Goal: Task Accomplishment & Management: Manage account settings

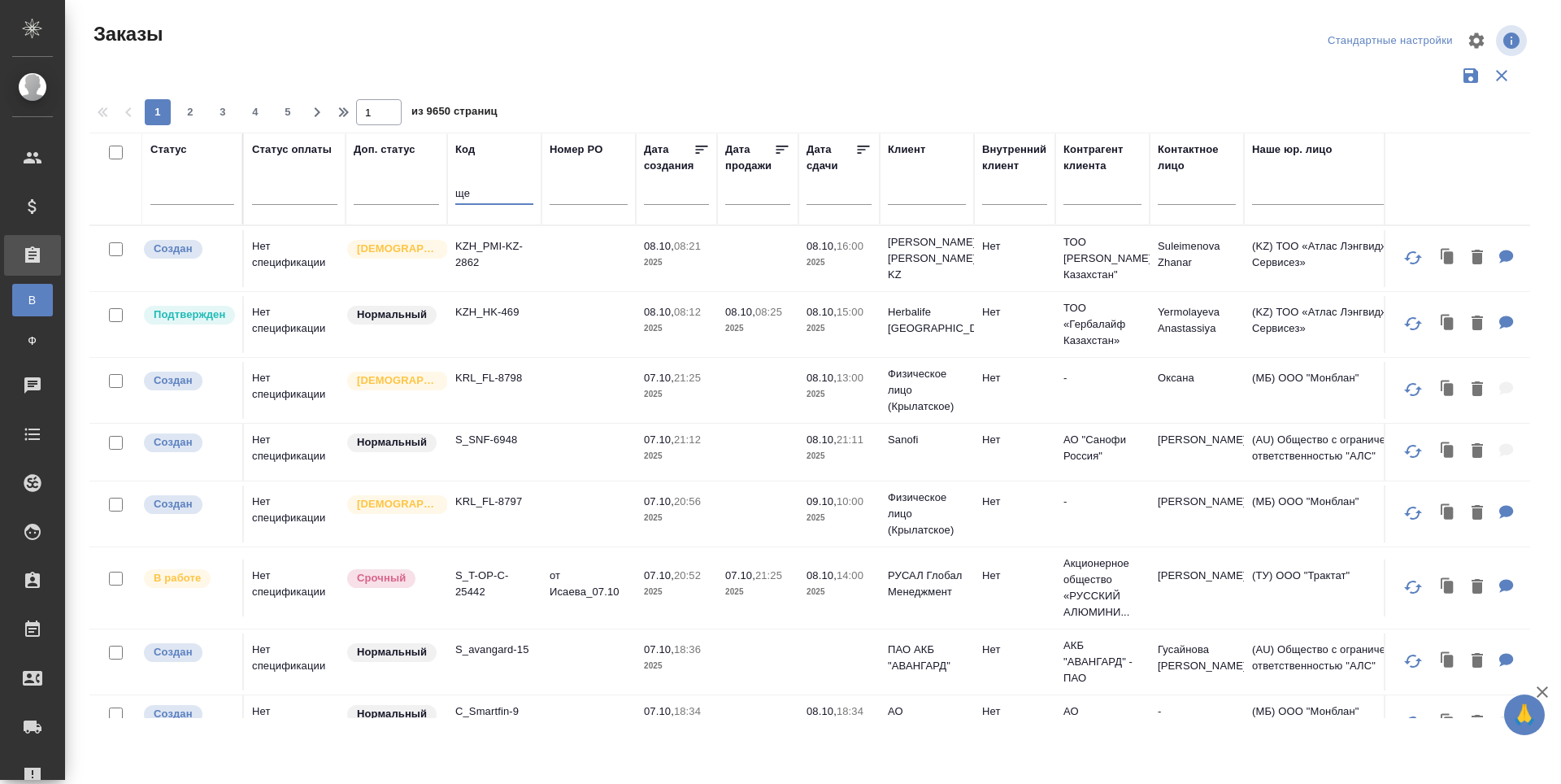
type input "щ"
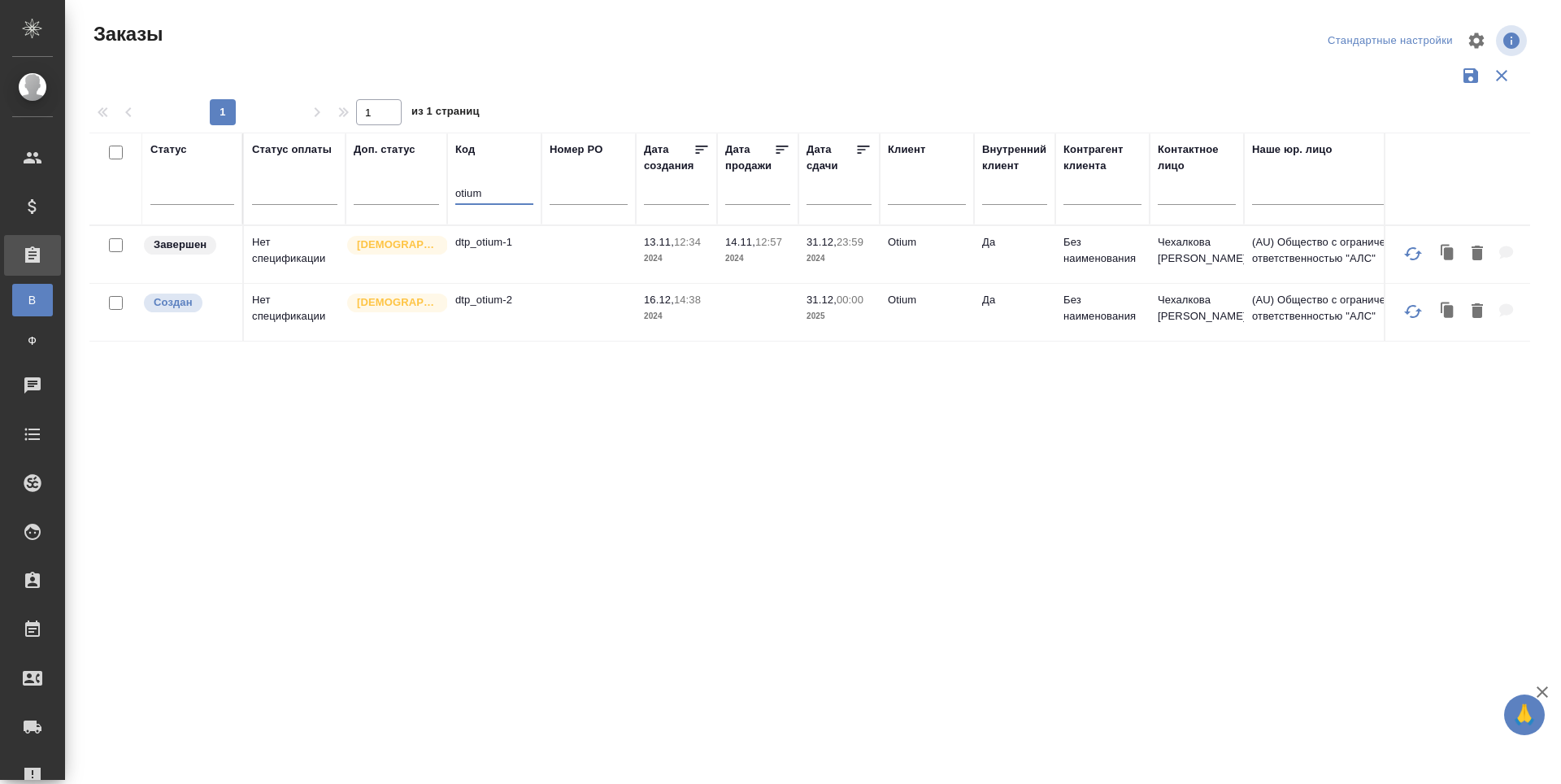
type input "otium"
click at [483, 334] on td "dtp_otium-2" at bounding box center [494, 312] width 94 height 57
click at [481, 334] on td "dtp_otium-2" at bounding box center [494, 312] width 94 height 57
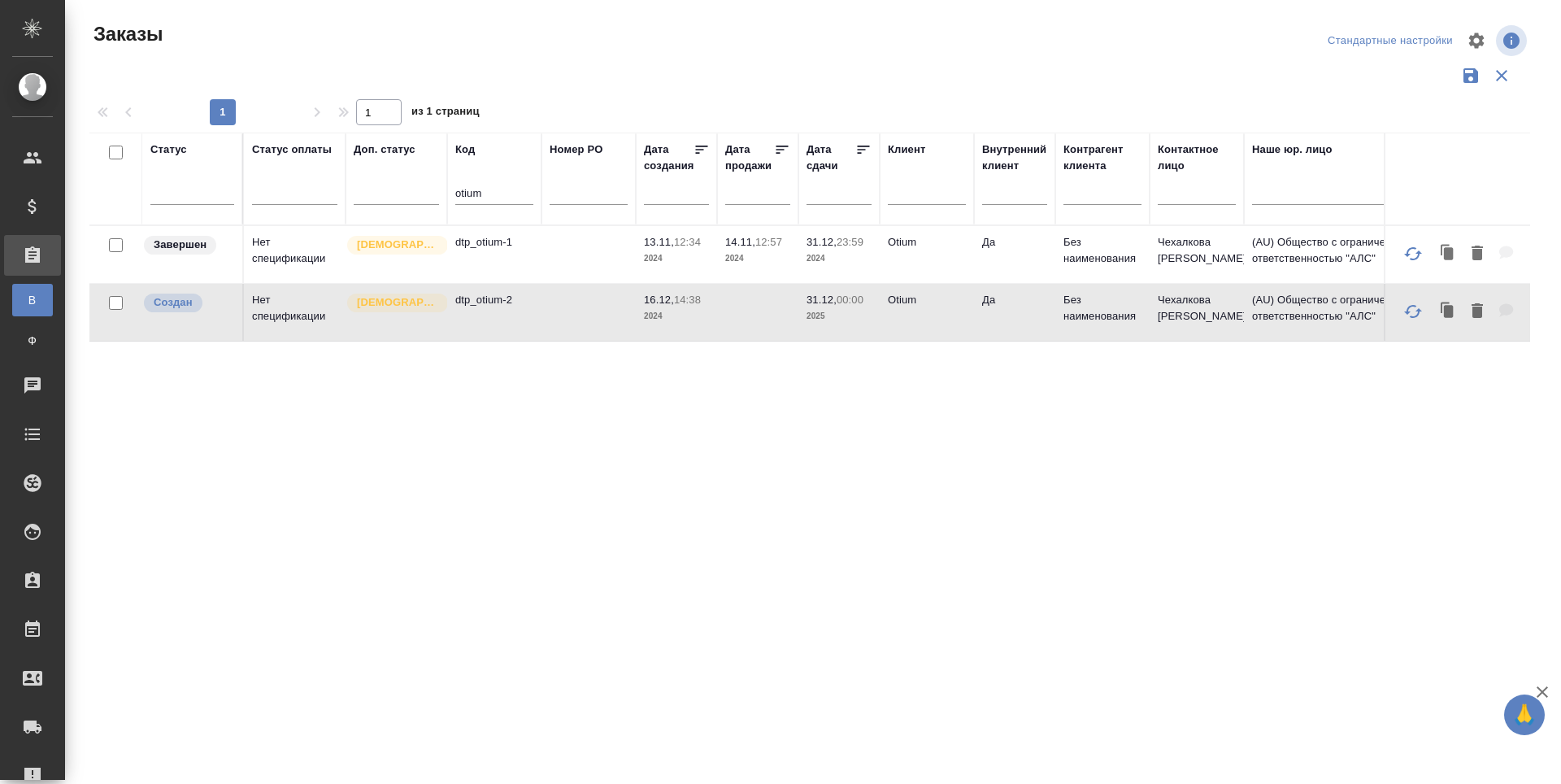
click at [483, 337] on td "dtp_otium-2" at bounding box center [494, 312] width 94 height 57
click at [483, 338] on td "dtp_otium-2" at bounding box center [494, 312] width 94 height 57
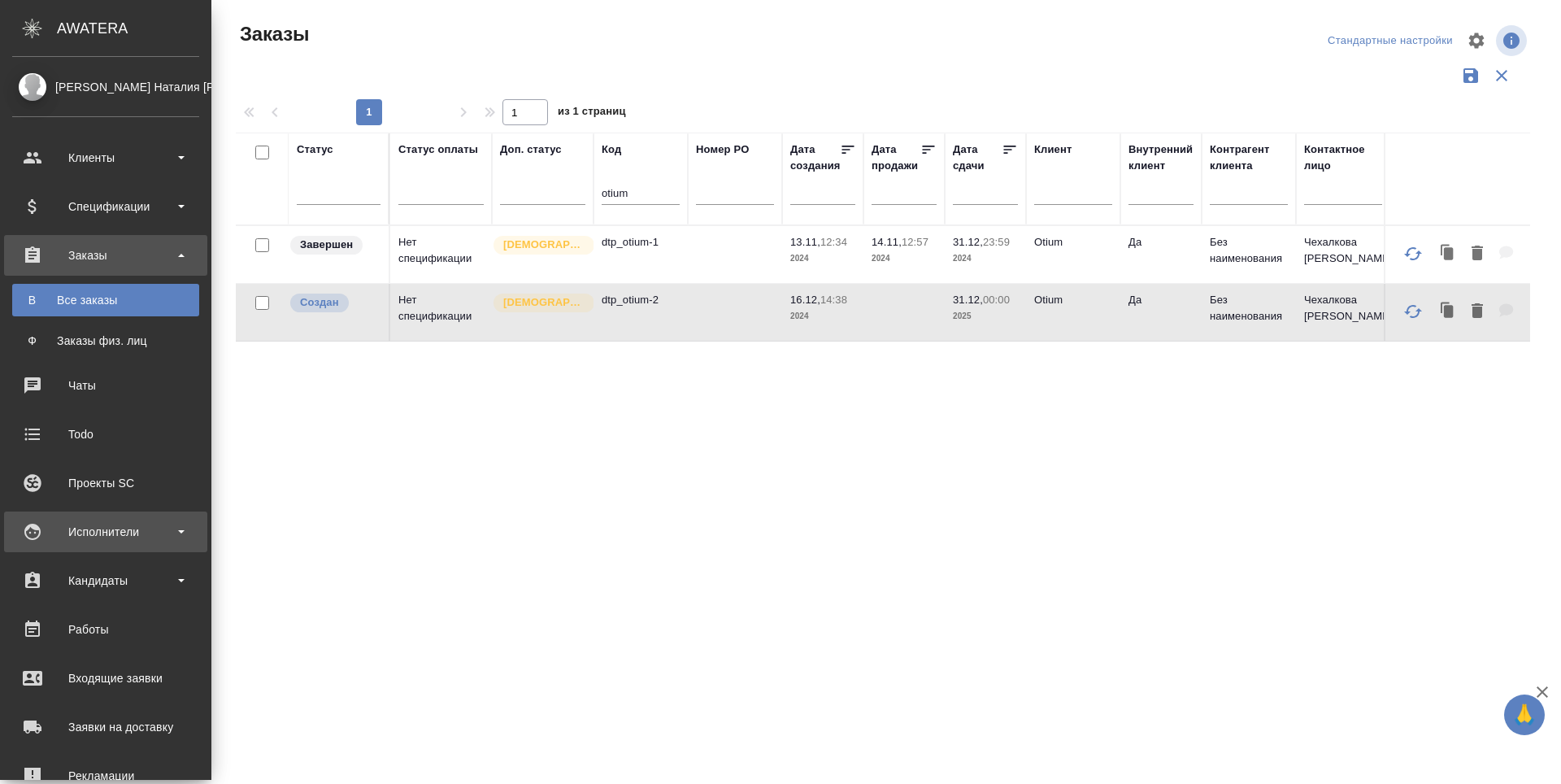
click at [34, 530] on div "Исполнители" at bounding box center [105, 531] width 187 height 25
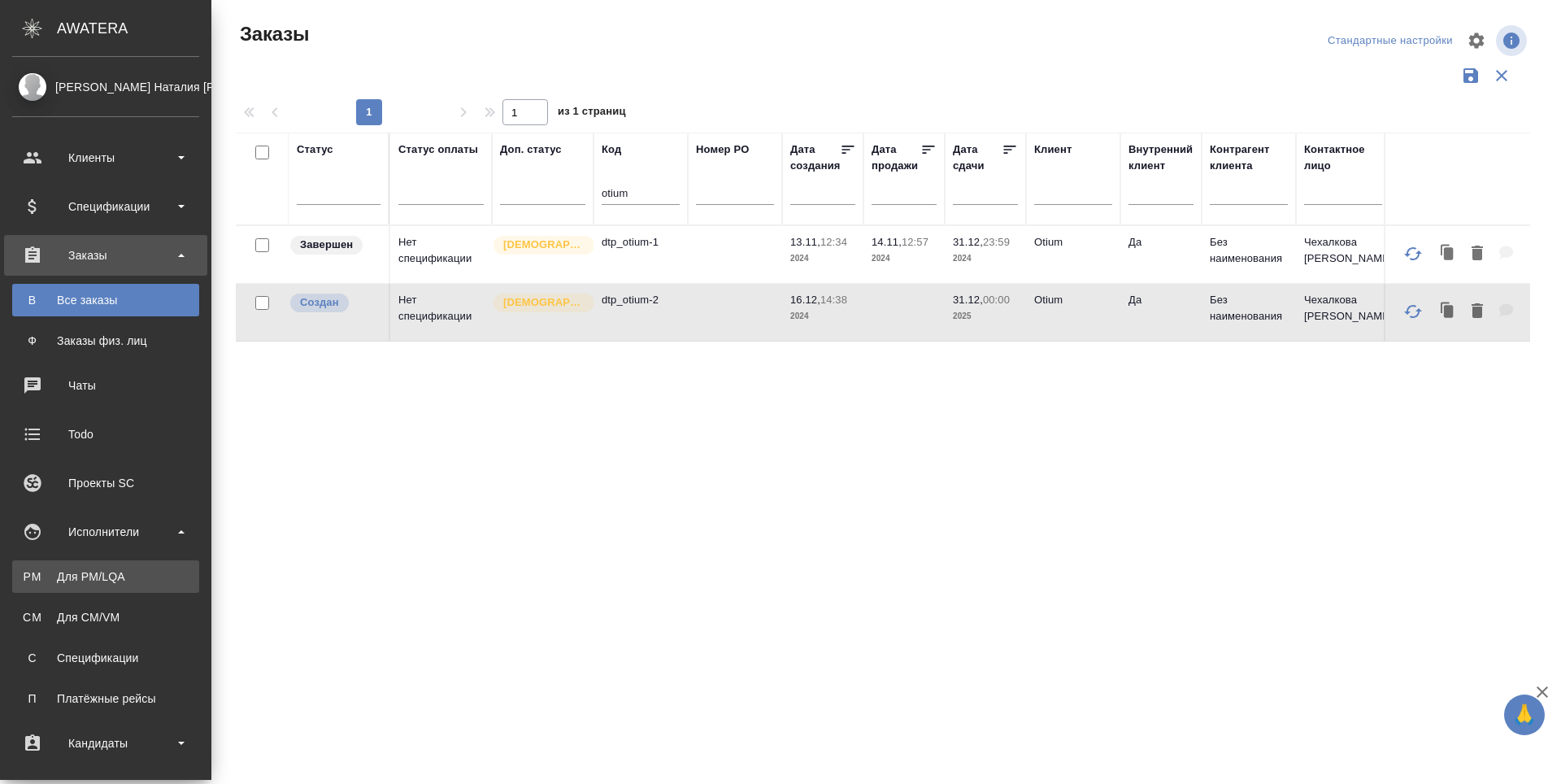
click at [40, 568] on div "Для PM/LQA" at bounding box center [105, 576] width 171 height 16
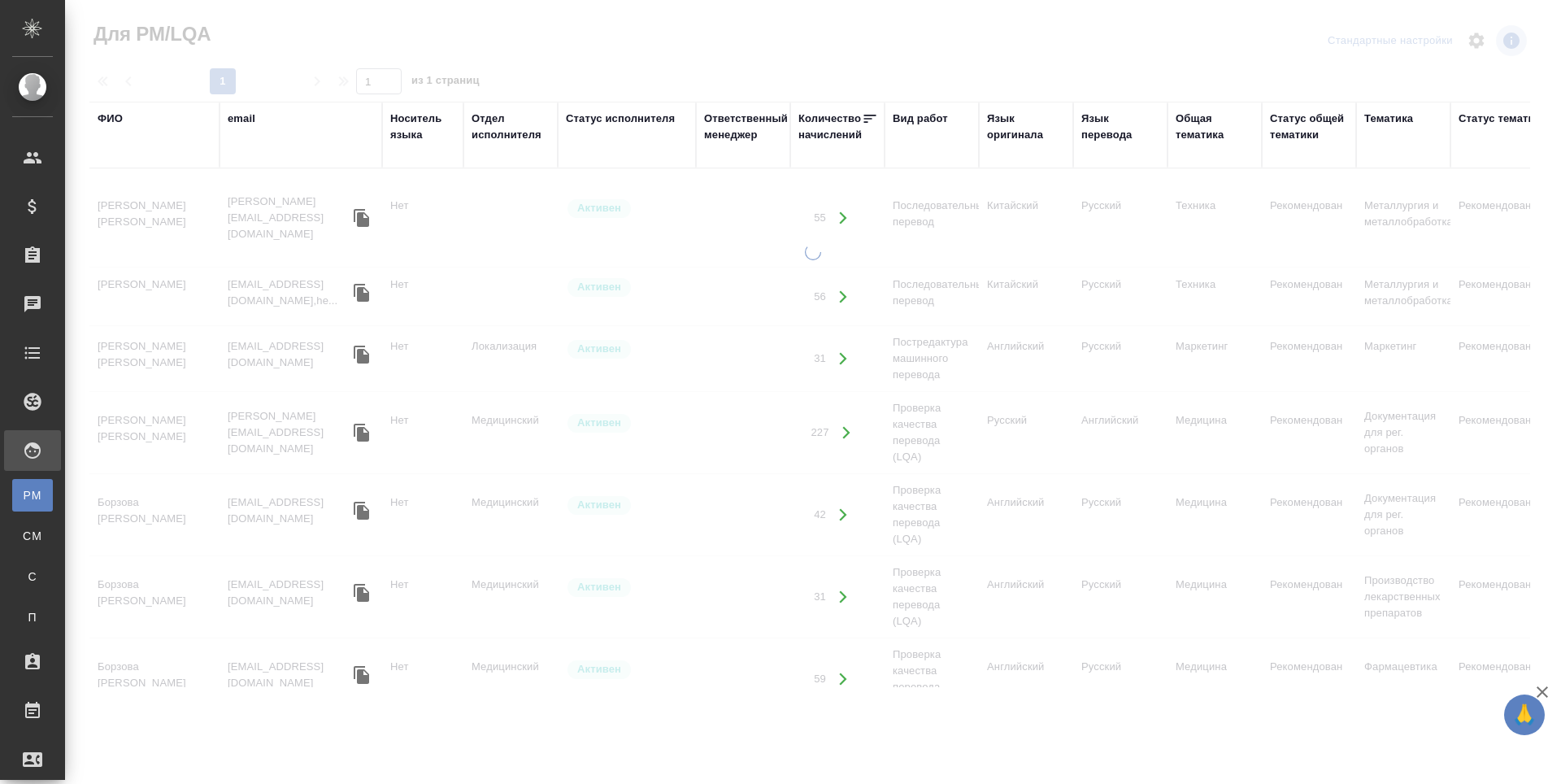
click at [116, 122] on div "ФИО" at bounding box center [110, 119] width 26 height 16
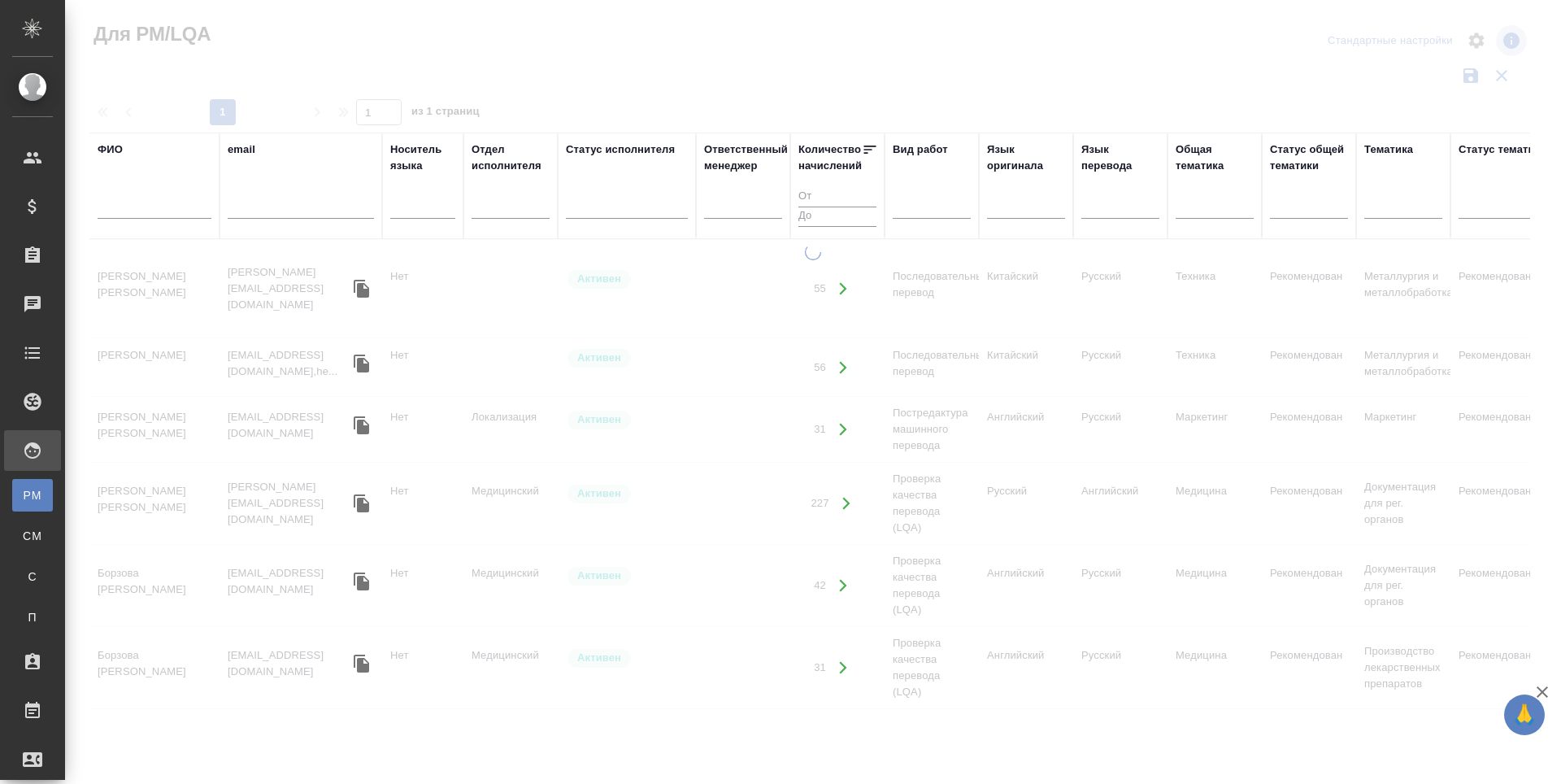
click at [105, 208] on input "text" at bounding box center [154, 209] width 114 height 20
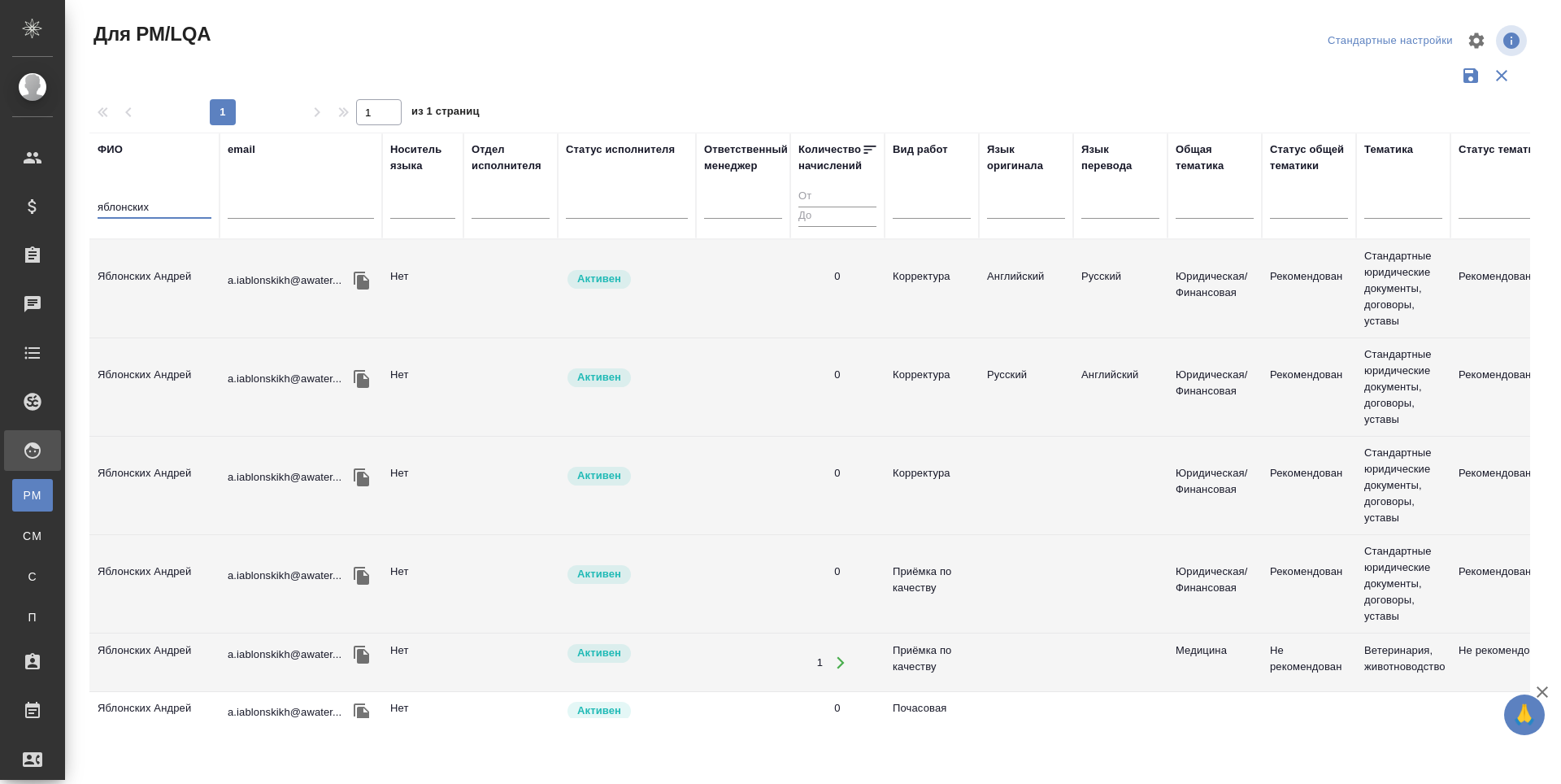
click at [166, 283] on td "Яблонских Андрей" at bounding box center [154, 288] width 130 height 57
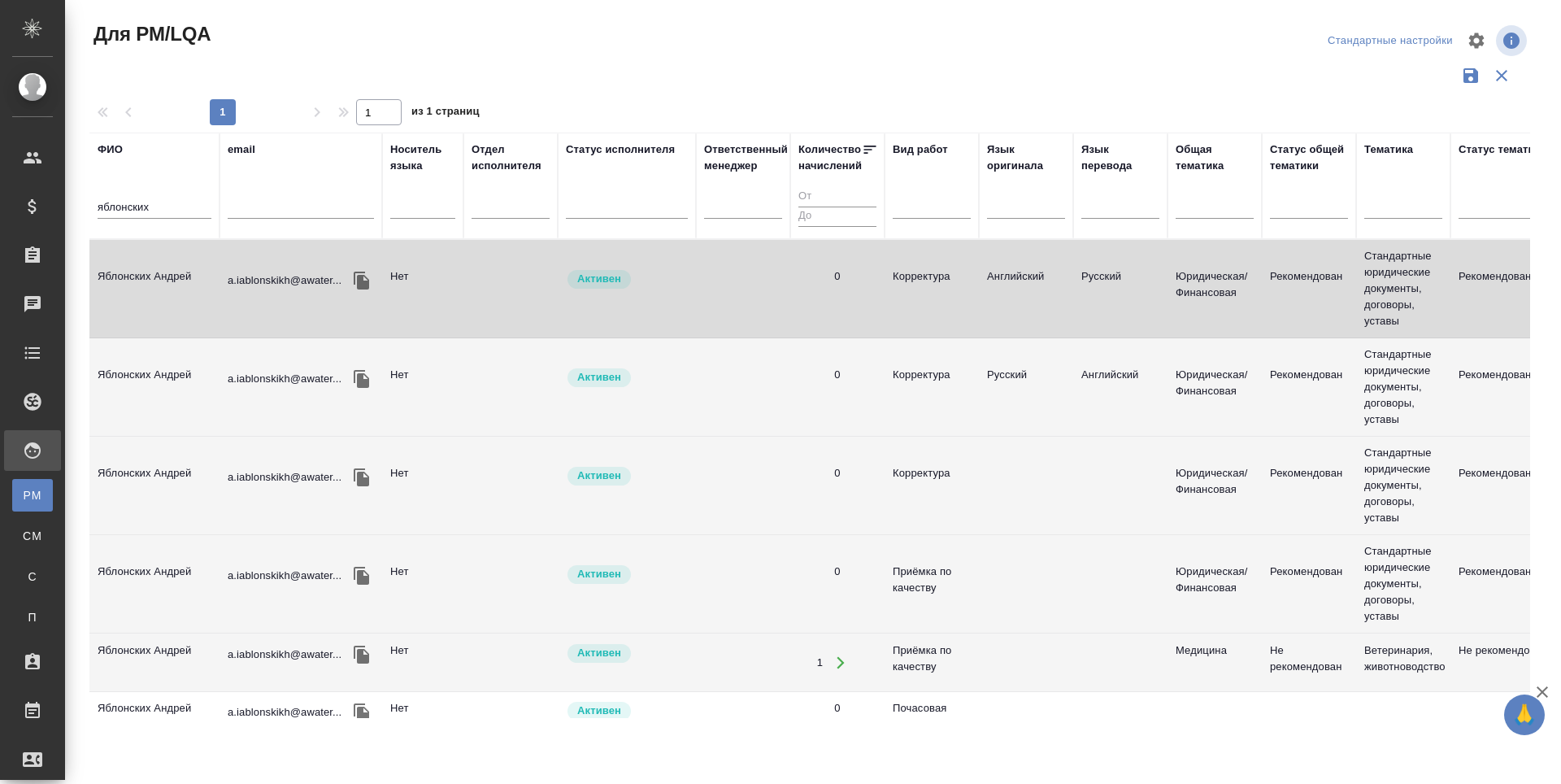
click at [166, 283] on td "Яблонских Андрей" at bounding box center [154, 288] width 130 height 57
drag, startPoint x: 160, startPoint y: 204, endPoint x: 81, endPoint y: 222, distance: 81.0
click at [89, 211] on th "ФИО яблонских" at bounding box center [154, 185] width 130 height 107
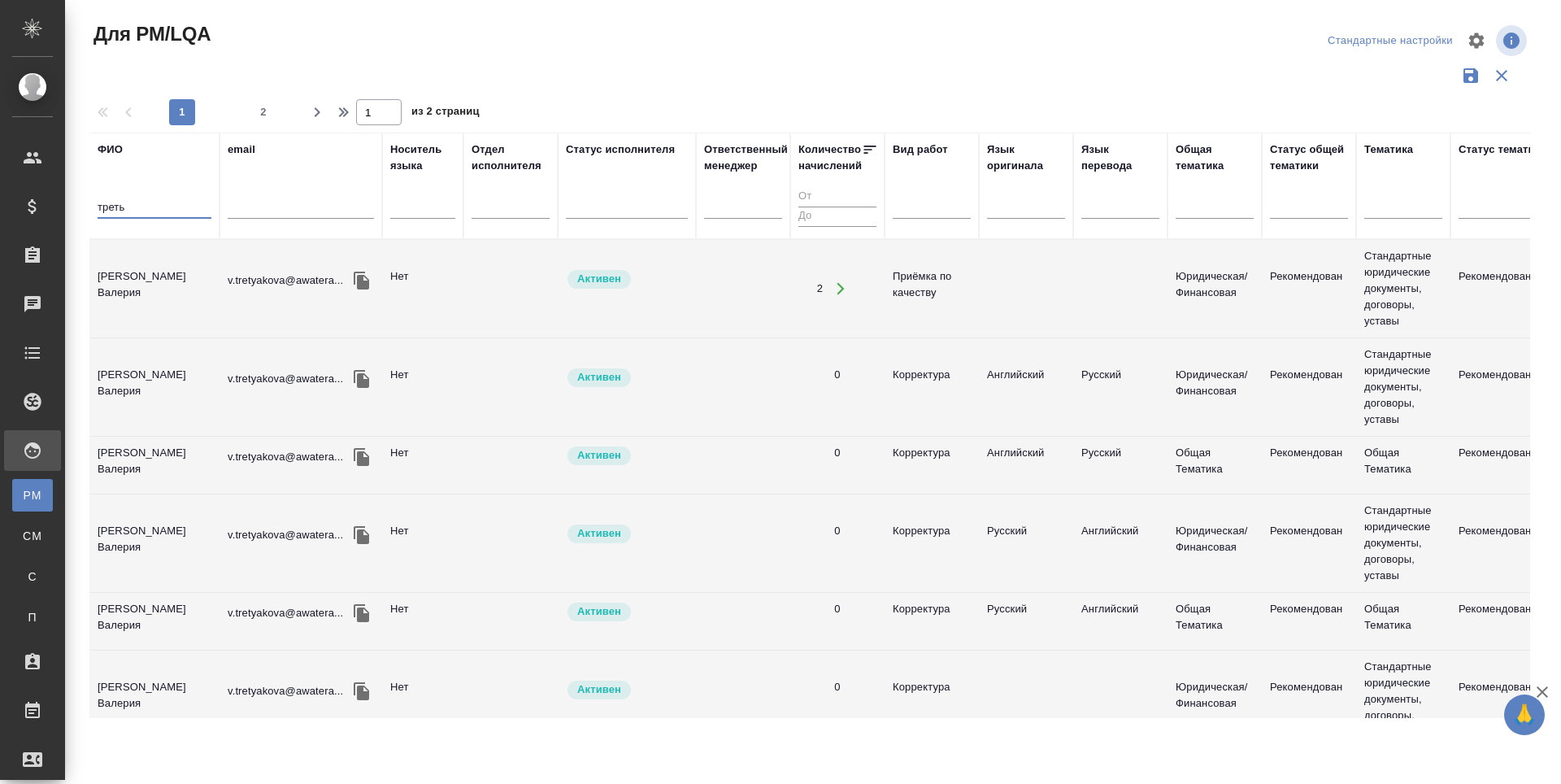
type input "треть"
click at [134, 281] on td "Третьякова Валерия" at bounding box center [154, 288] width 130 height 57
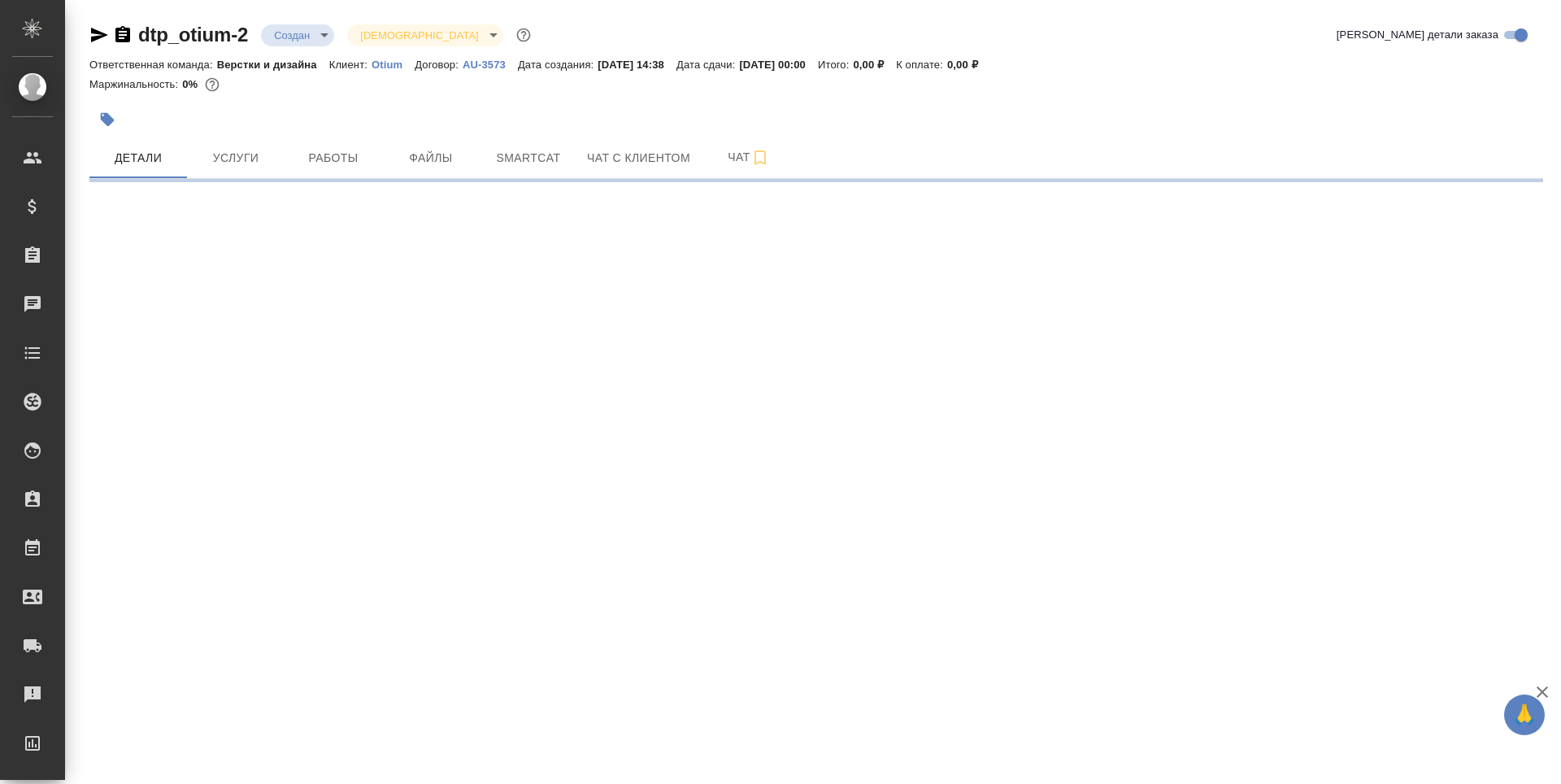
select select "RU"
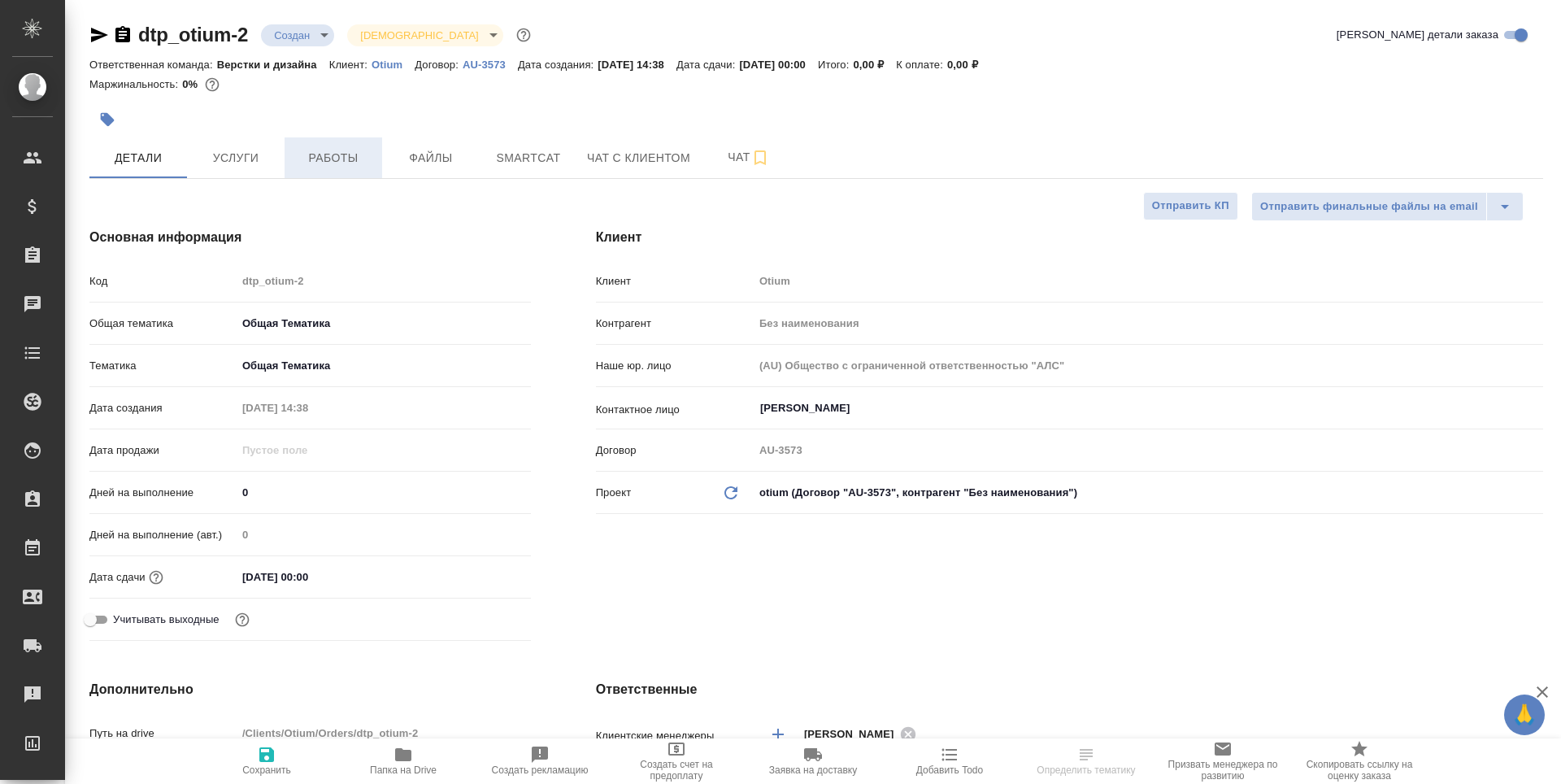
click at [326, 168] on span "Работы" at bounding box center [334, 158] width 78 height 20
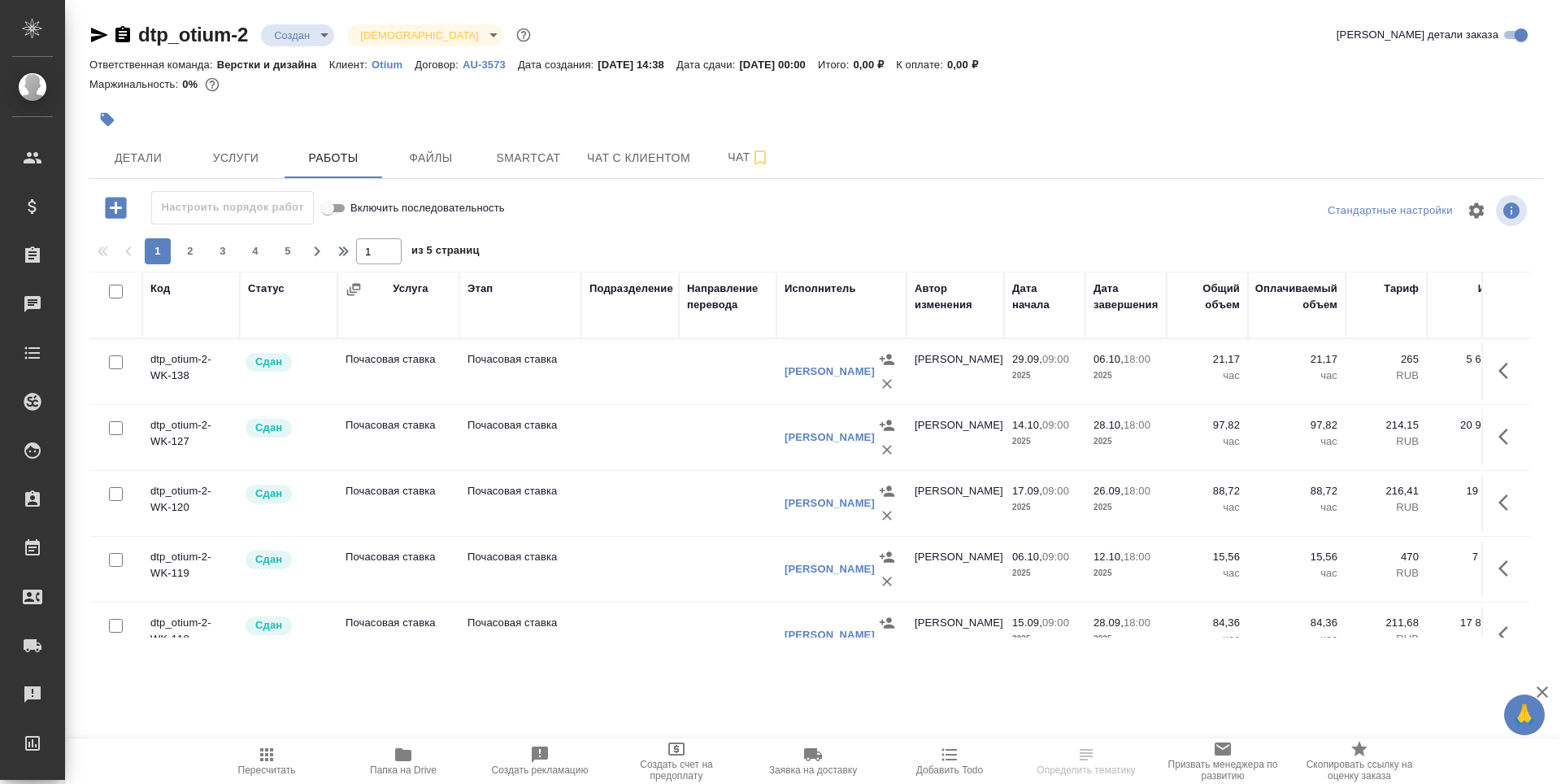
click at [119, 363] on input "checkbox" at bounding box center [116, 362] width 14 height 14
checkbox input "true"
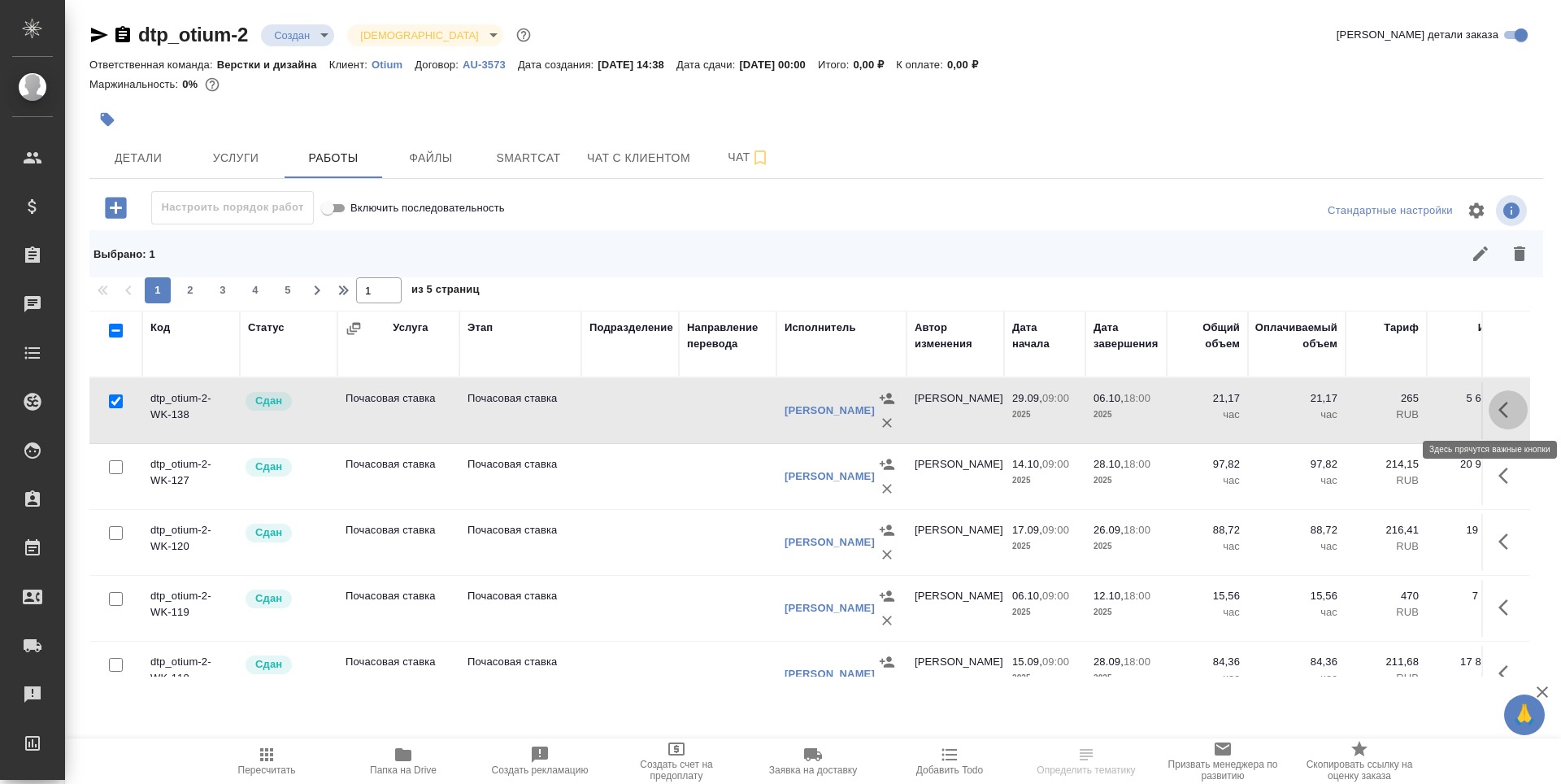
click at [1489, 407] on button "button" at bounding box center [1508, 409] width 39 height 39
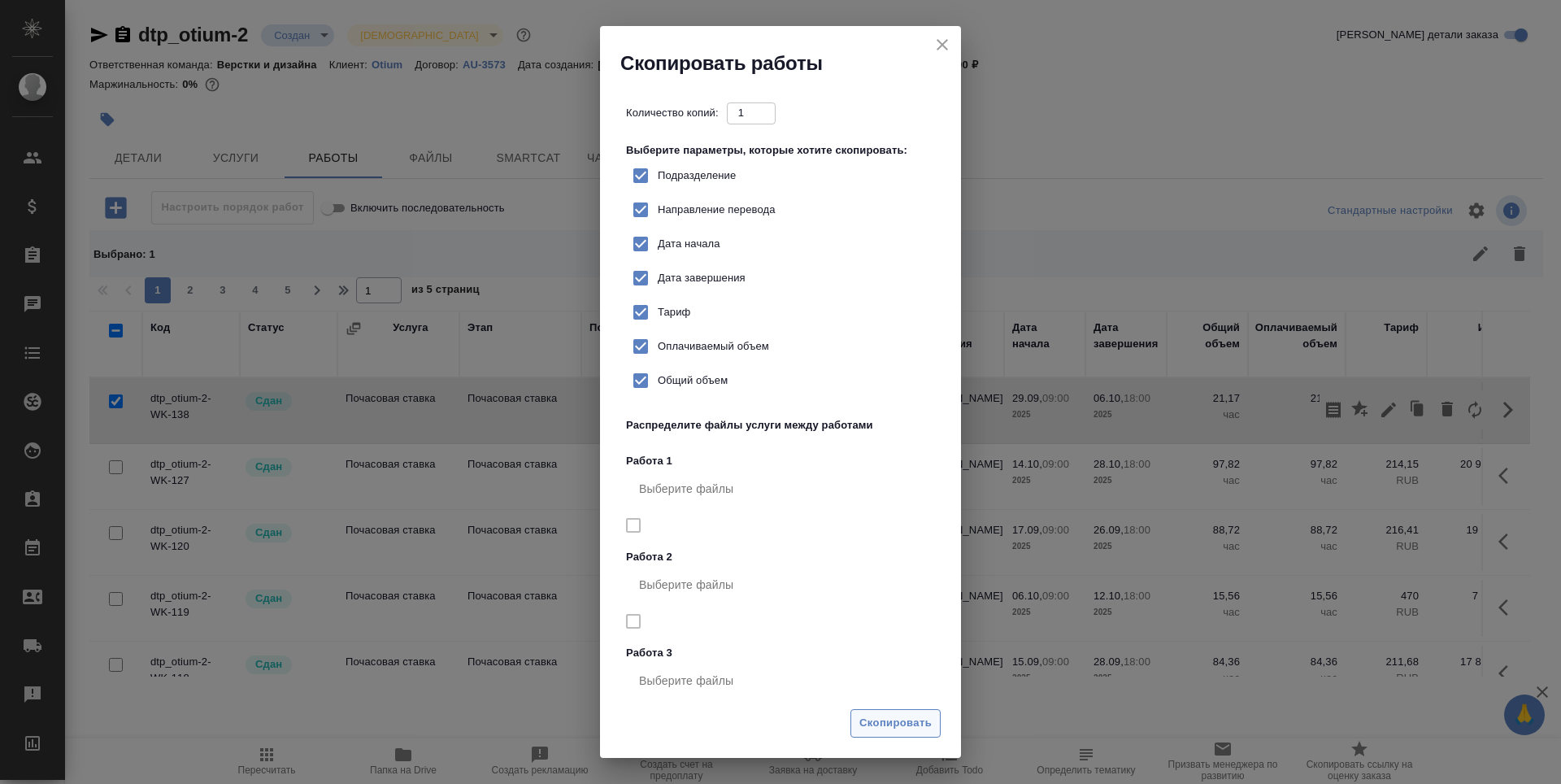
click at [869, 727] on span "Скопировать" at bounding box center [895, 723] width 72 height 19
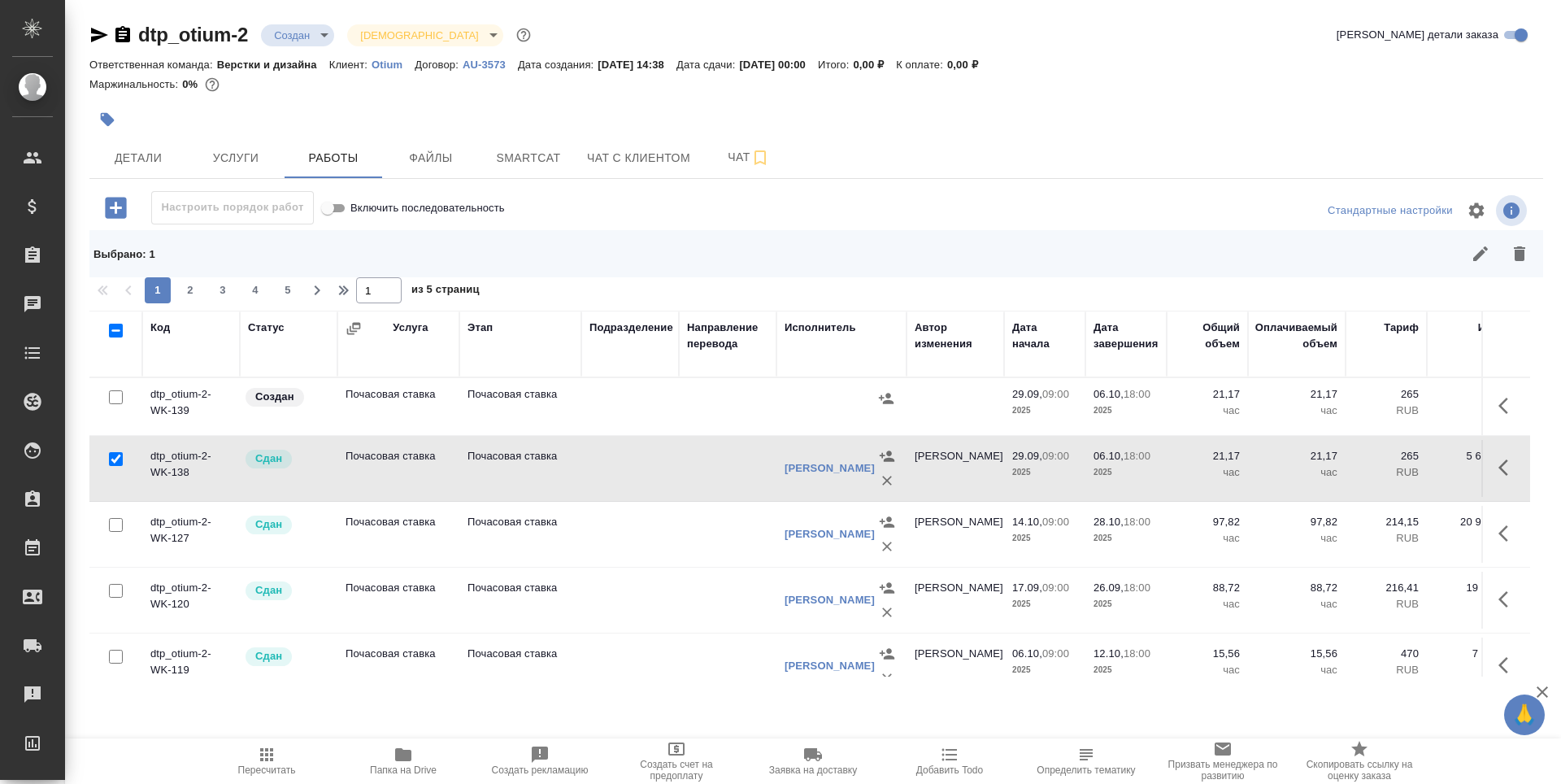
click at [440, 389] on td "Почасовая ставка" at bounding box center [398, 407] width 122 height 57
click at [439, 389] on td "Почасовая ставка" at bounding box center [398, 407] width 122 height 57
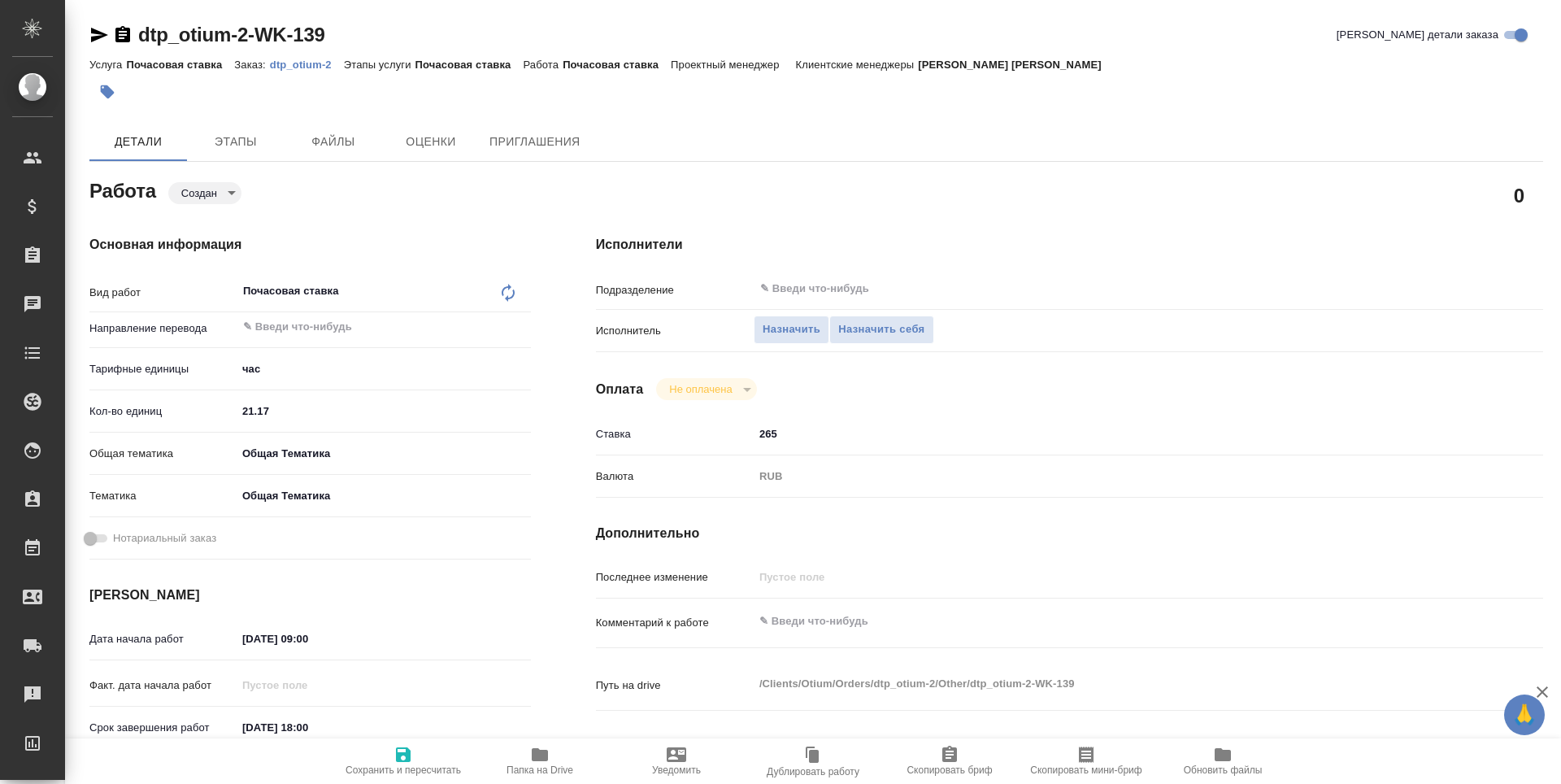
click at [273, 404] on input "21.17" at bounding box center [384, 411] width 295 height 24
type input "2"
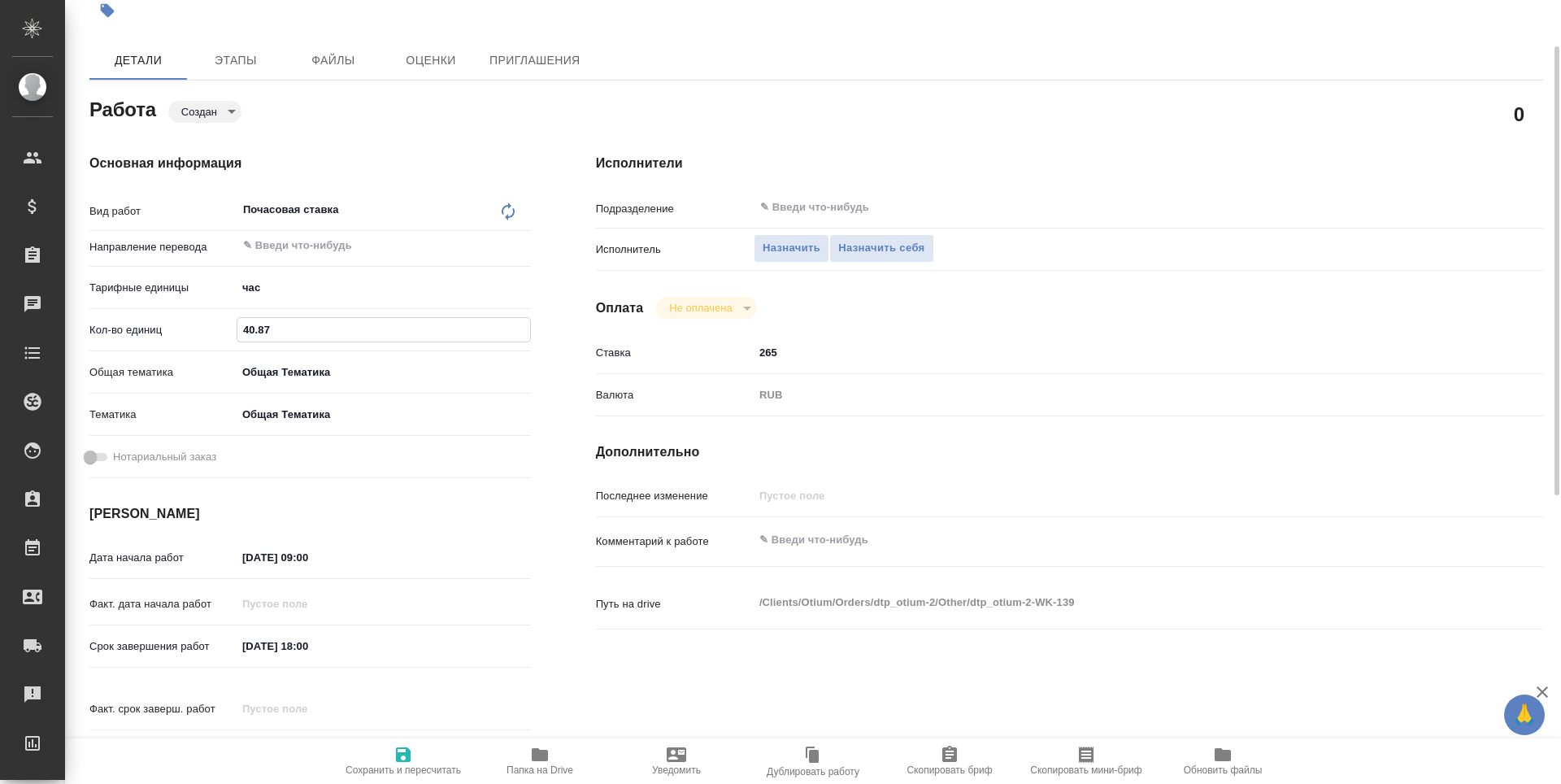
type input "40.87"
click at [287, 558] on input "29.09.2025 09:00" at bounding box center [308, 557] width 142 height 24
click at [478, 558] on icon "button" at bounding box center [483, 555] width 19 height 19
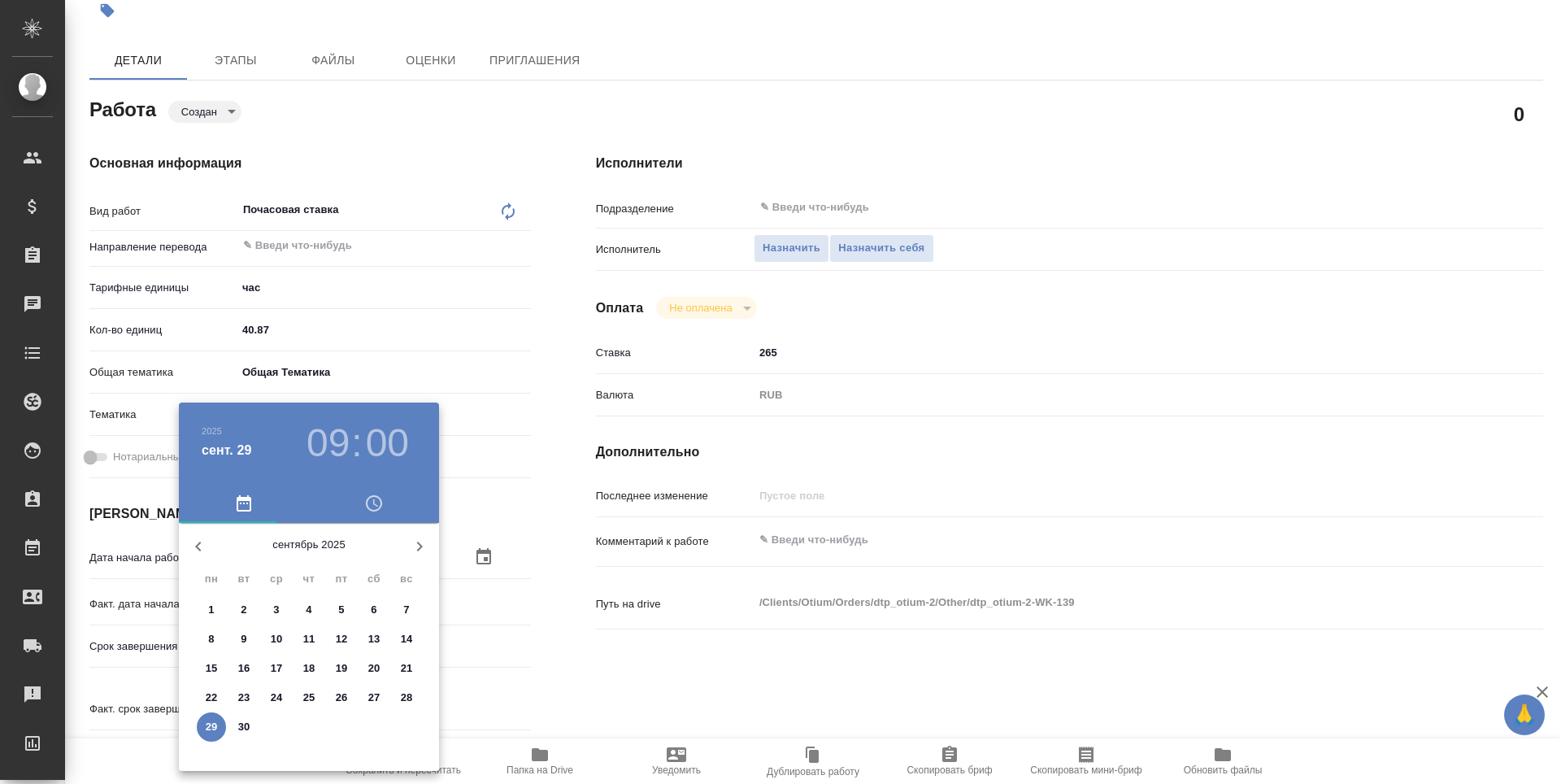
click at [418, 548] on icon "button" at bounding box center [419, 546] width 19 height 19
click at [245, 696] on p "21" at bounding box center [243, 697] width 12 height 16
type input "21.10.2025 09:00"
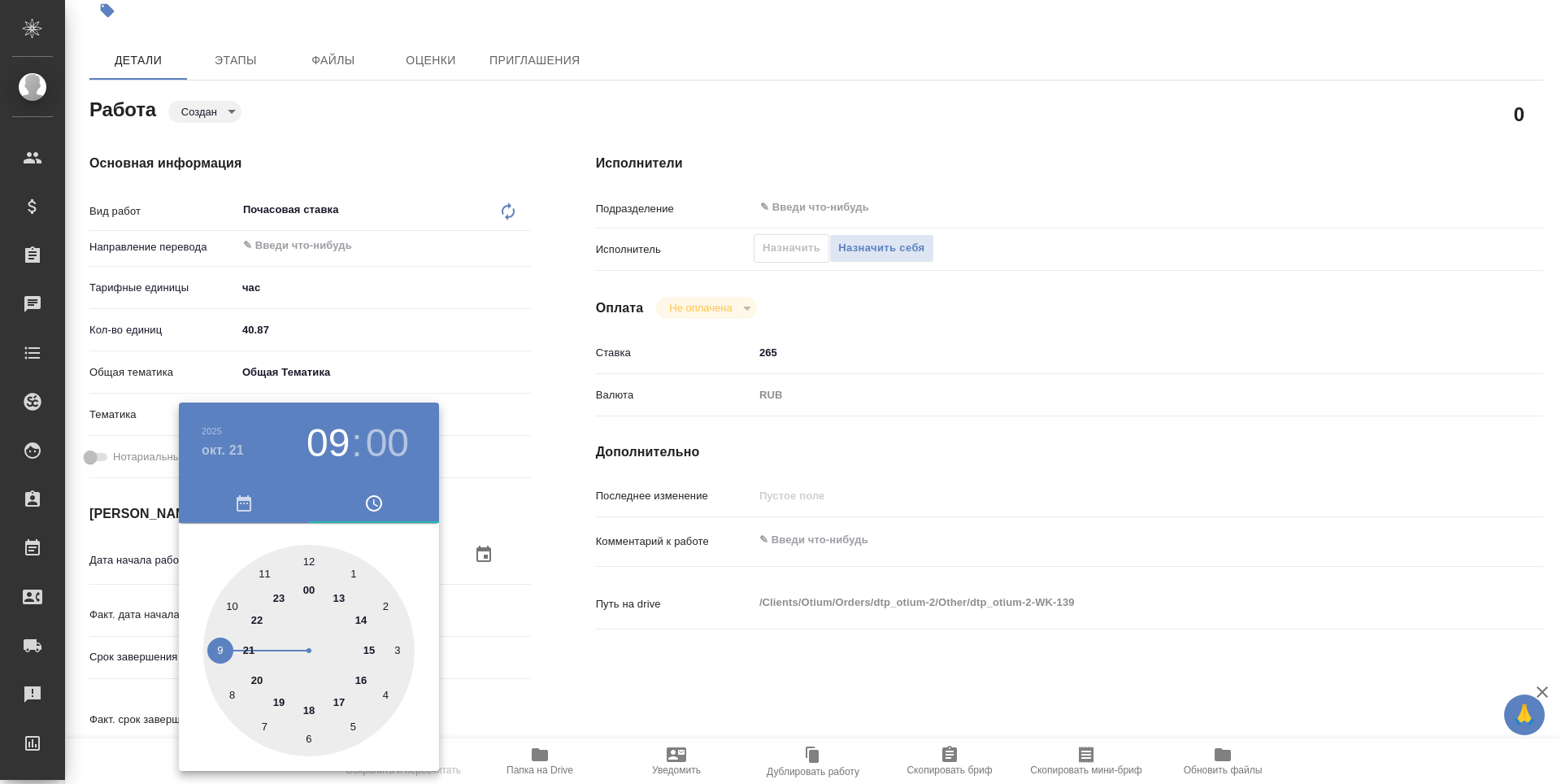
click at [580, 655] on div at bounding box center [780, 392] width 1561 height 784
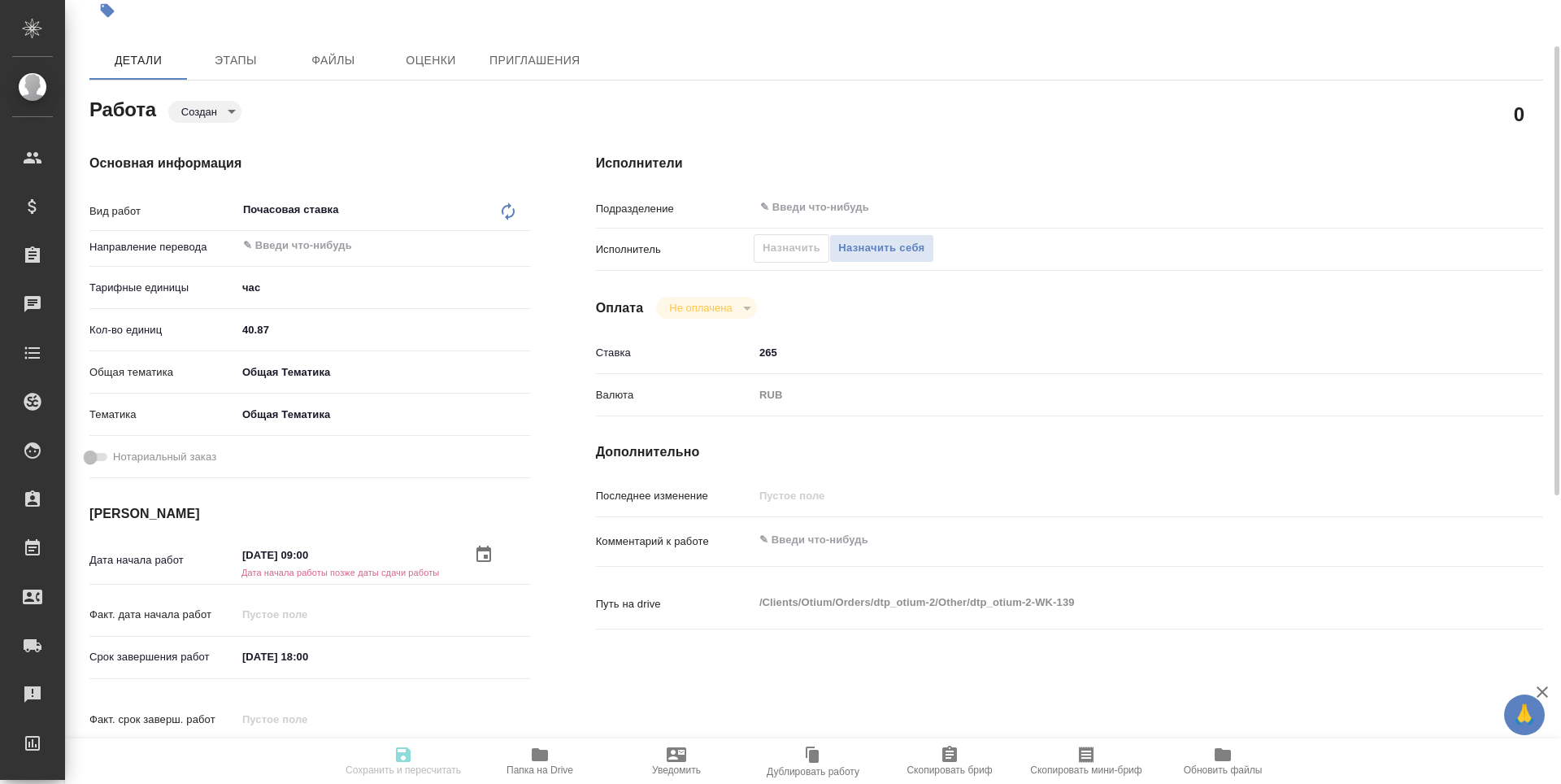
click at [312, 658] on input "06.10.2025 18:00" at bounding box center [308, 656] width 142 height 24
click at [477, 657] on icon "button" at bounding box center [484, 655] width 15 height 16
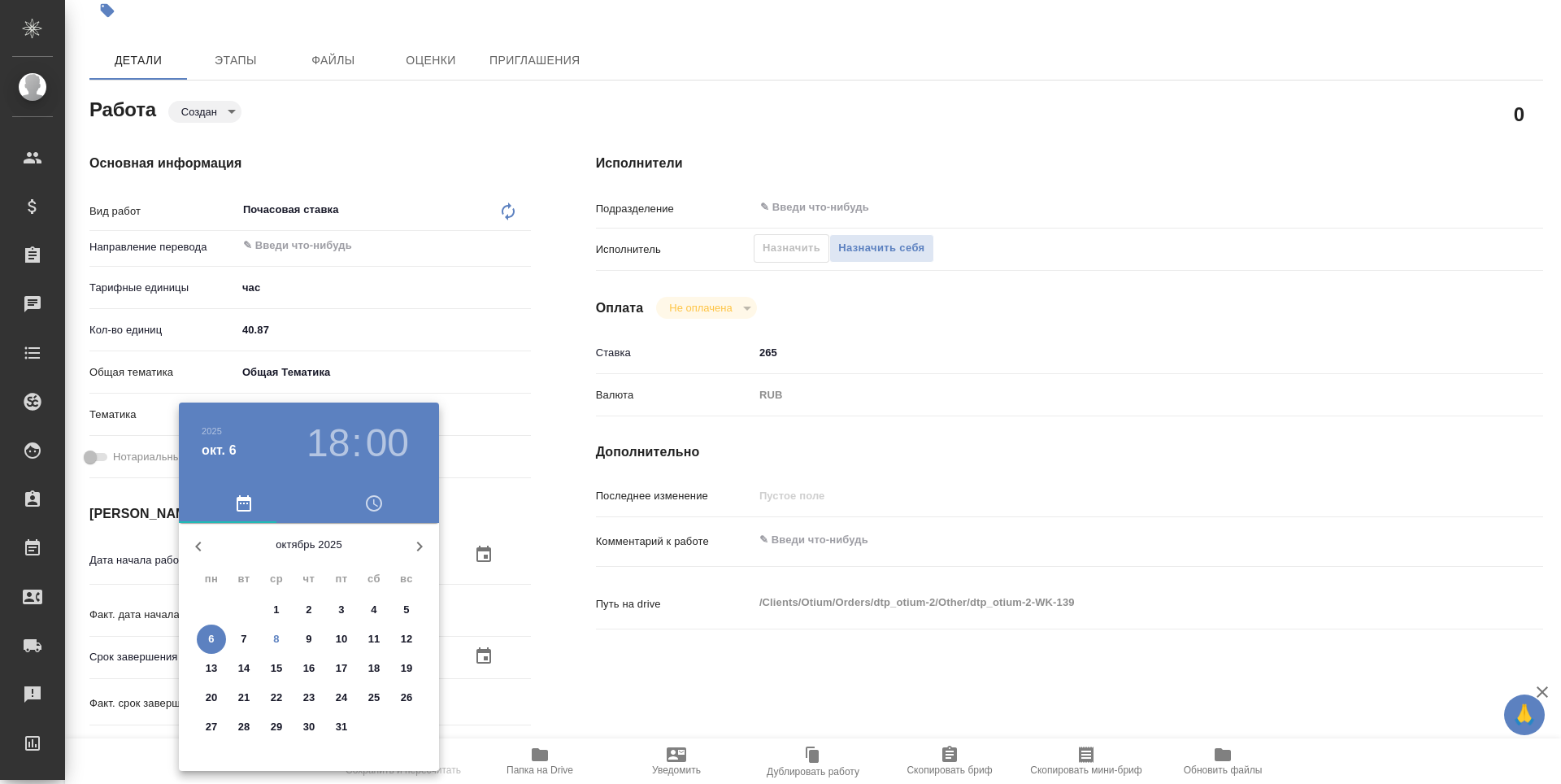
click at [348, 725] on span "31" at bounding box center [342, 727] width 29 height 16
type input "31.10.2025 18:00"
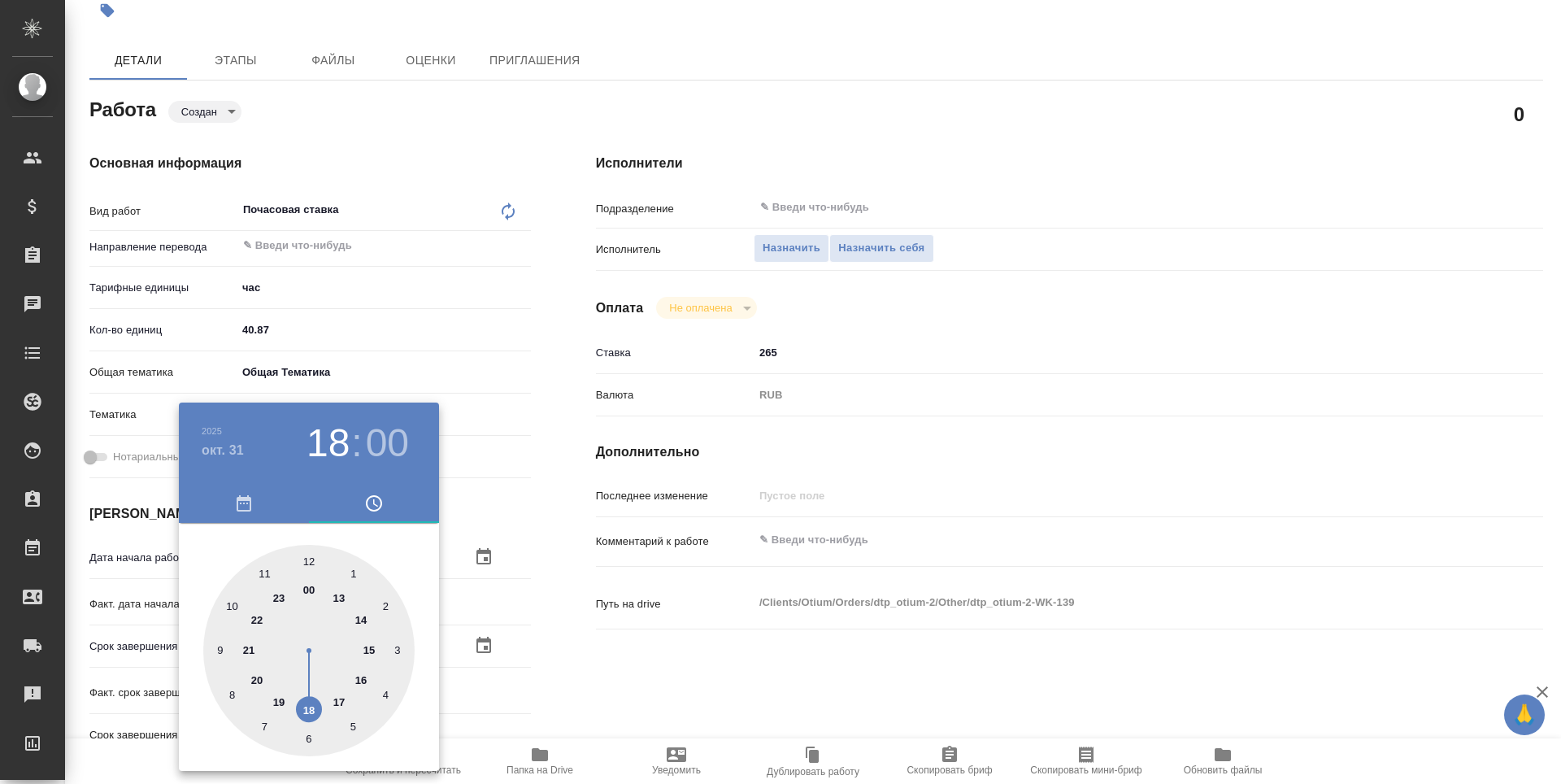
click at [630, 680] on div at bounding box center [780, 392] width 1561 height 784
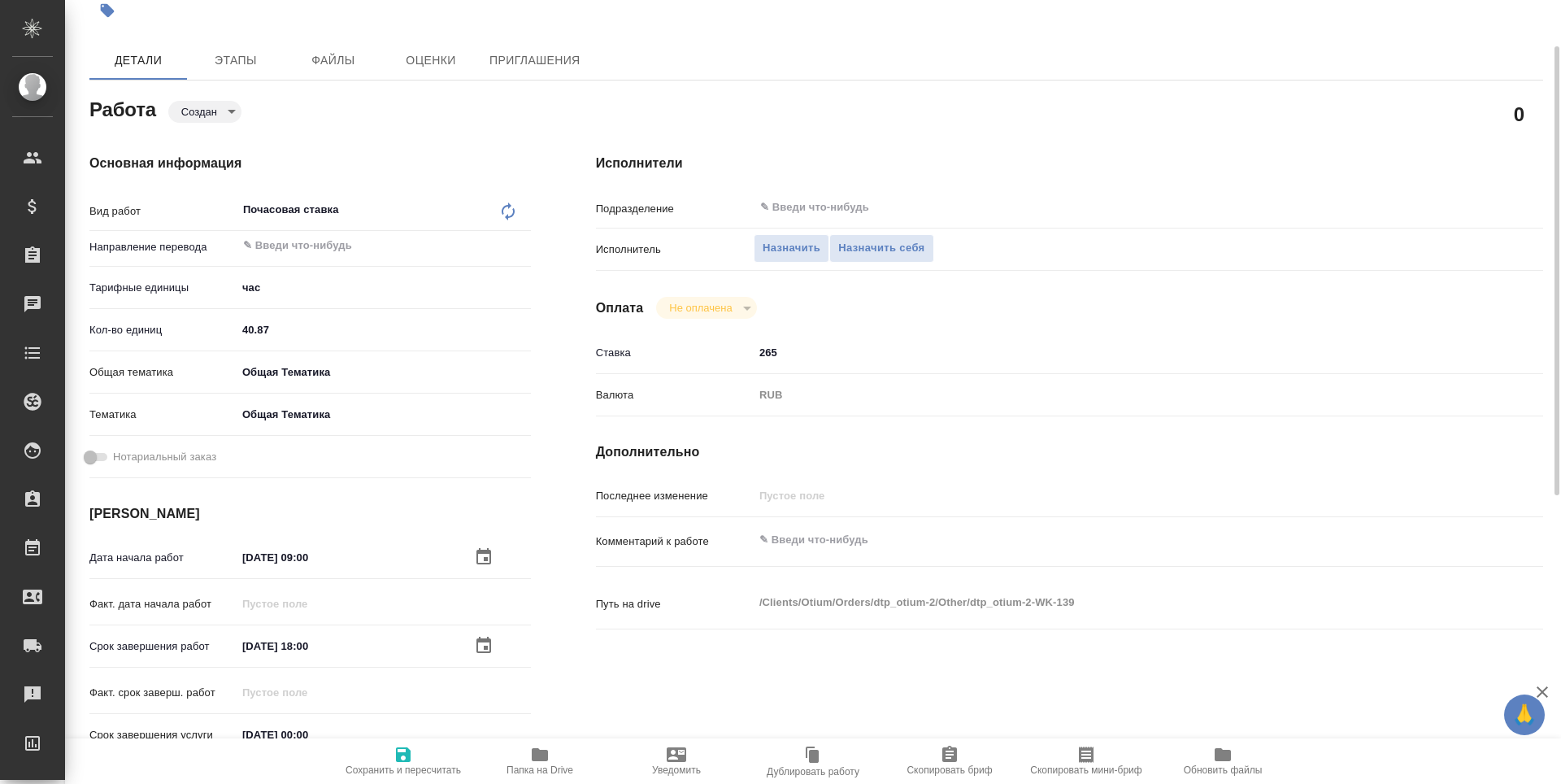
scroll to position [325, 0]
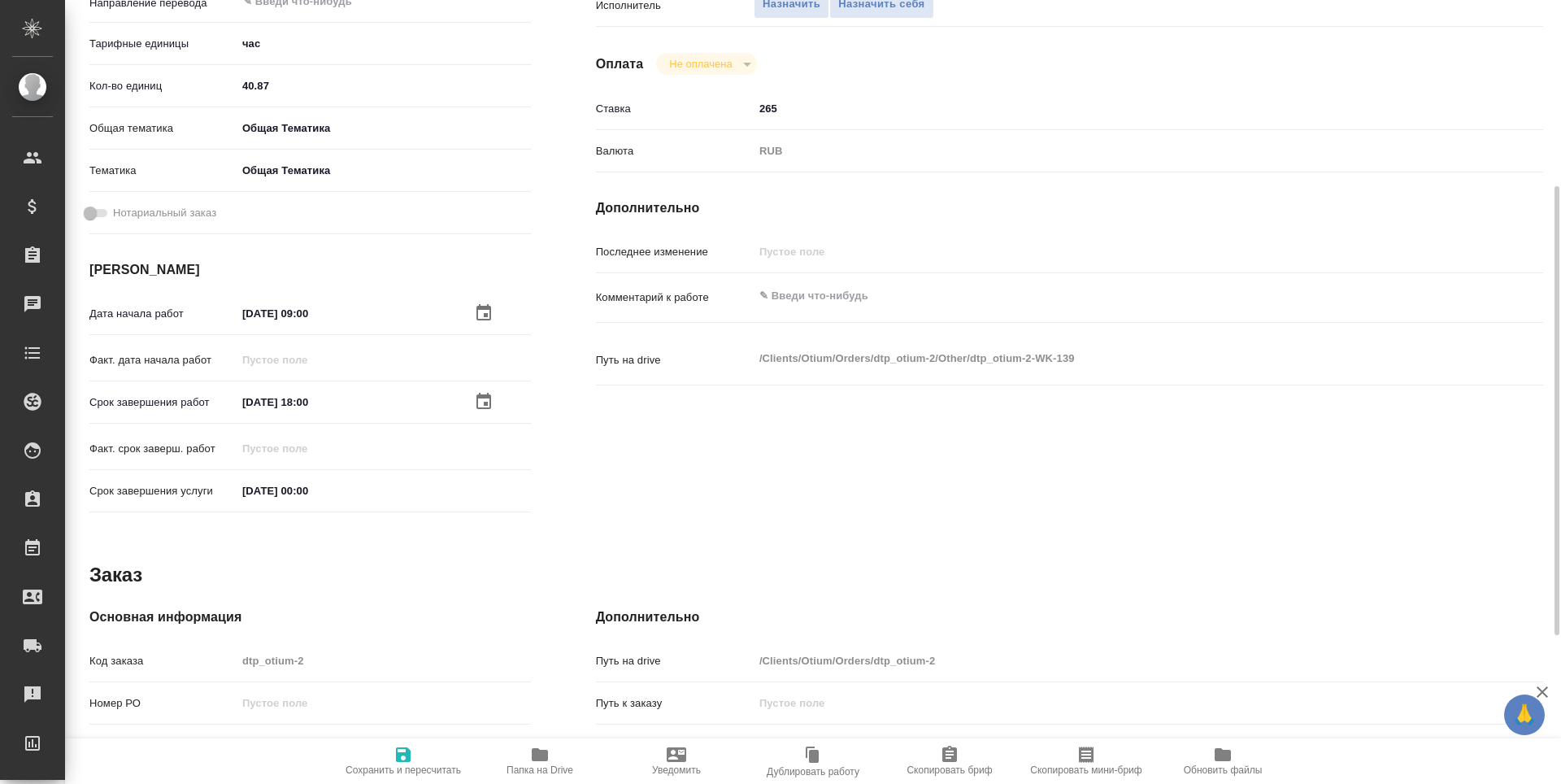
click at [408, 765] on span "Сохранить и пересчитать" at bounding box center [403, 769] width 116 height 11
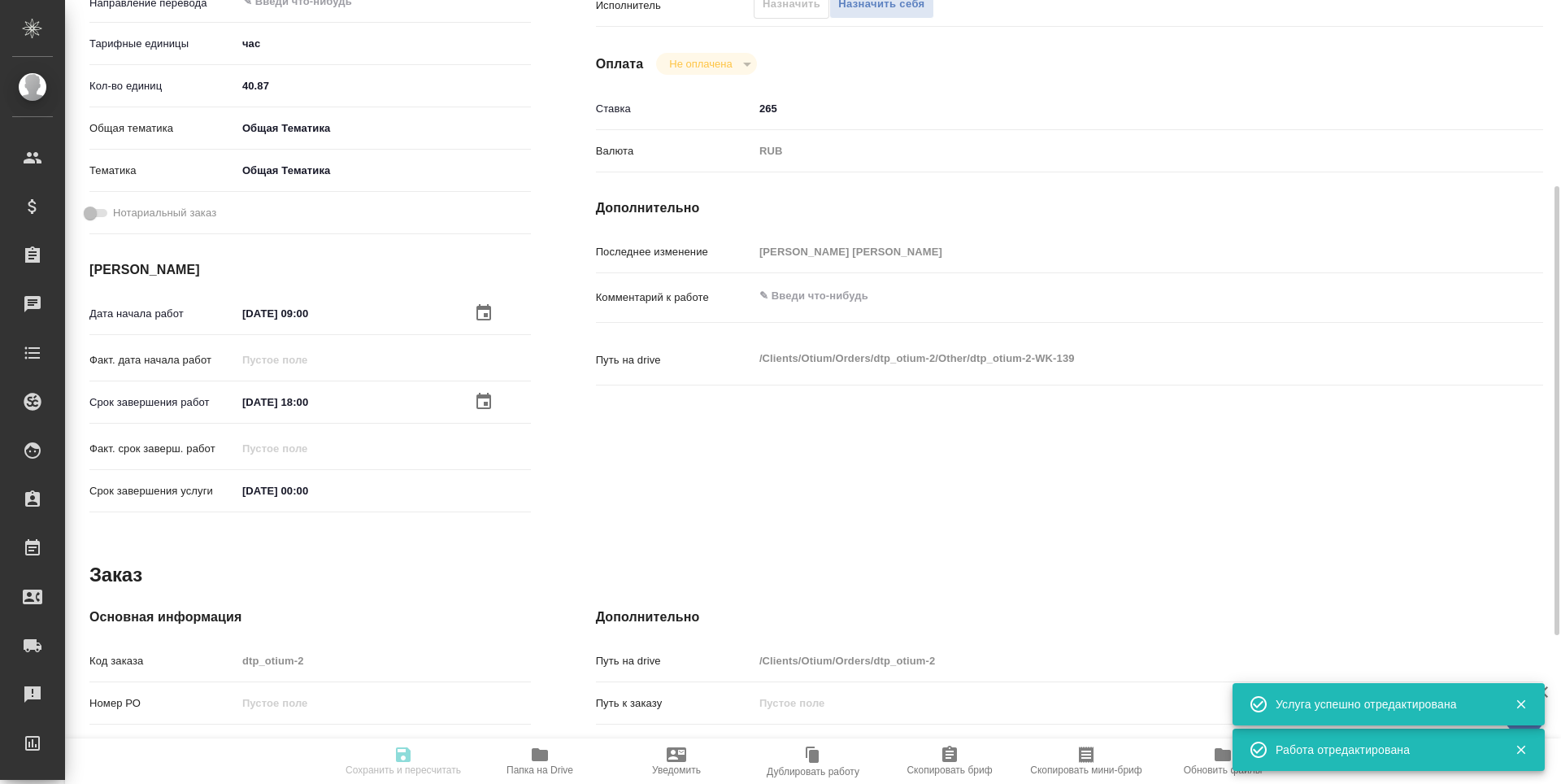
type input "created"
type input "5a8b1489cc6b4906c91bfd93"
type input "40.87"
type input "obtem"
type input "6012b1ca196b0e5c9229a120"
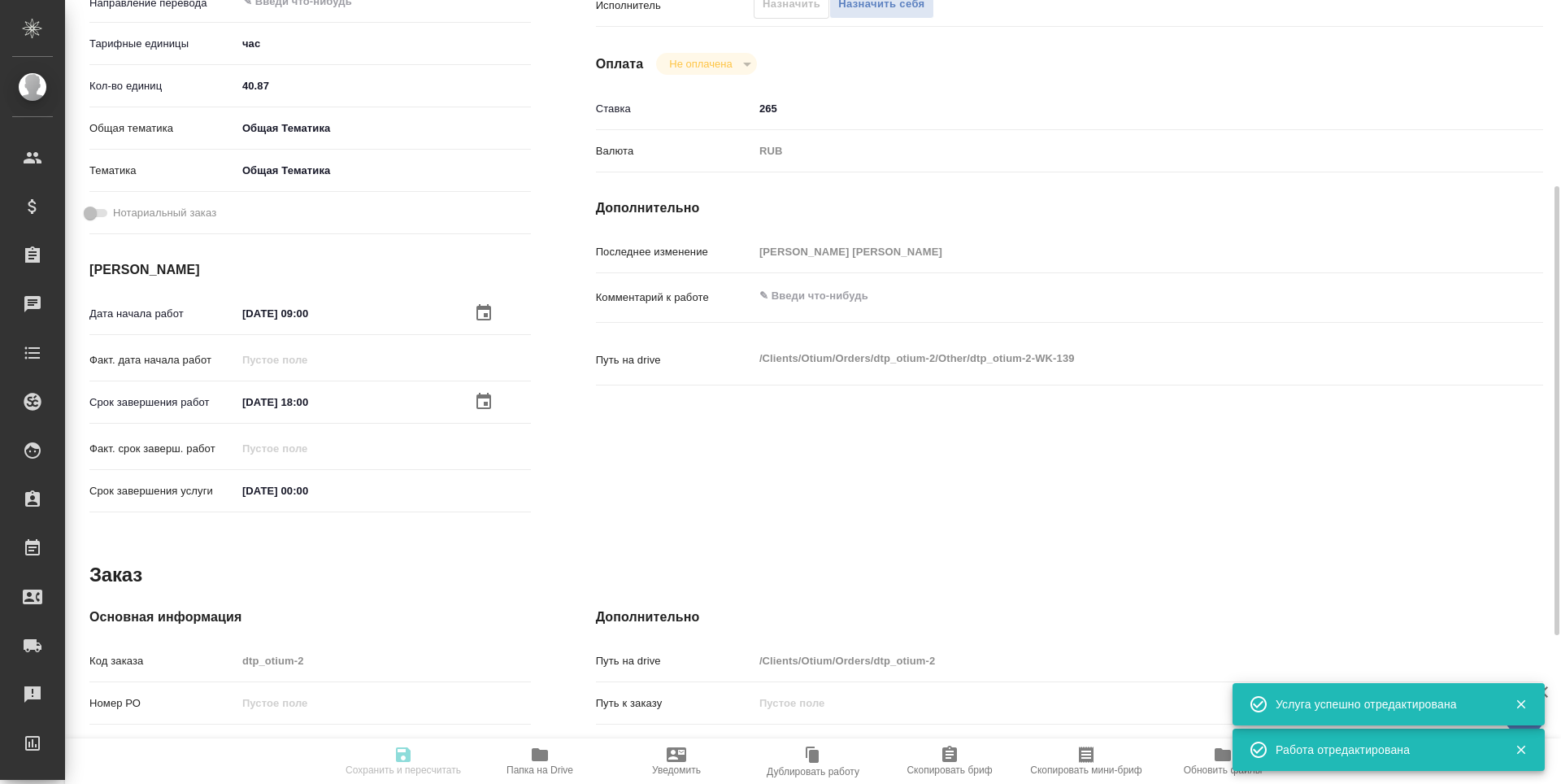
type input "21.10.2025 09:00"
type input "31.10.2025 18:00"
type input "31.12.2025 00:00"
type input "notPayed"
type input "265"
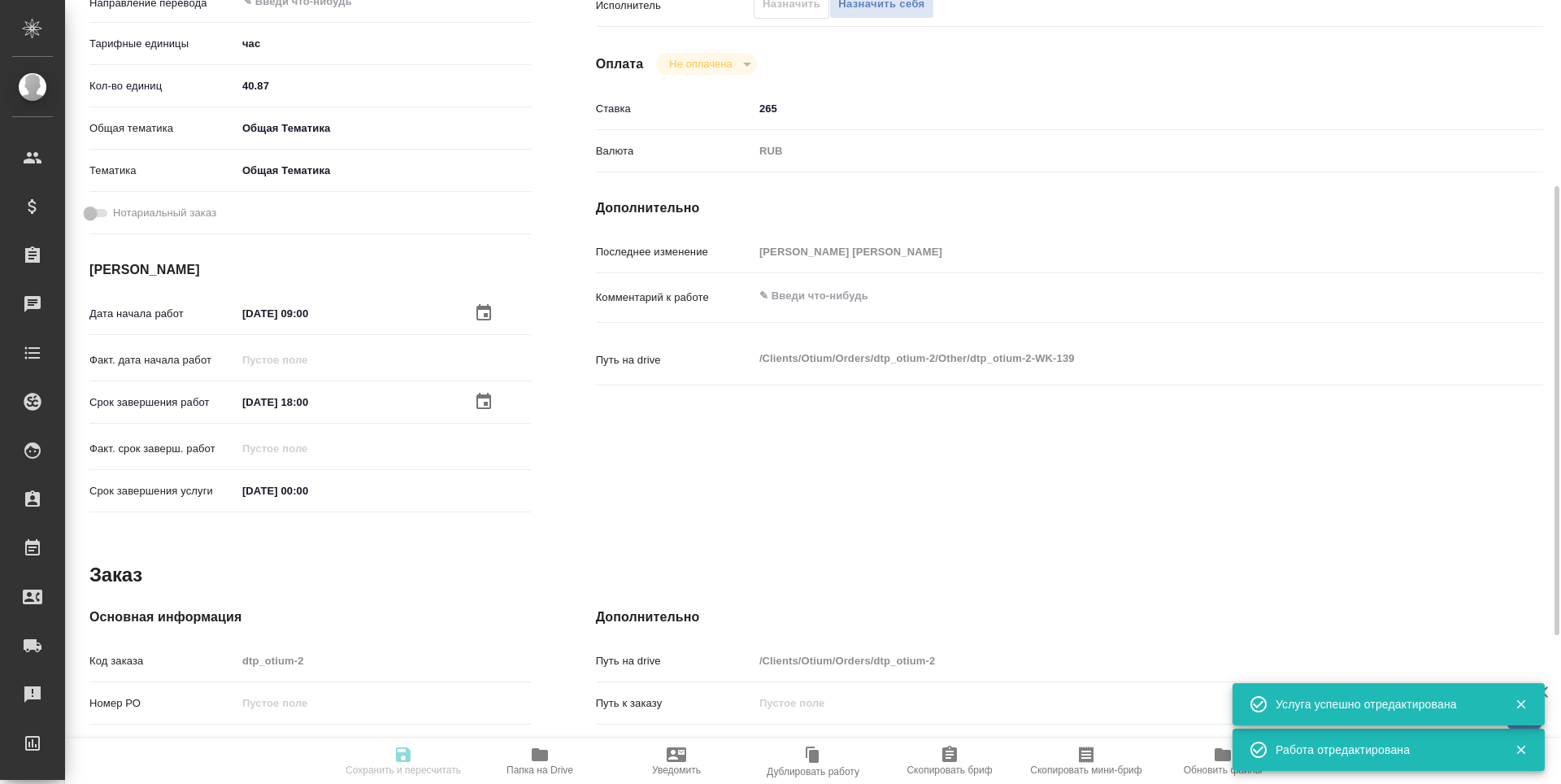
type input "RUB"
type input "Третьякова Наталья"
type input "dtp_otium-2"
type input "Почасовая ставка"
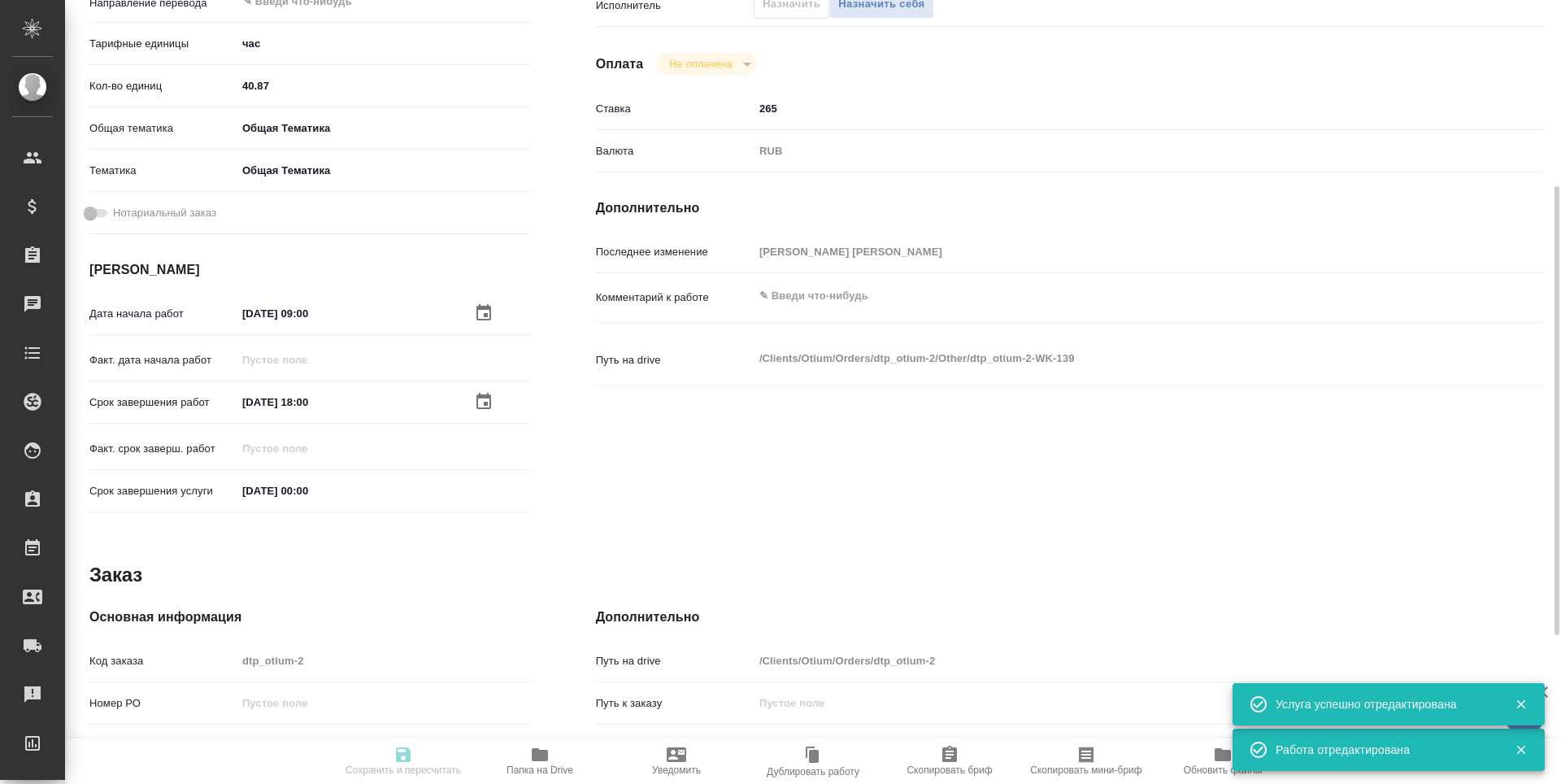
type input "Гостев Юрий"
type input "/Clients/Оtium/Orders/dtp_otium-2"
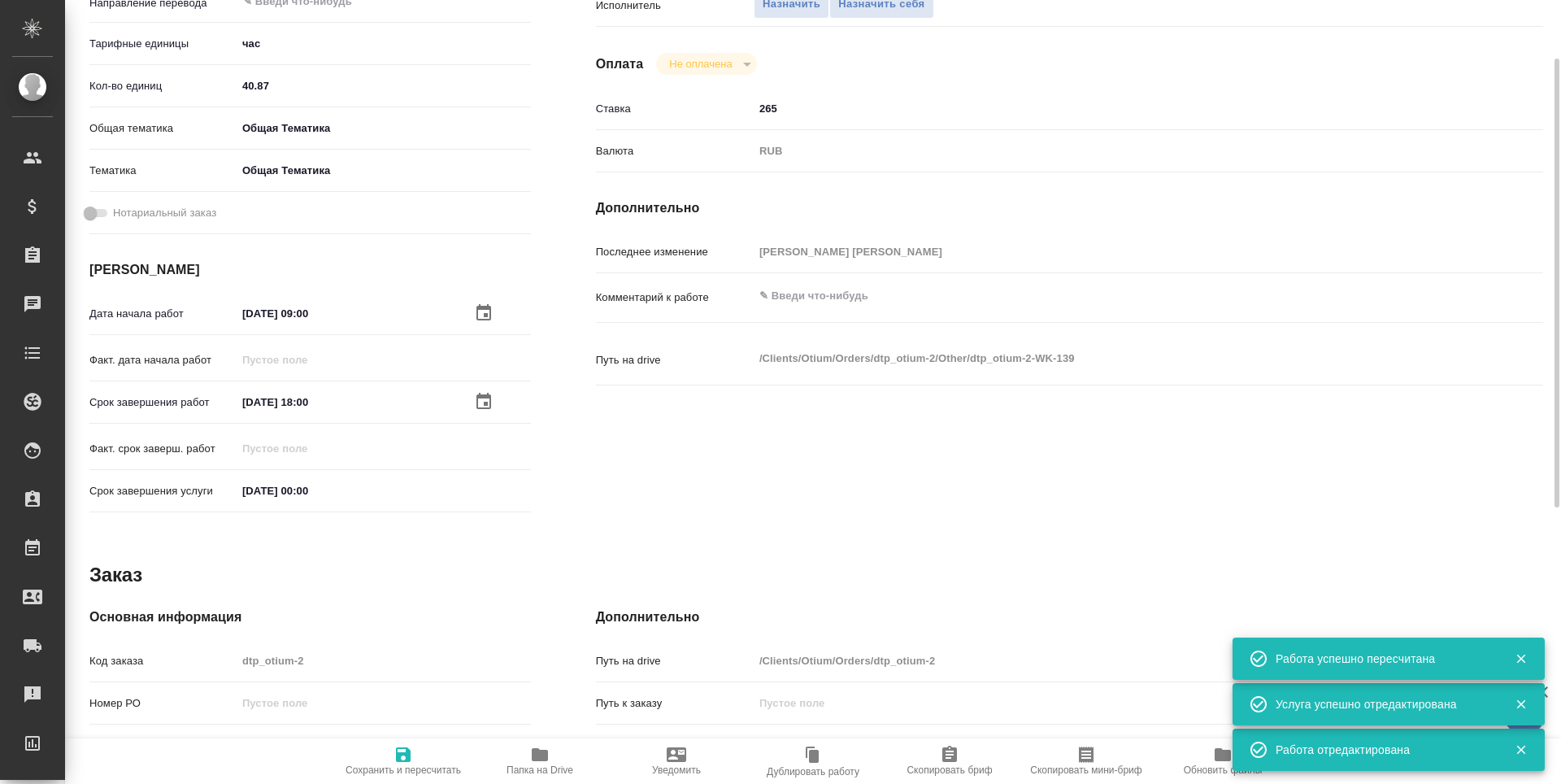
type input "created"
type input "5a8b1489cc6b4906c91bfd93"
type input "40.87"
type input "obtem"
type input "6012b1ca196b0e5c9229a120"
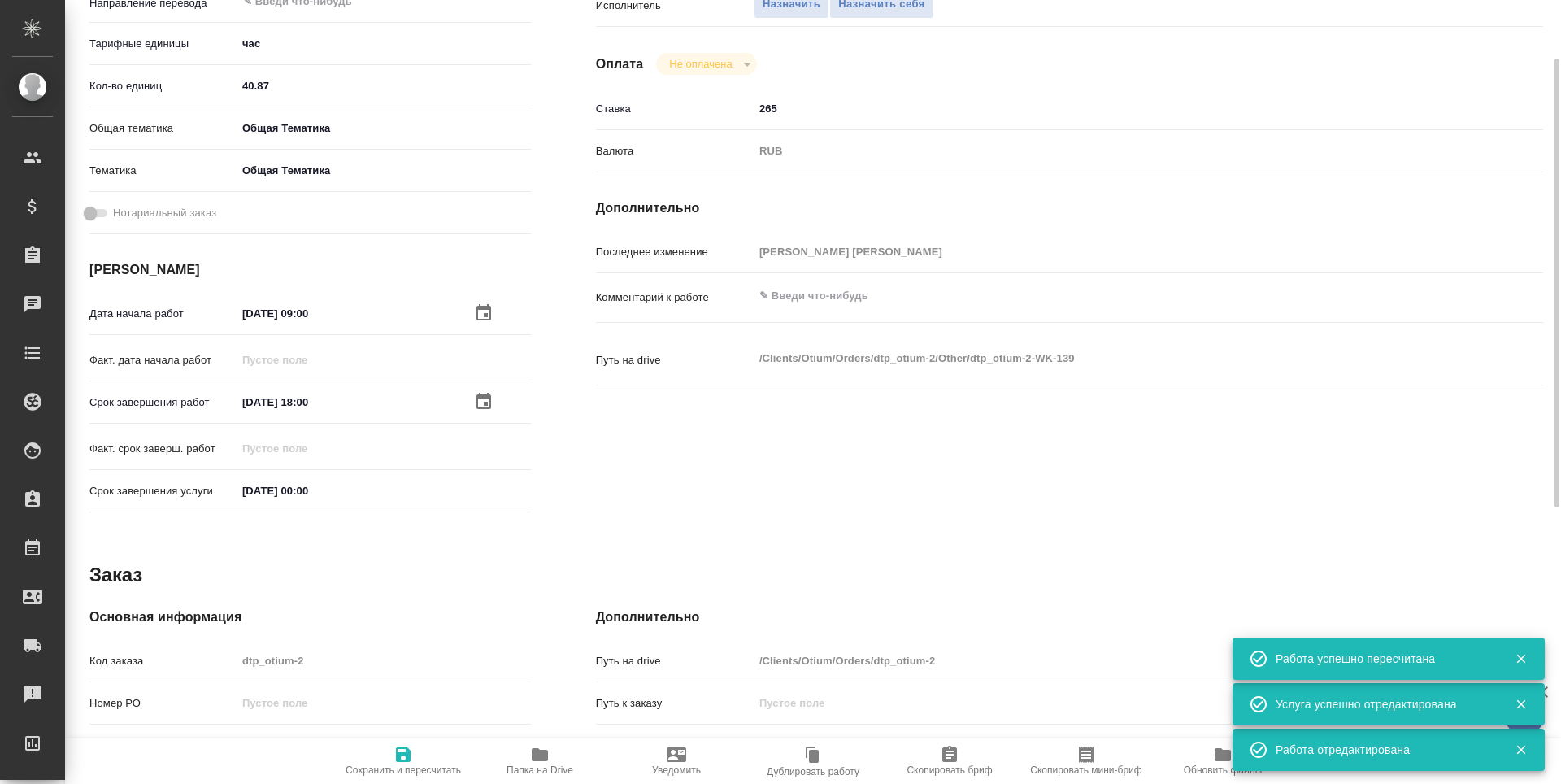
type input "21.10.2025 09:00"
type input "31.10.2025 18:00"
type input "31.12.2025 00:00"
type input "notPayed"
type input "265"
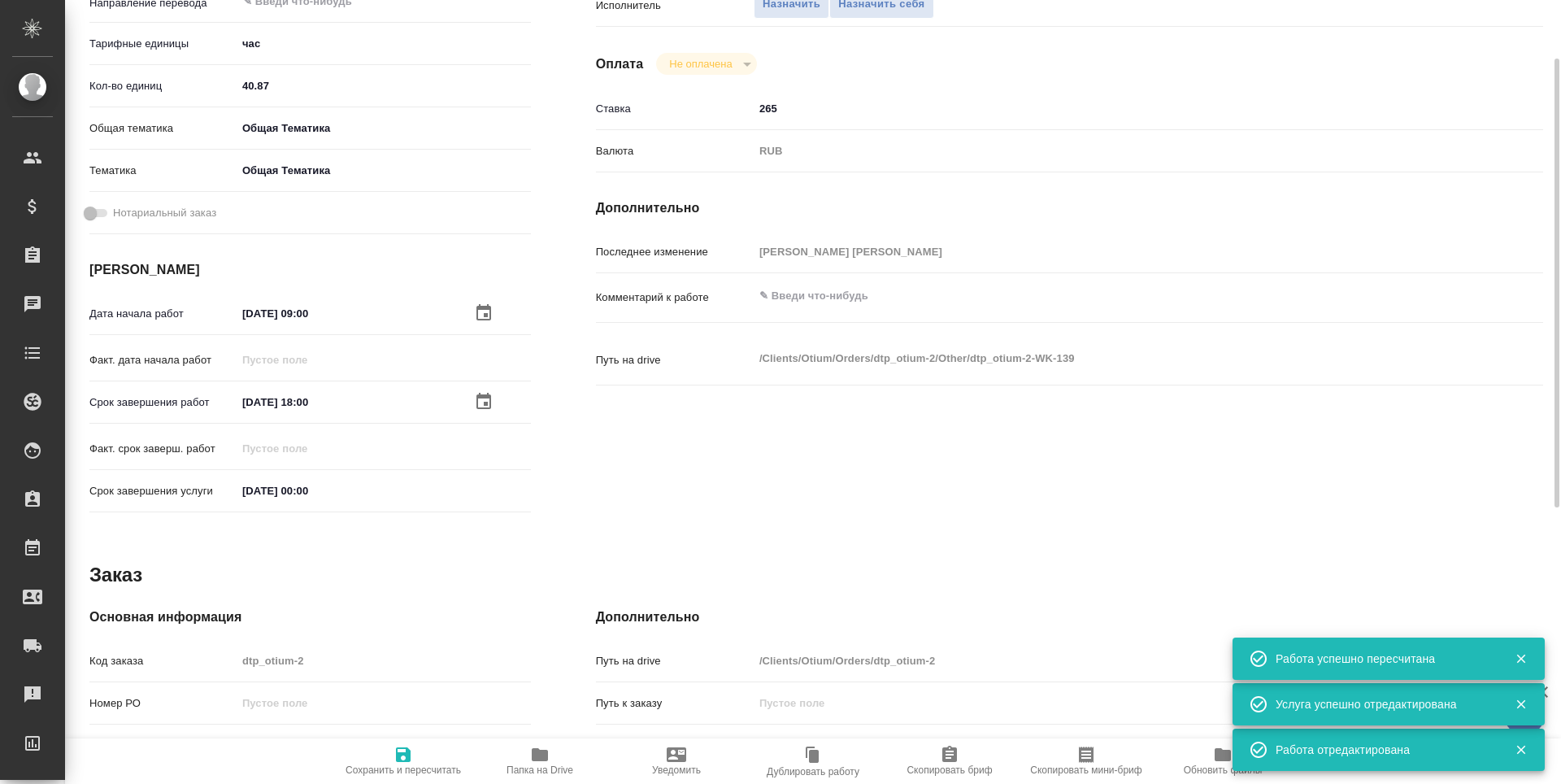
type input "RUB"
type input "Третьякова Наталья"
type input "dtp_otium-2"
type input "Почасовая ставка"
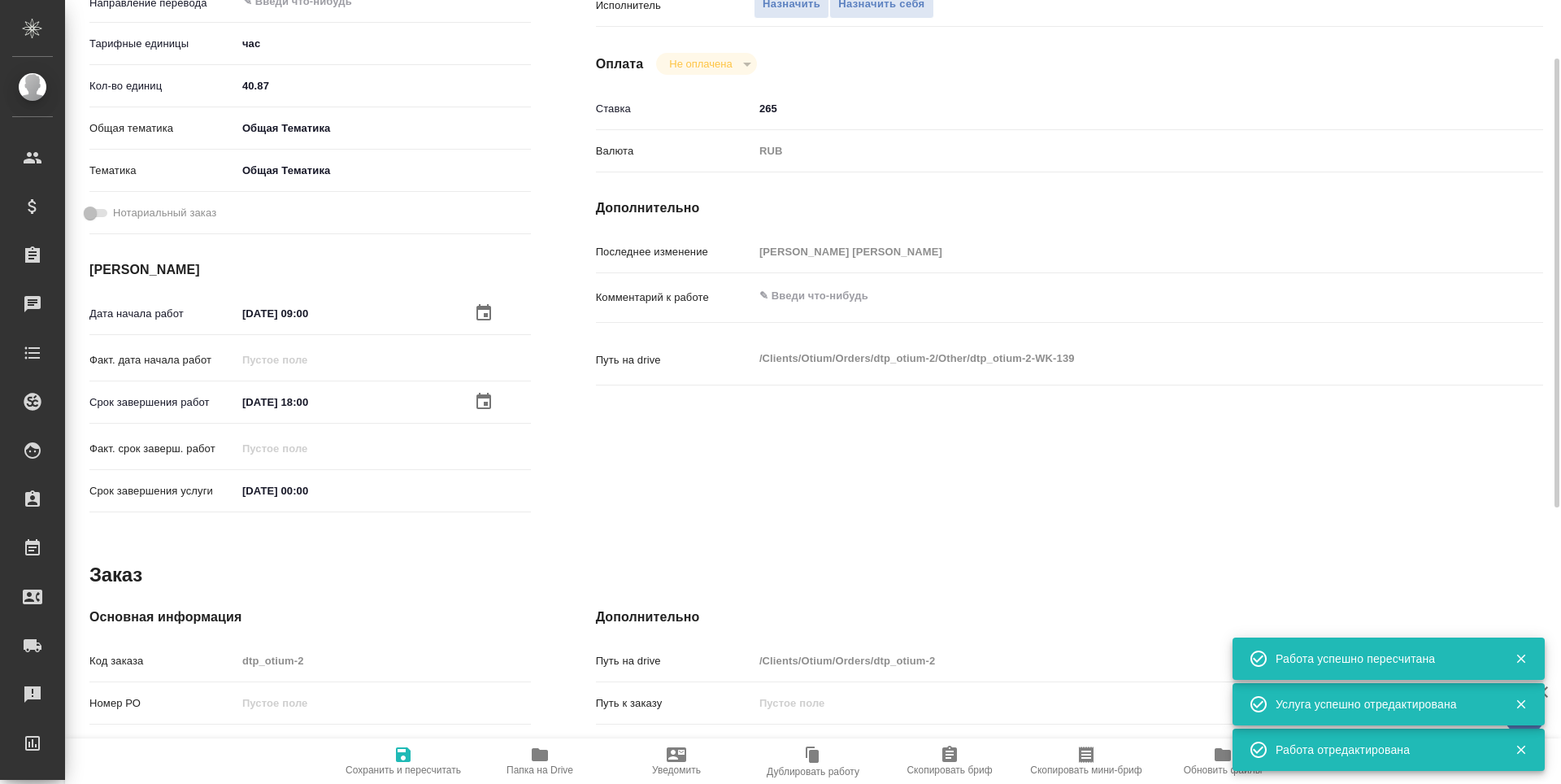
type input "Гостев Юрий"
type input "/Clients/Оtium/Orders/dtp_otium-2"
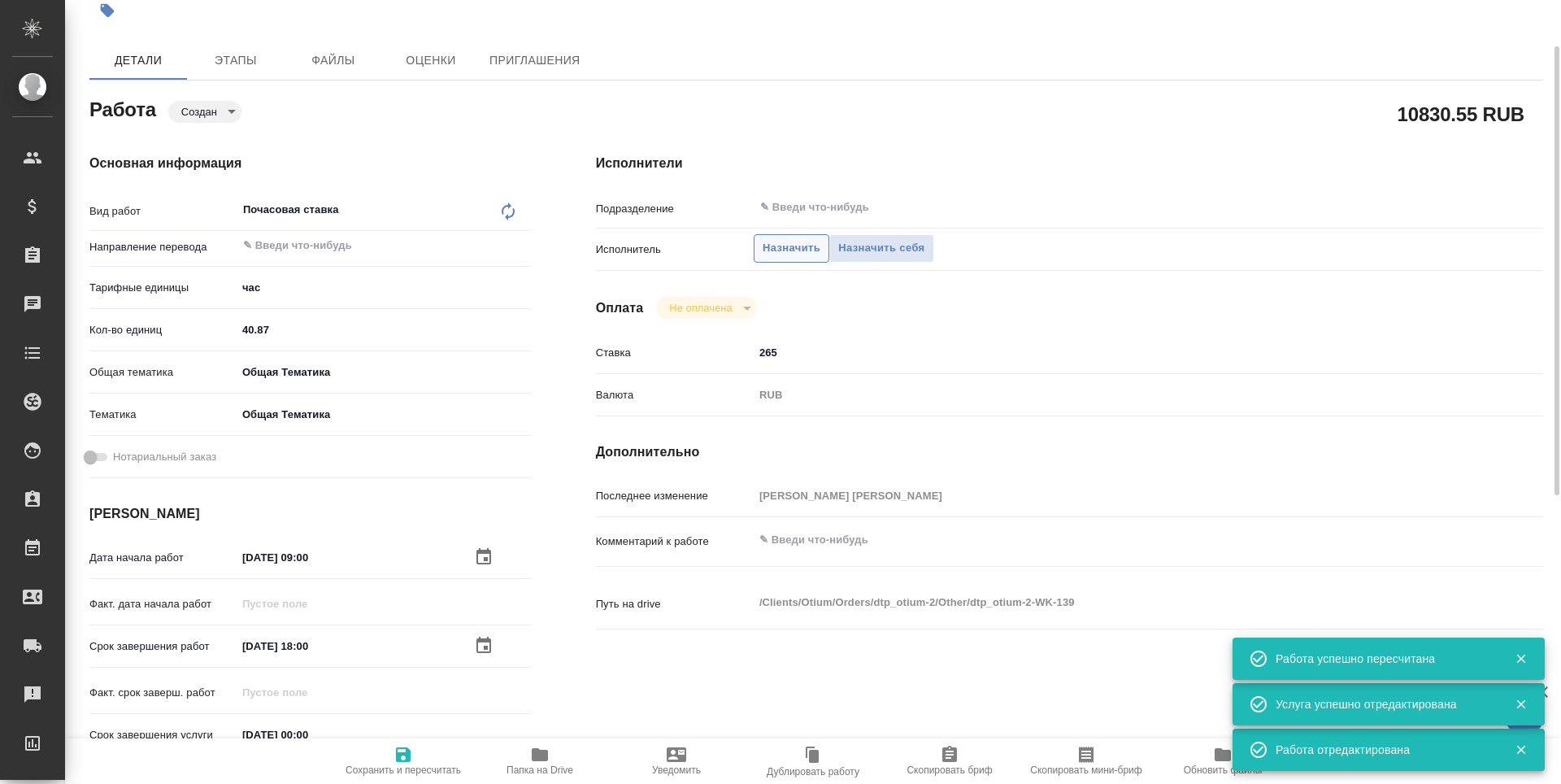
click at [789, 251] on span "Назначить" at bounding box center [791, 248] width 57 height 19
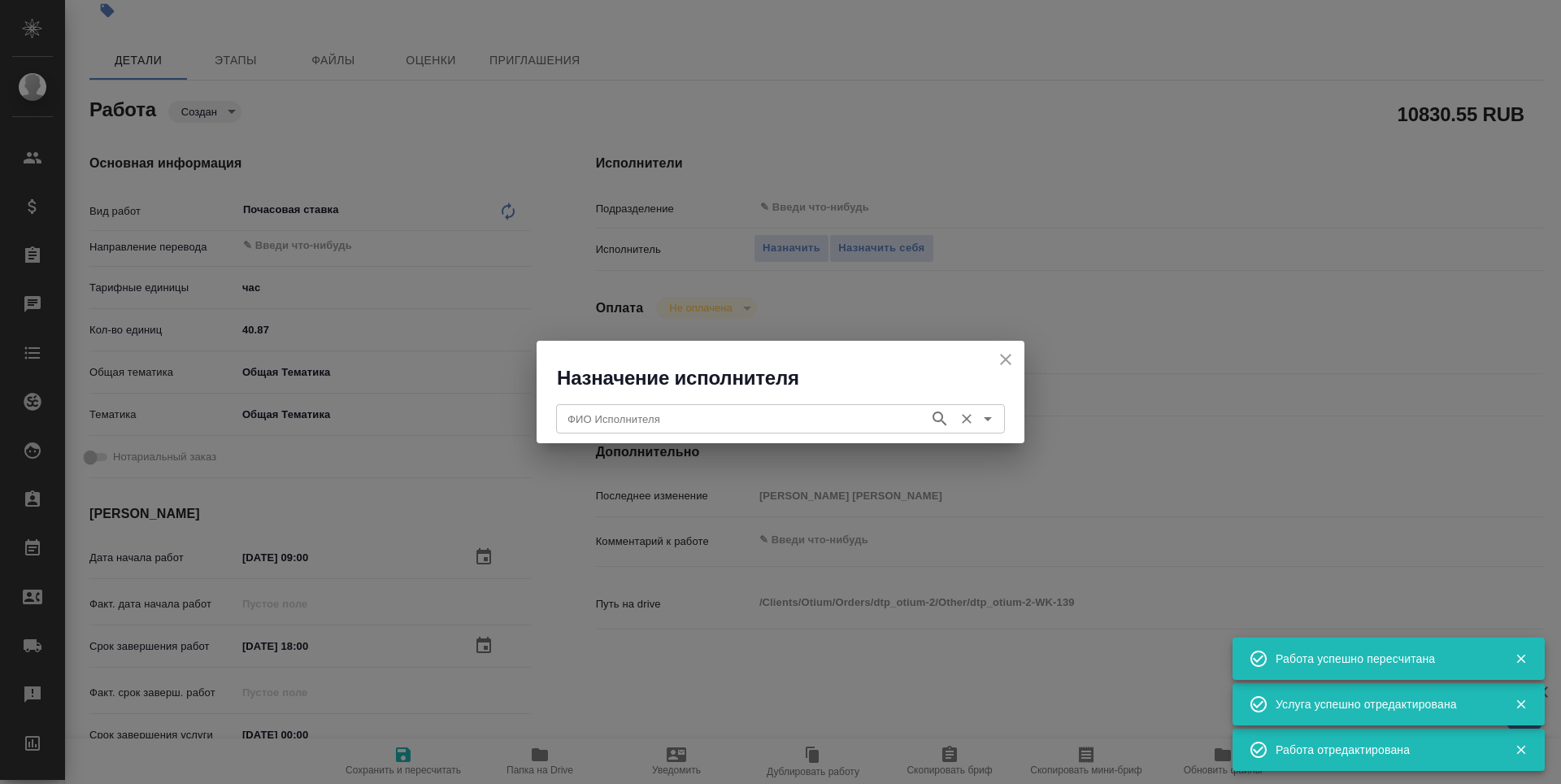
click at [809, 414] on input "ФИО Исполнителя" at bounding box center [740, 418] width 360 height 19
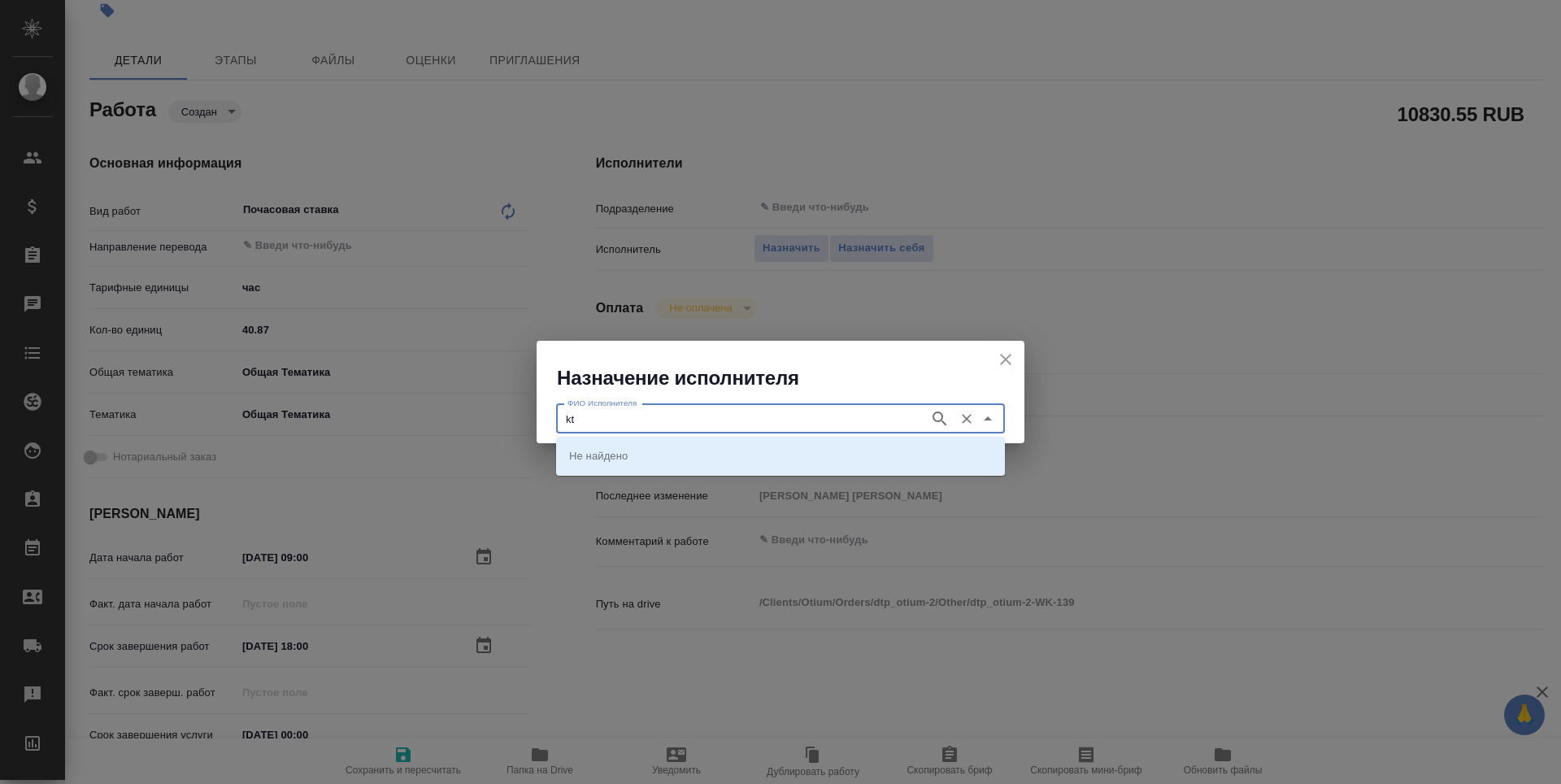
type input "k"
type input "лебед"
click at [938, 416] on icon "button" at bounding box center [939, 418] width 19 height 19
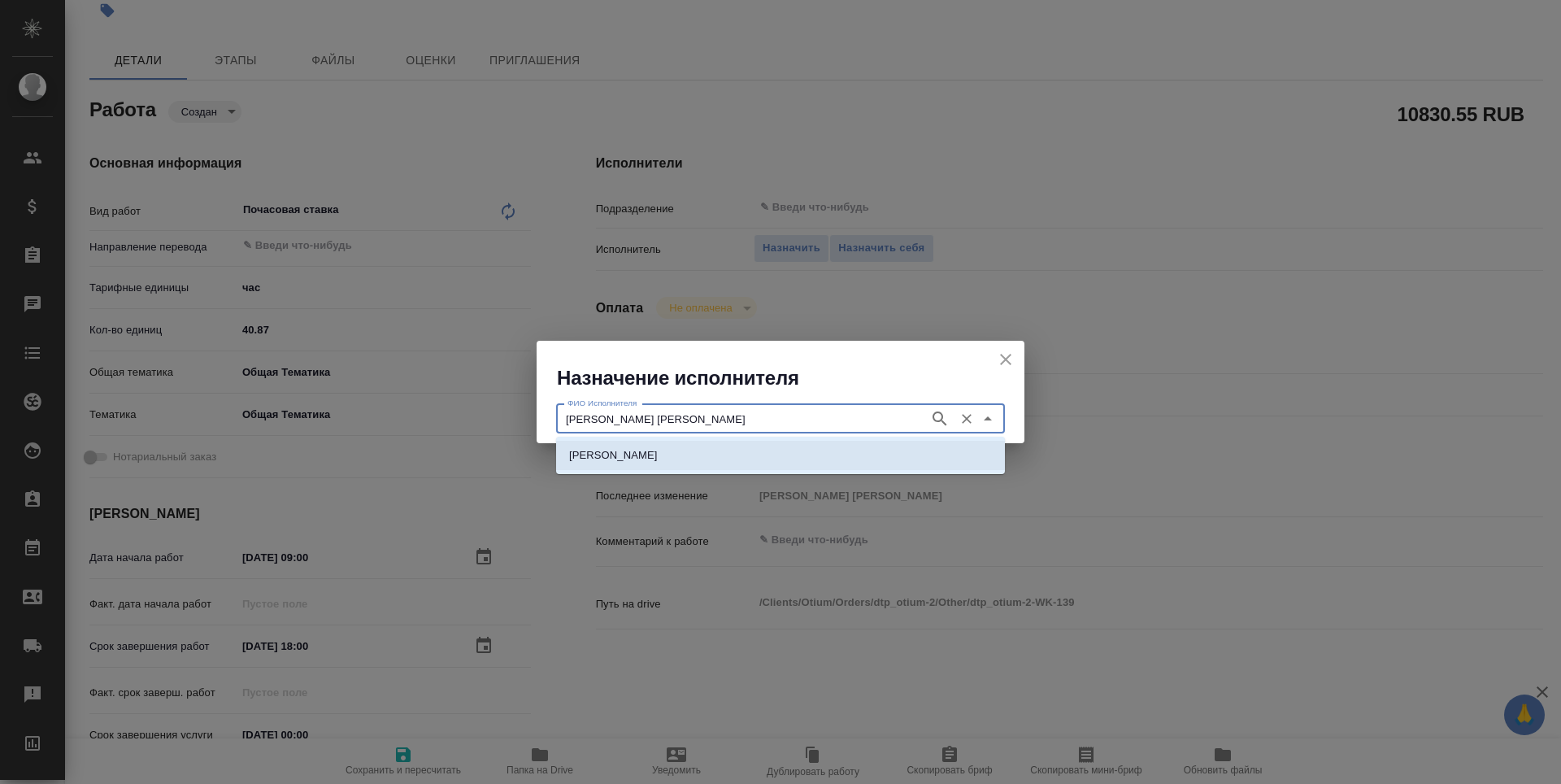
click at [887, 449] on li "Лебедева Юлия Игоревна" at bounding box center [780, 455] width 449 height 29
type input "Лебедева Юлия Игоревна"
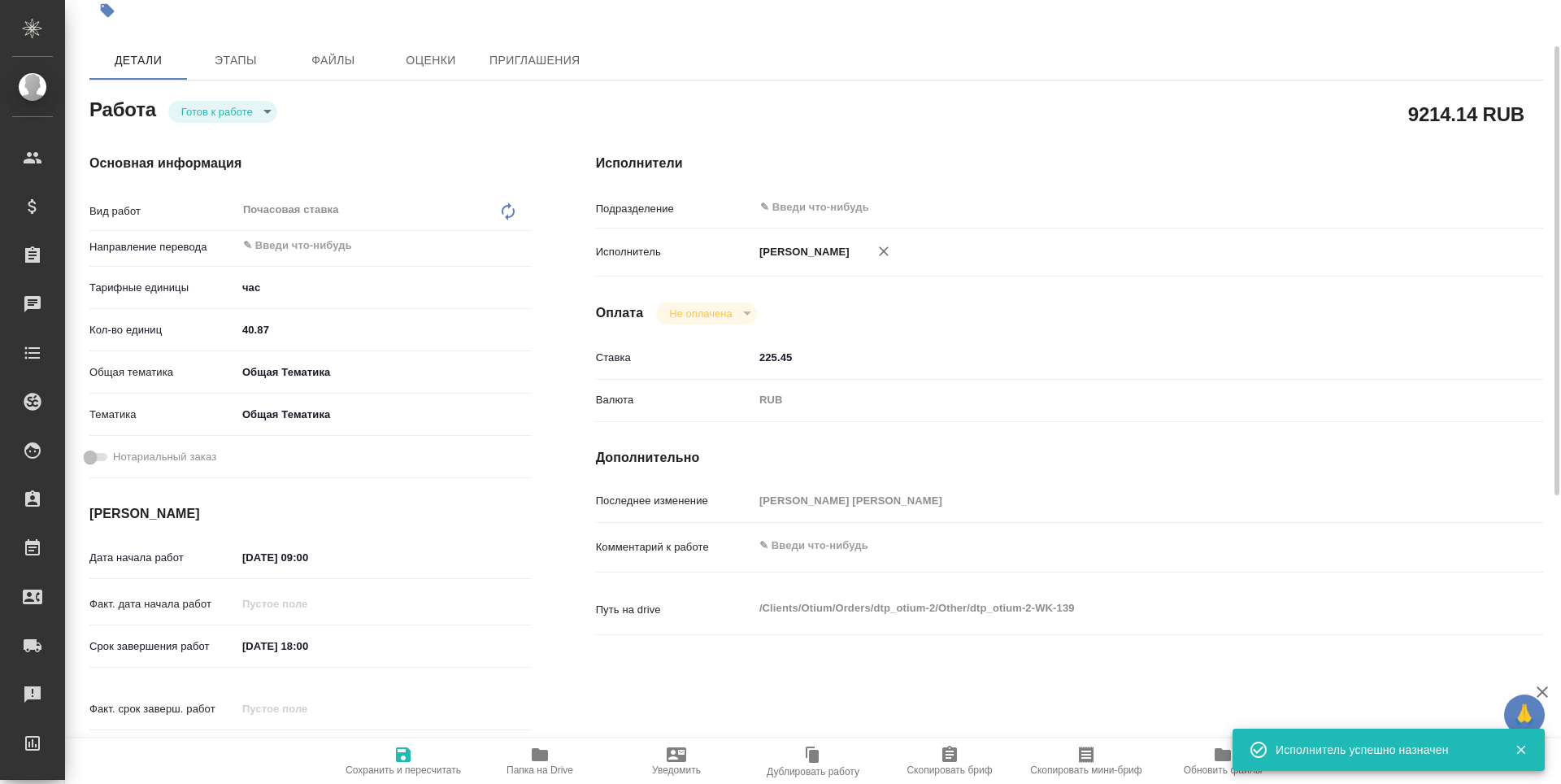
type textarea "x"
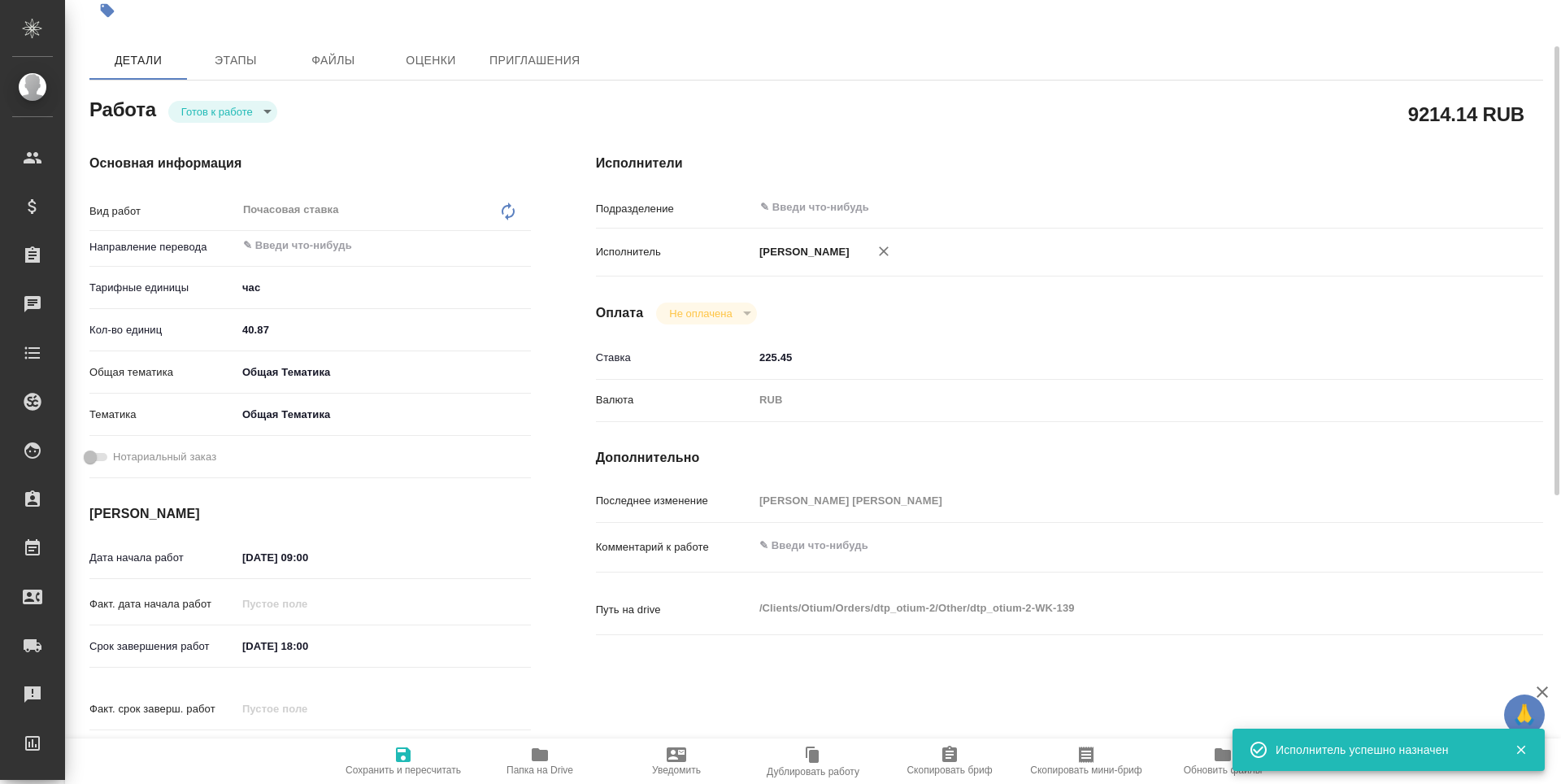
type textarea "x"
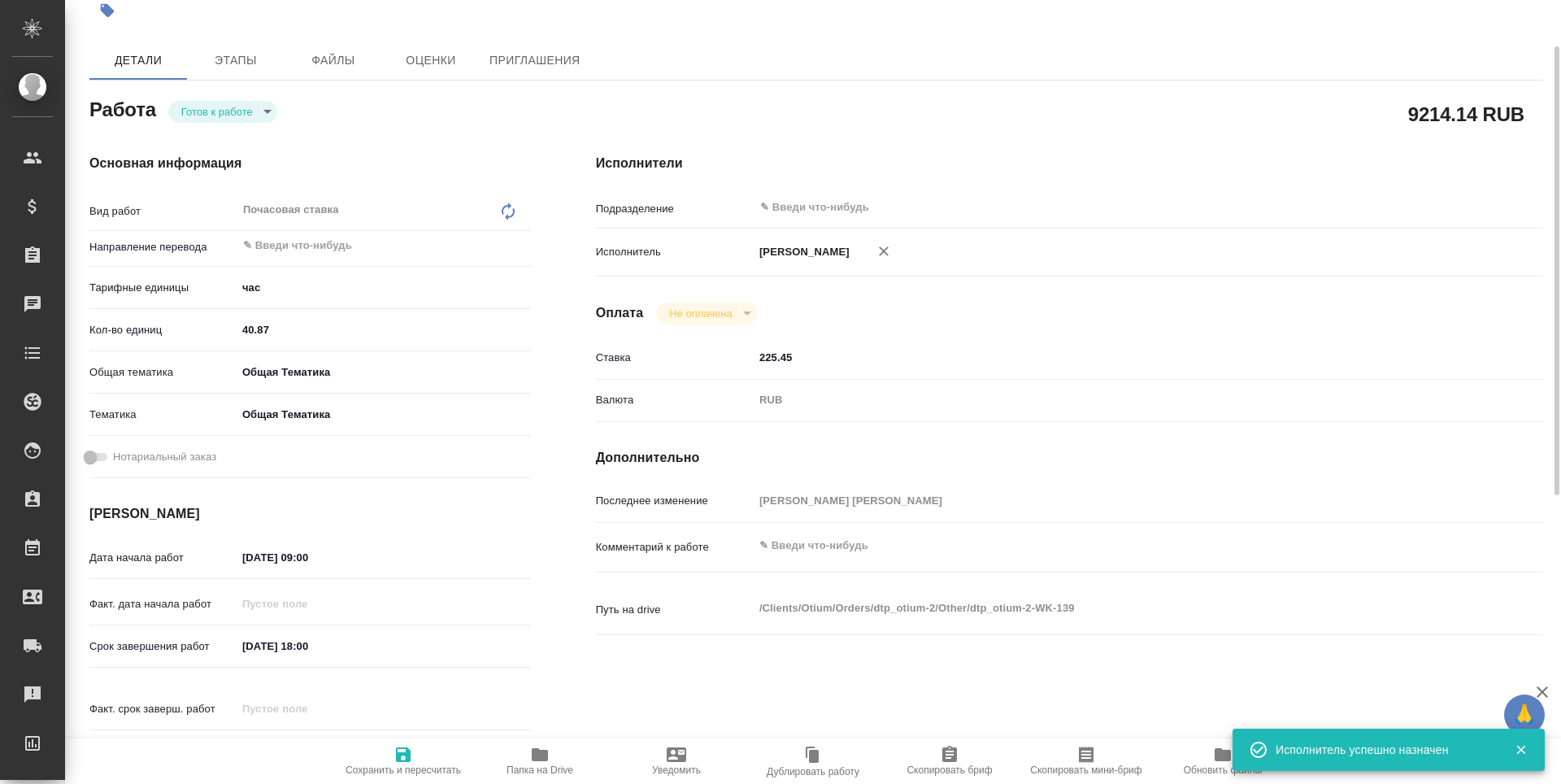
click at [401, 769] on span "Сохранить и пересчитать" at bounding box center [403, 769] width 116 height 11
type textarea "x"
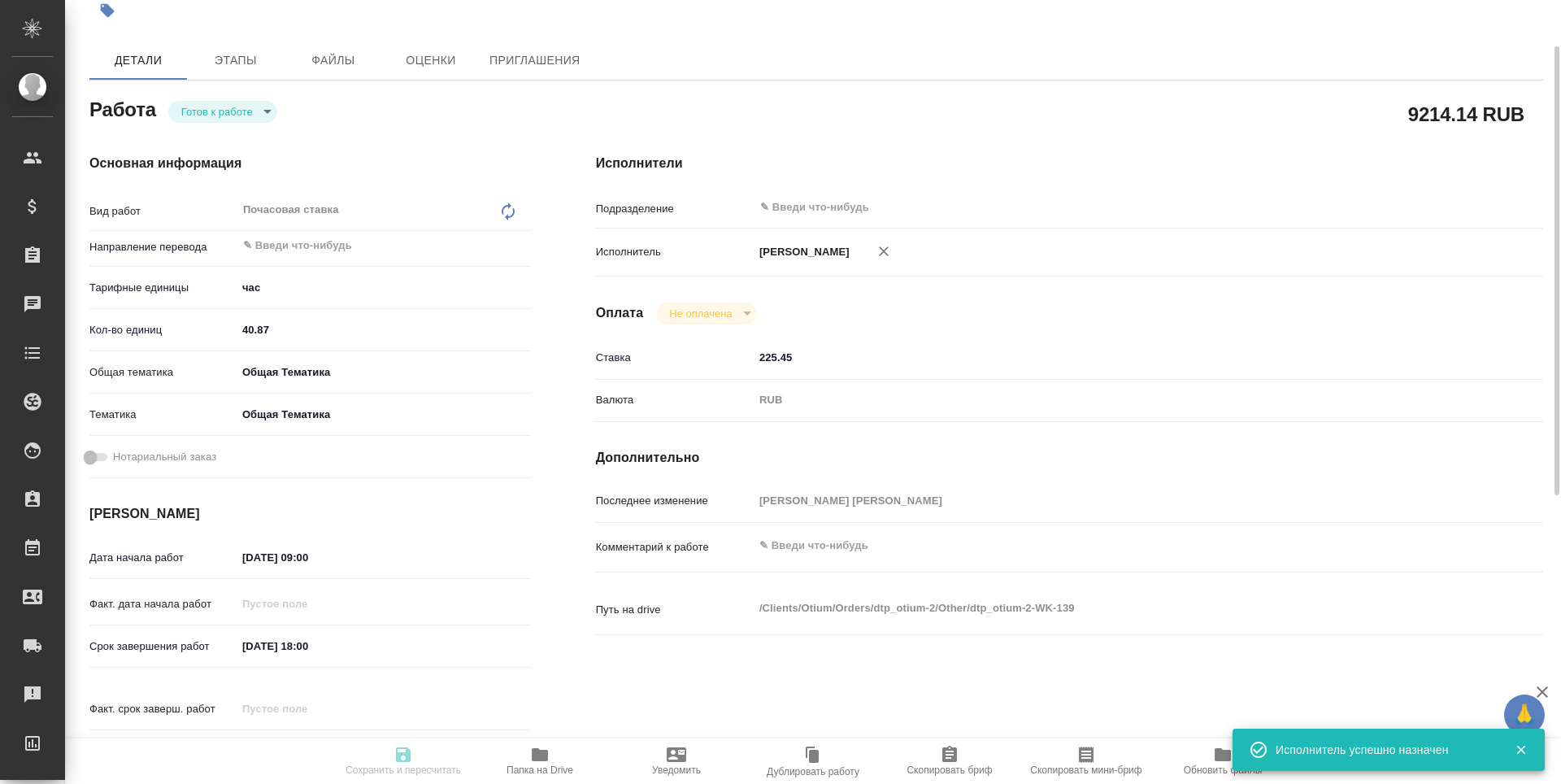
type textarea "x"
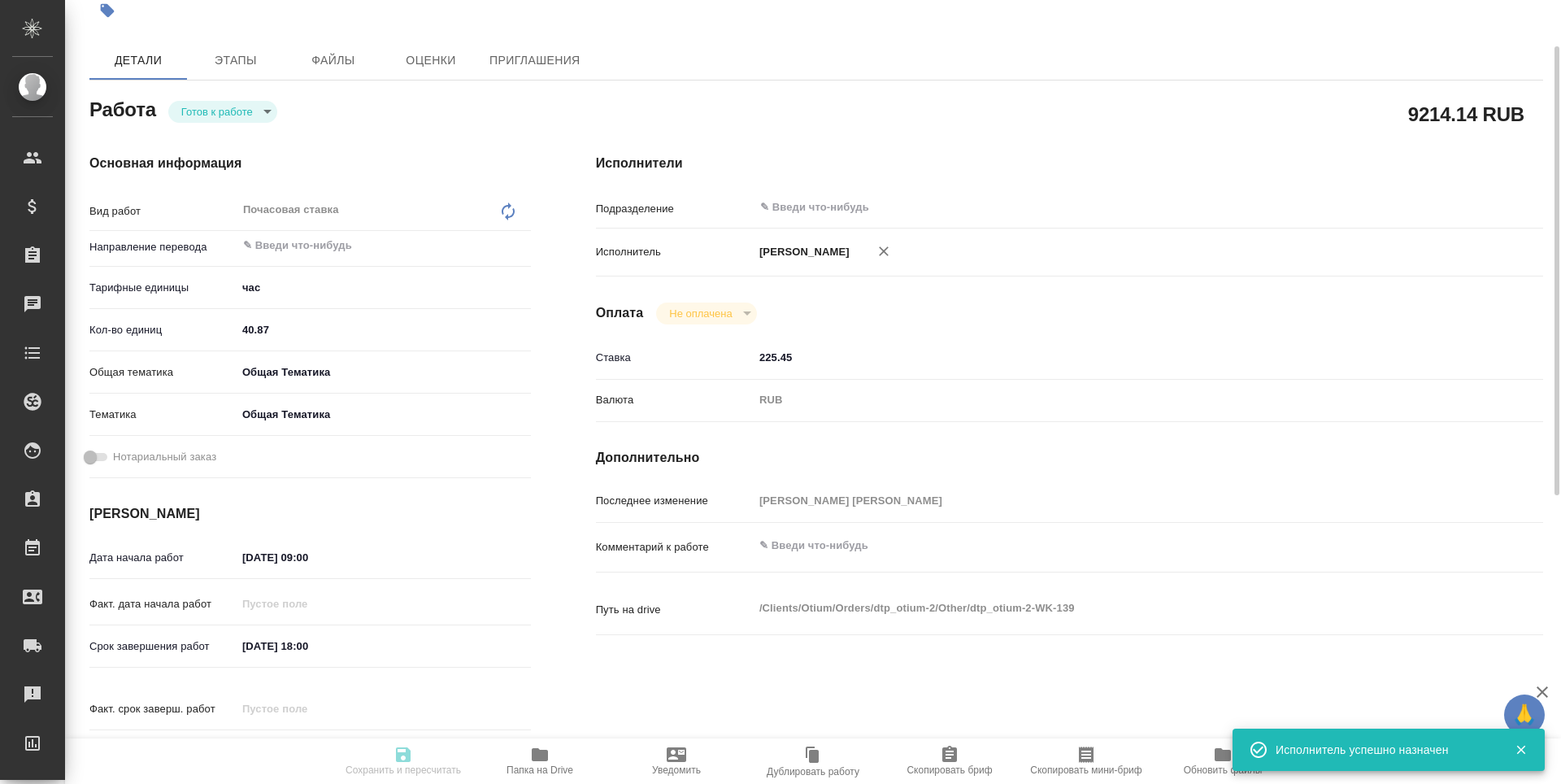
type textarea "x"
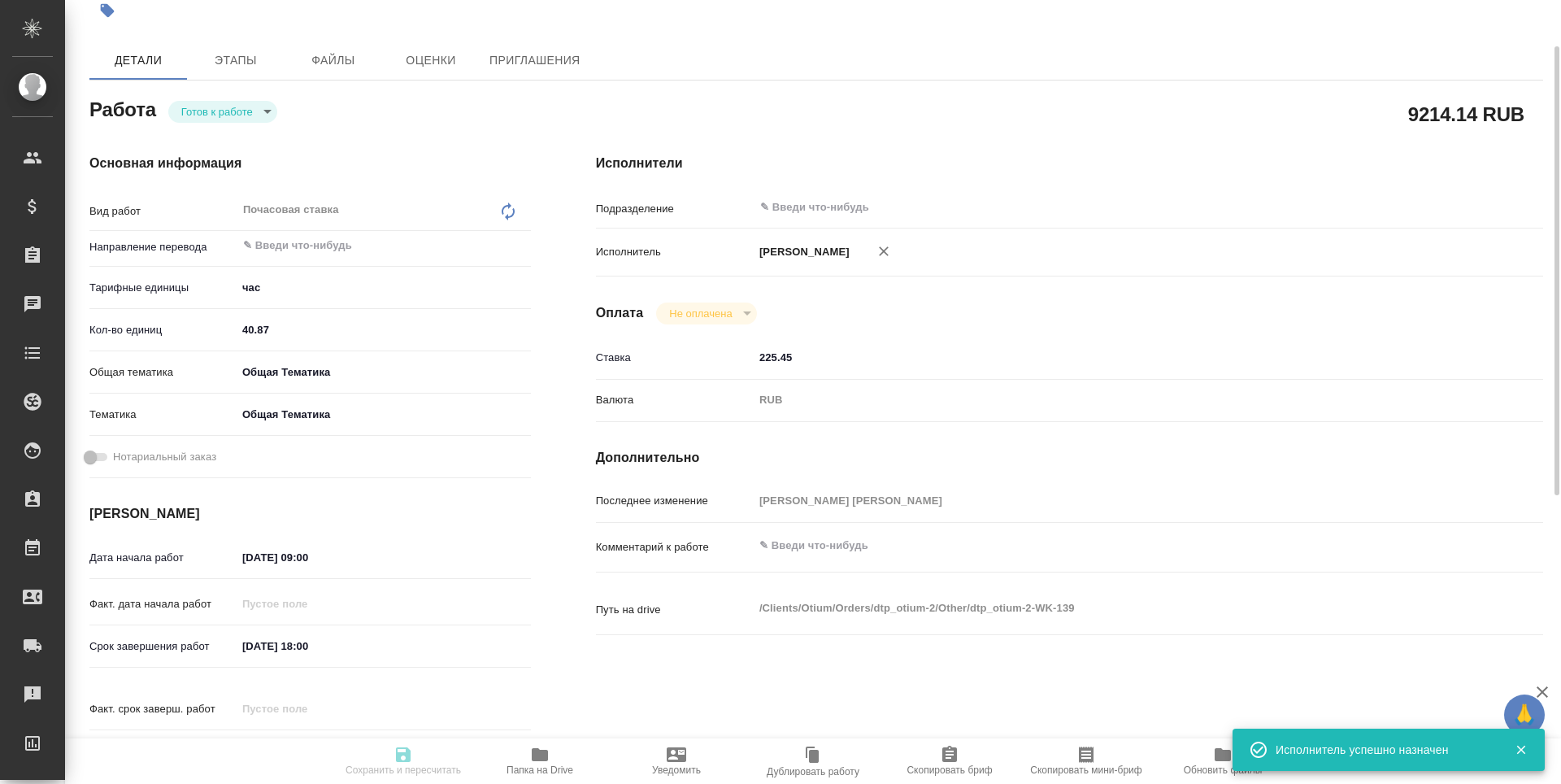
type textarea "x"
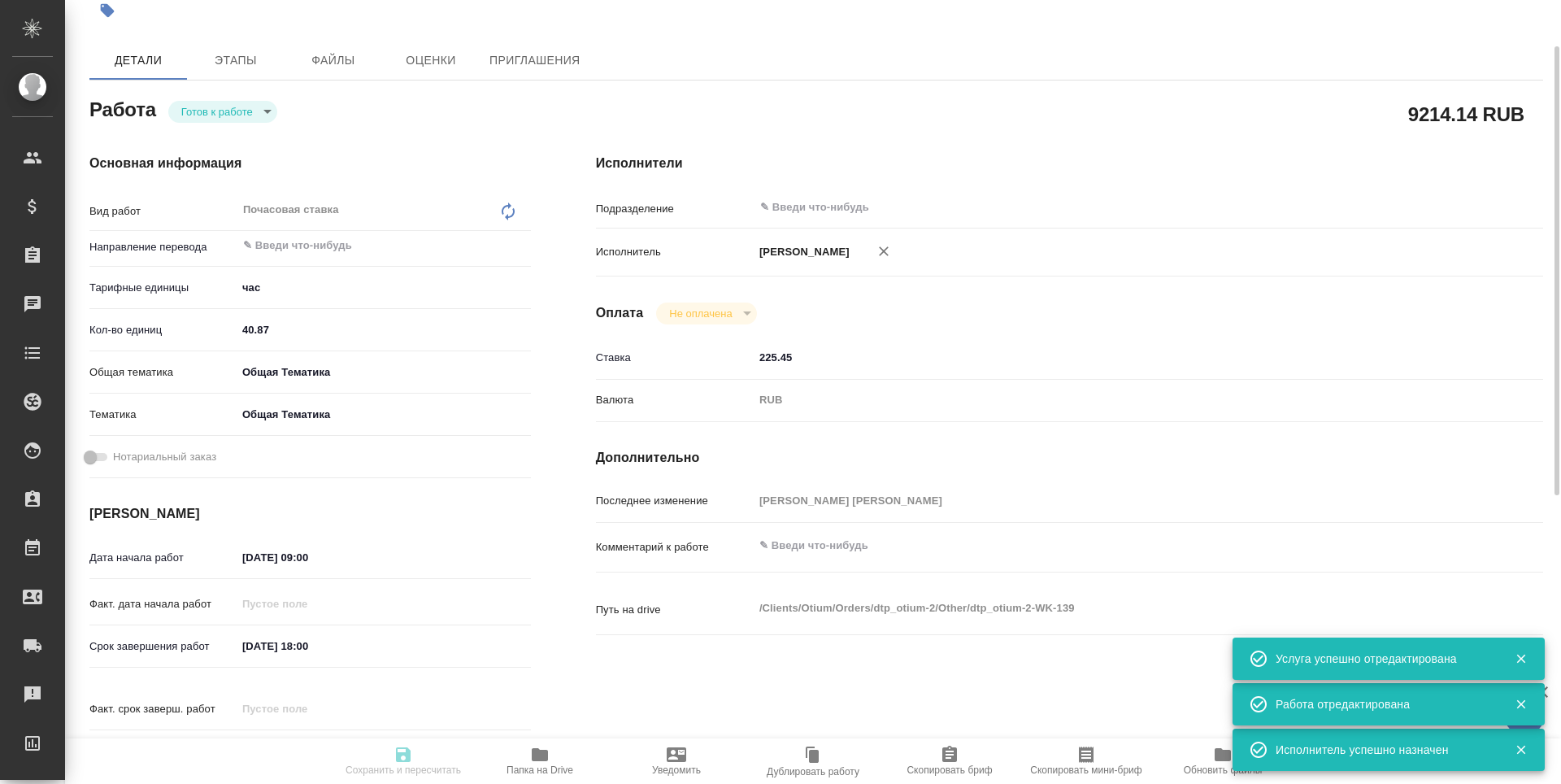
type input "readyForWork"
type textarea "Почасовая ставка"
type textarea "x"
type input "5a8b1489cc6b4906c91bfd93"
type input "40.87"
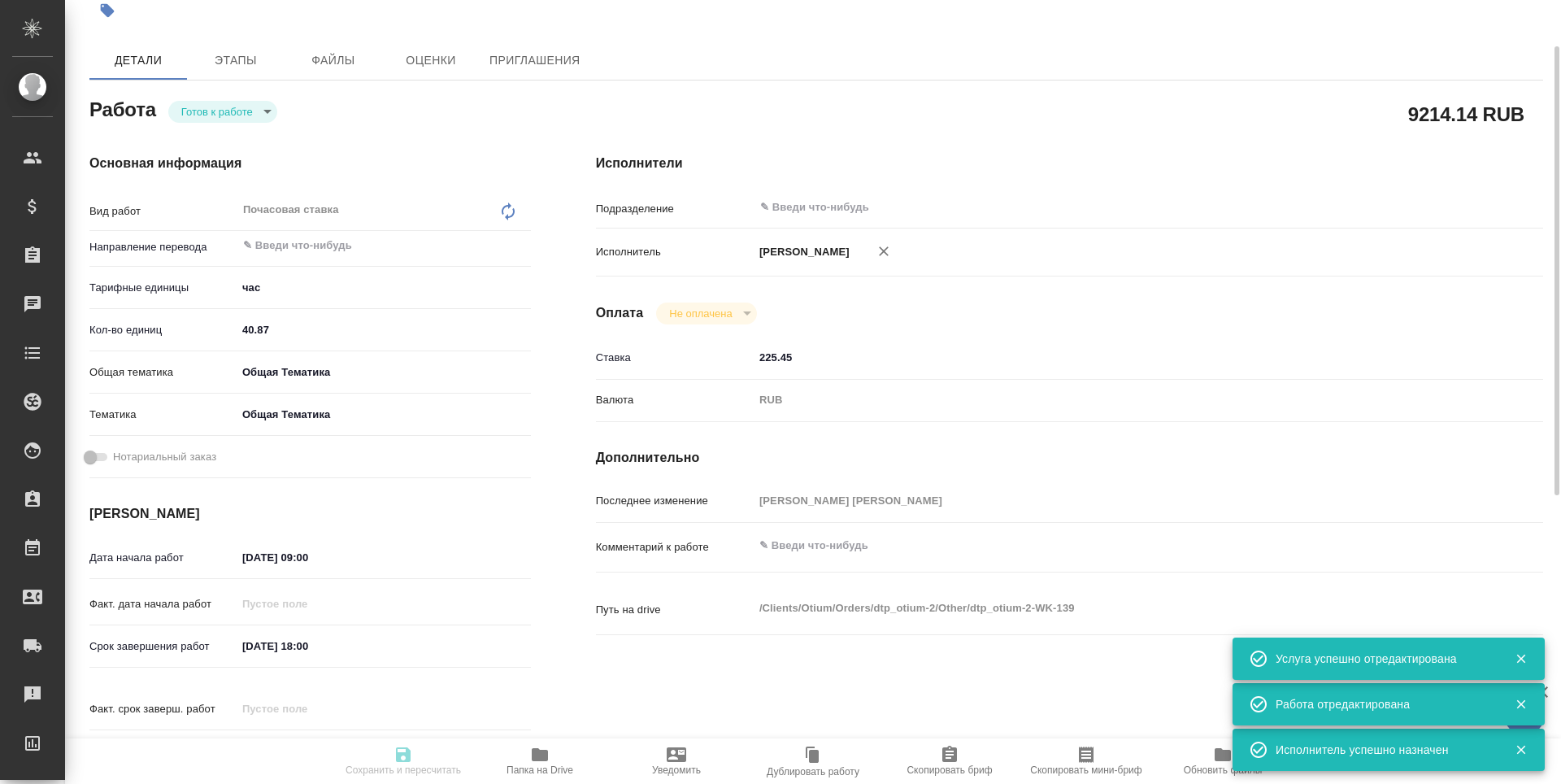
type input "obtem"
type input "6012b1ca196b0e5c9229a120"
type input "21.10.2025 09:00"
type input "31.10.2025 18:00"
type input "31.12.2025 00:00"
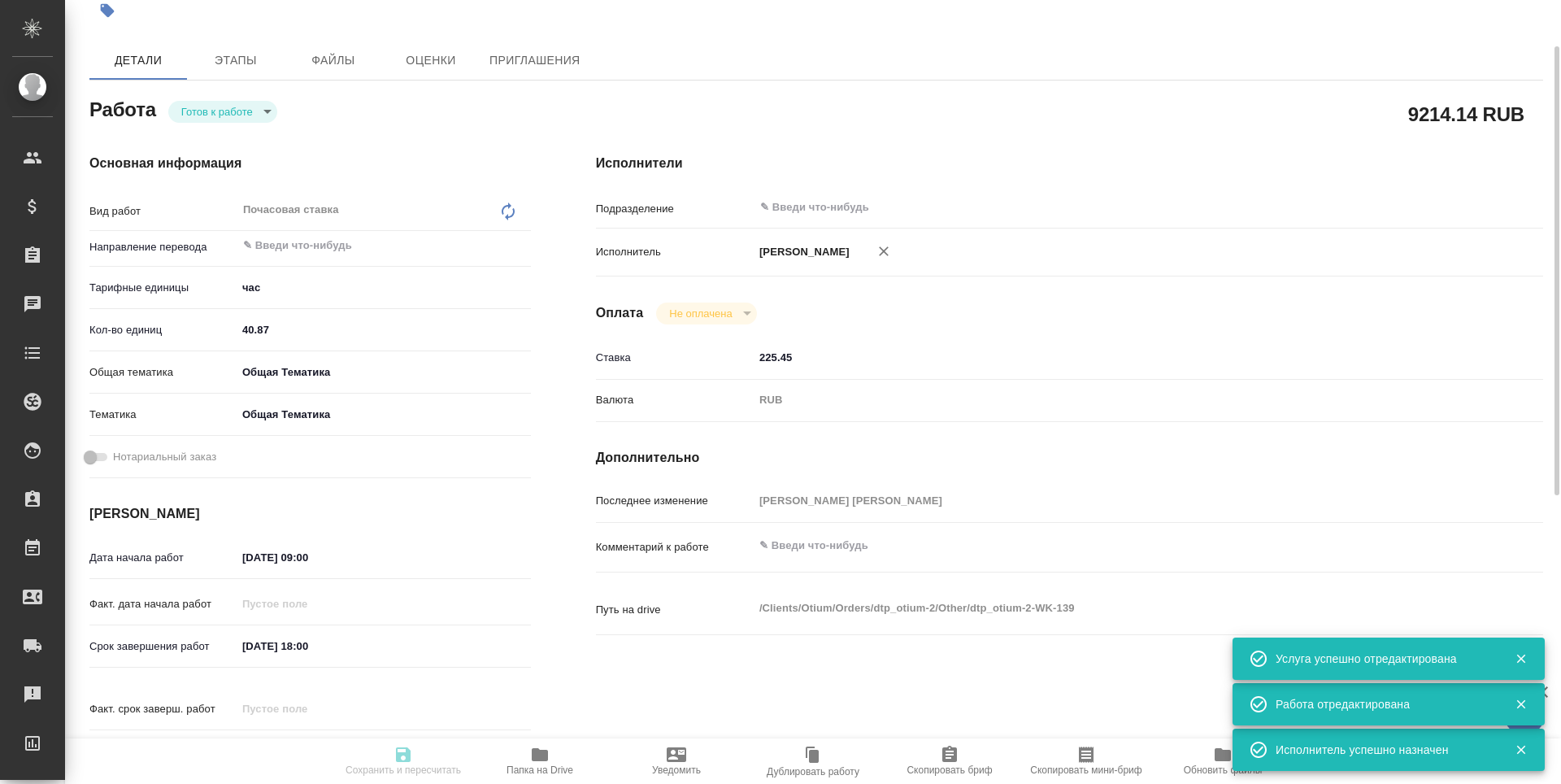
type input "notPayed"
type input "225.45"
type input "RUB"
type input "Третьякова Наталья"
type textarea "x"
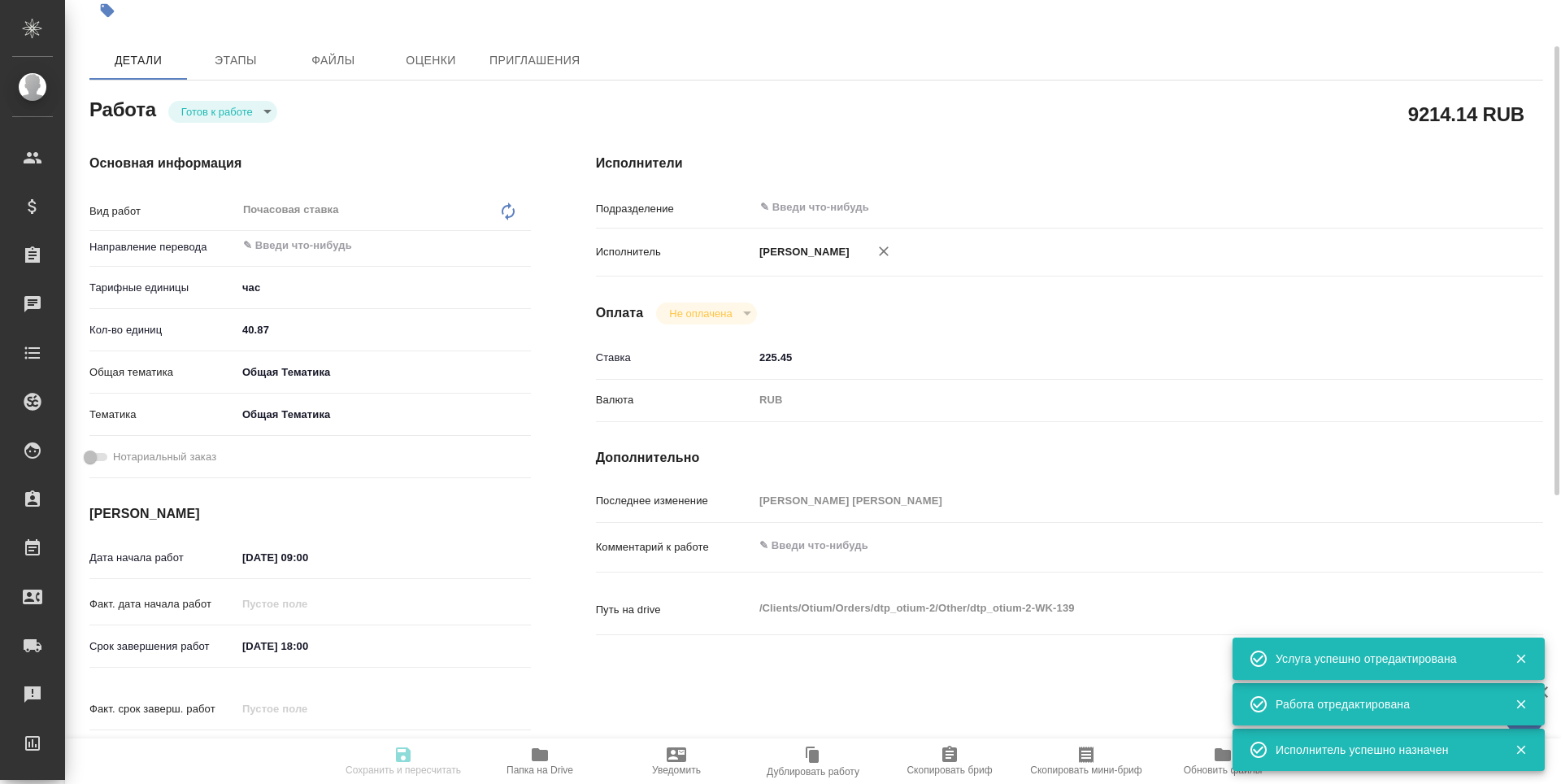
type textarea "/Clients/Оtium/Orders/dtp_otium-2/Other/dtp_otium-2-WK-139"
type textarea "x"
type input "dtp_otium-2"
type input "Почасовая ставка"
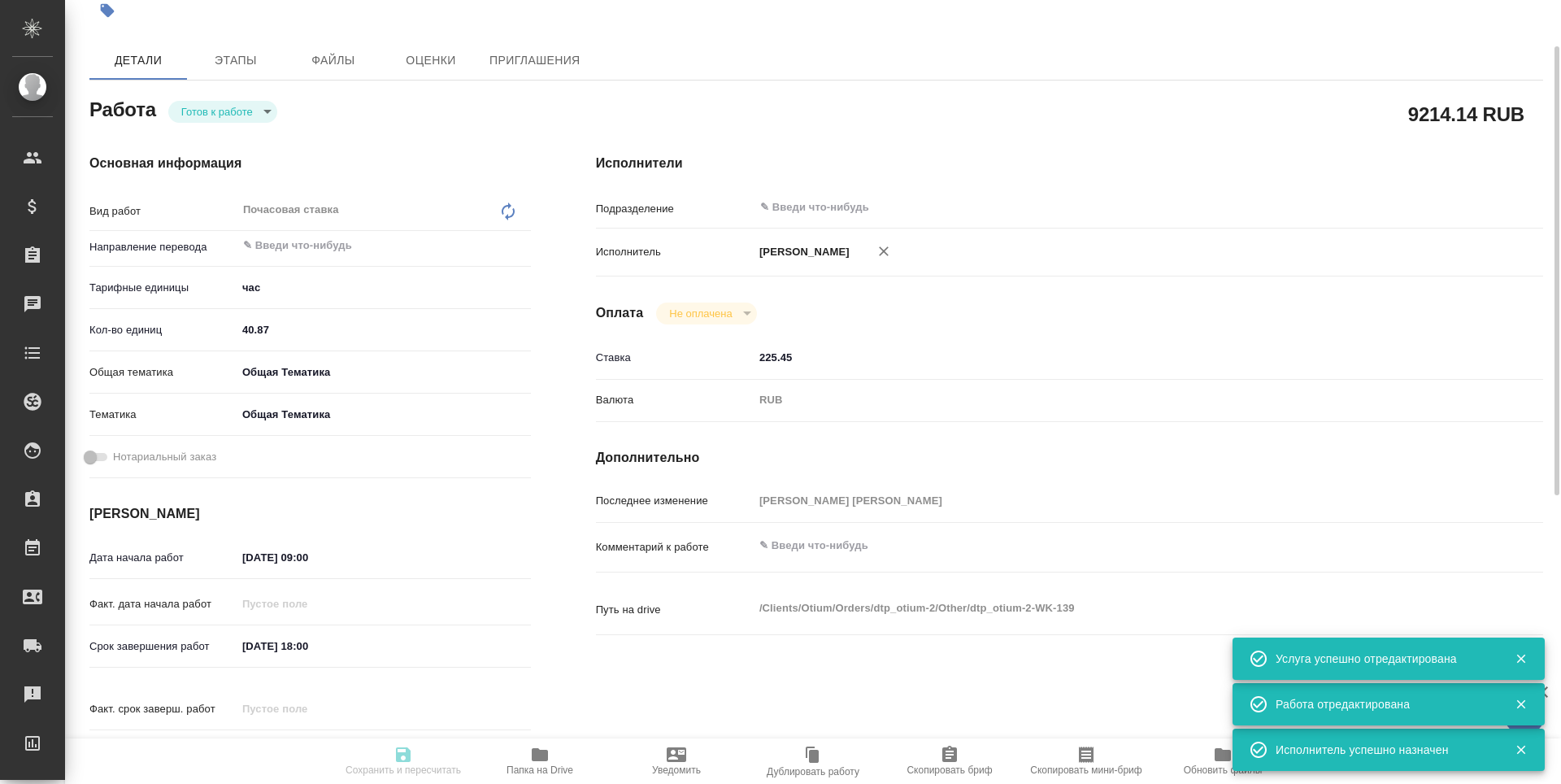
type input "Гостев Юрий"
type input "/Clients/Оtium/Orders/dtp_otium-2"
type textarea "x"
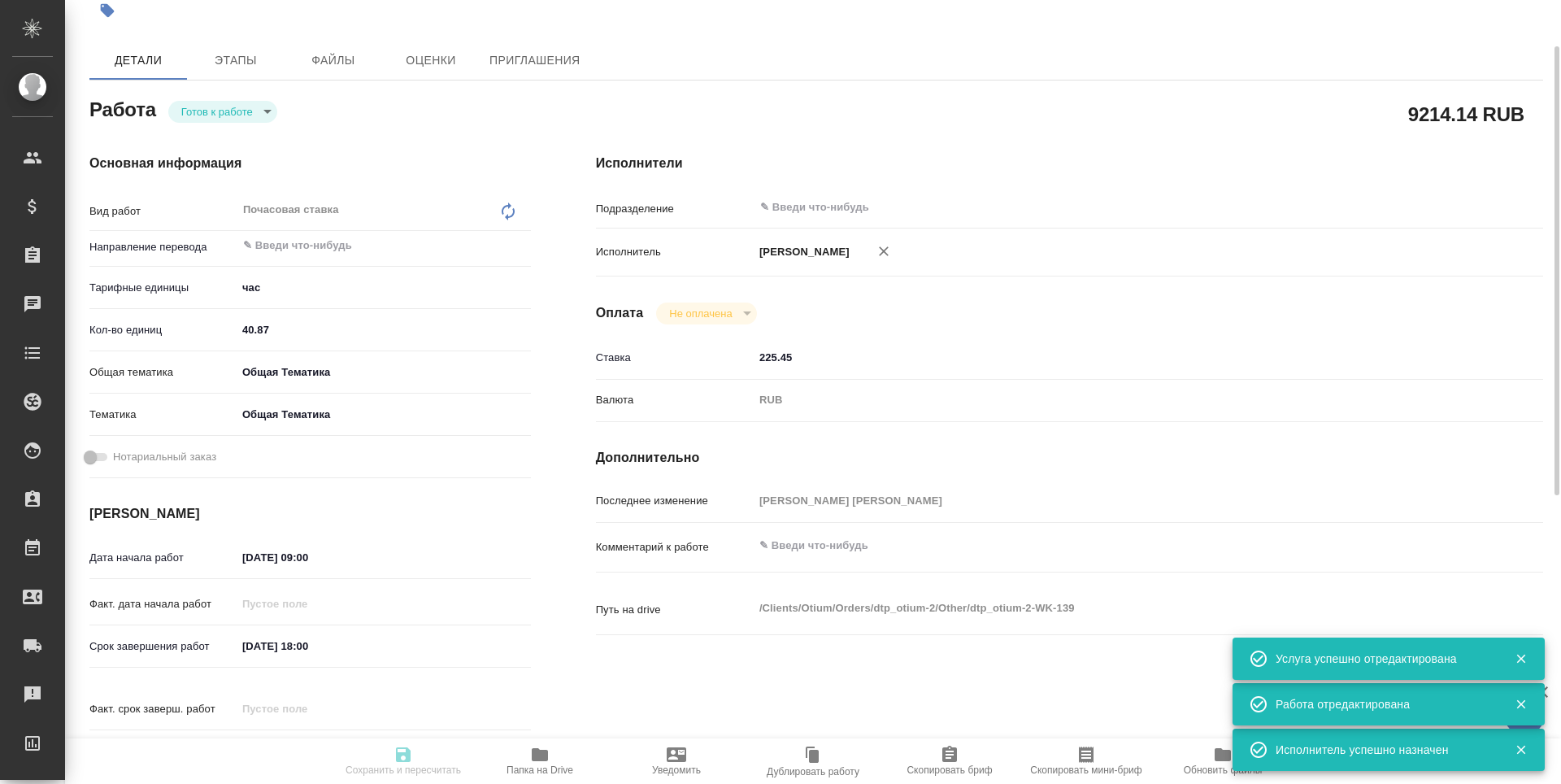
type textarea "x"
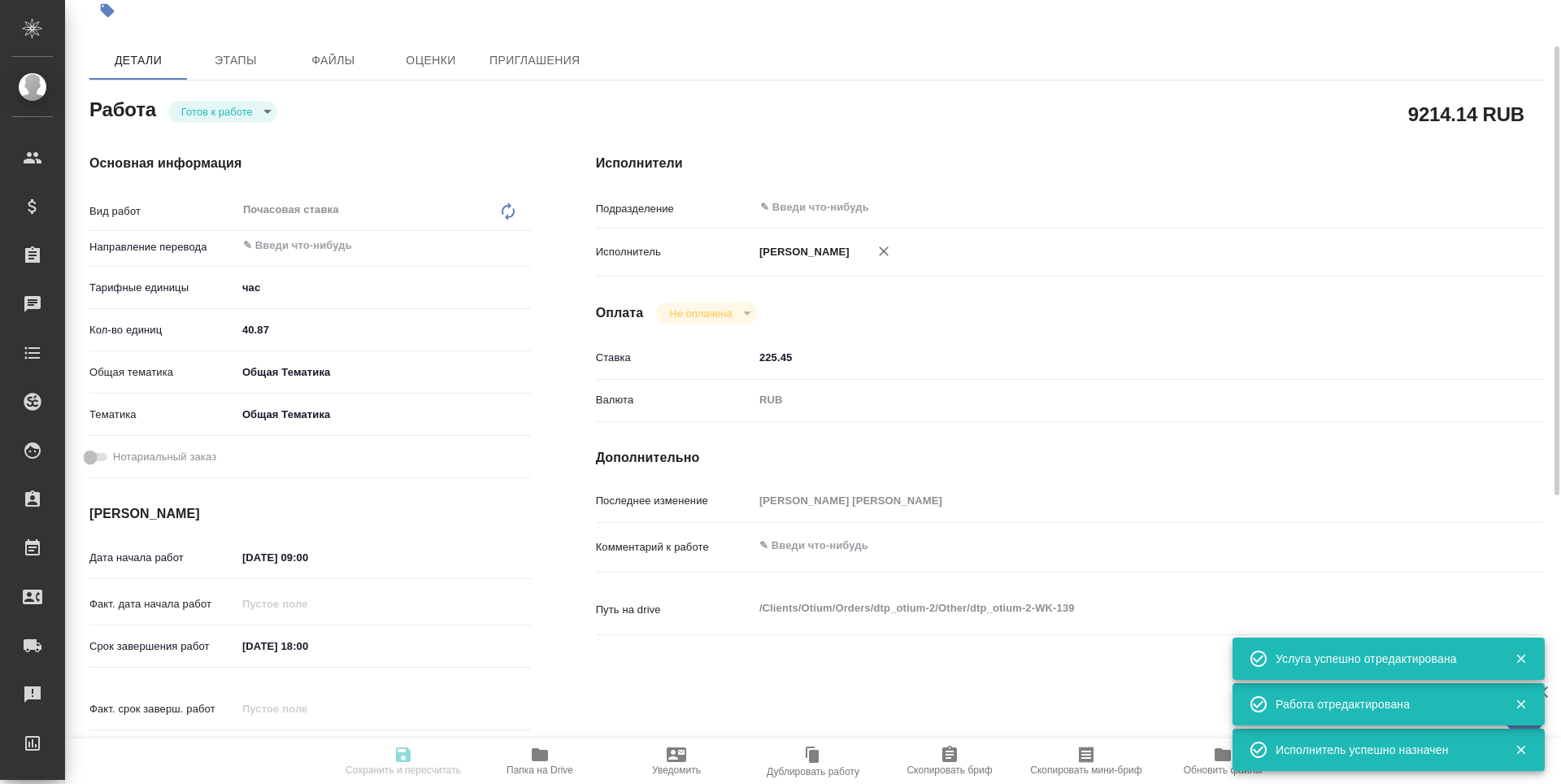
type textarea "x"
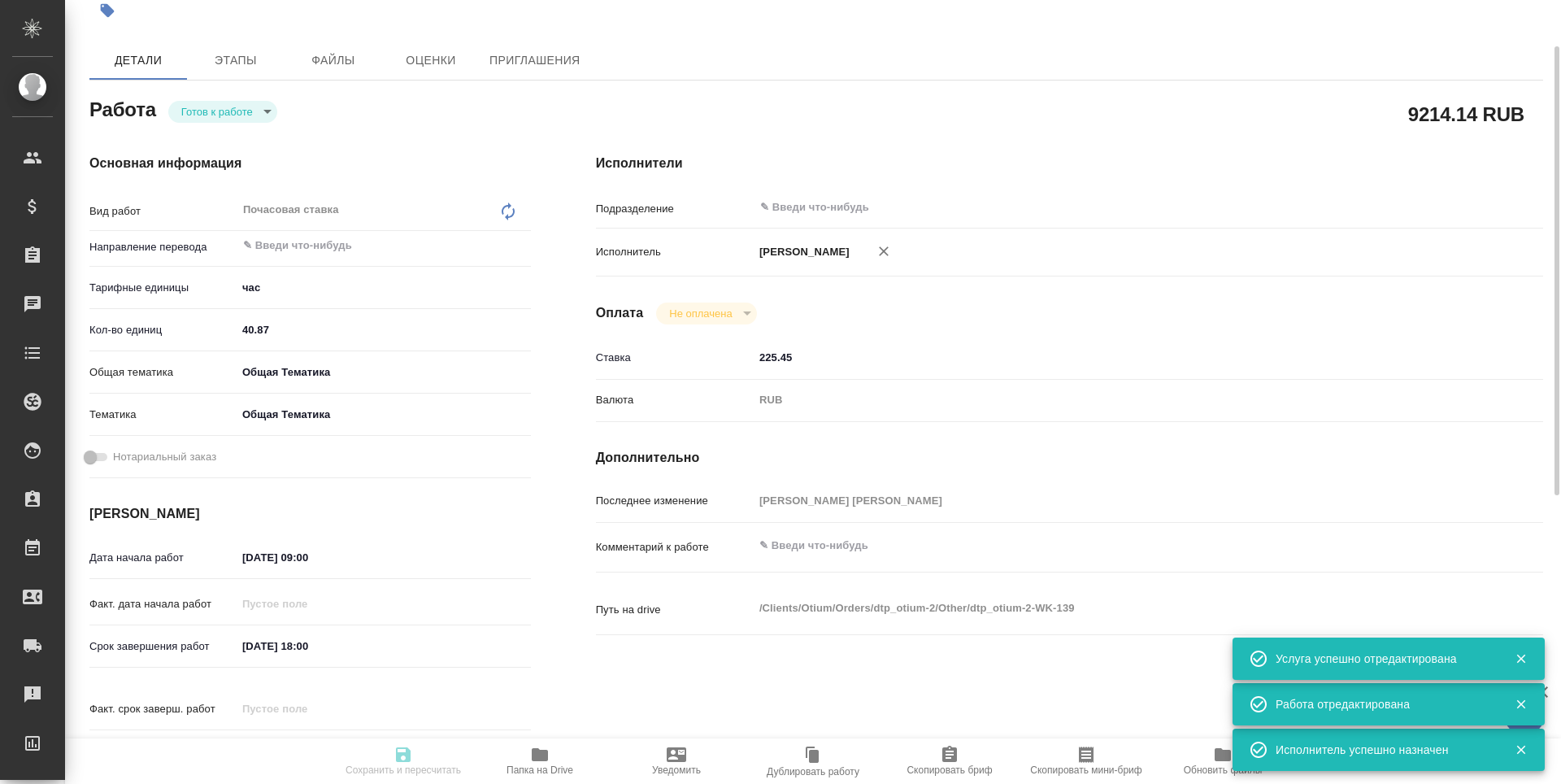
type textarea "x"
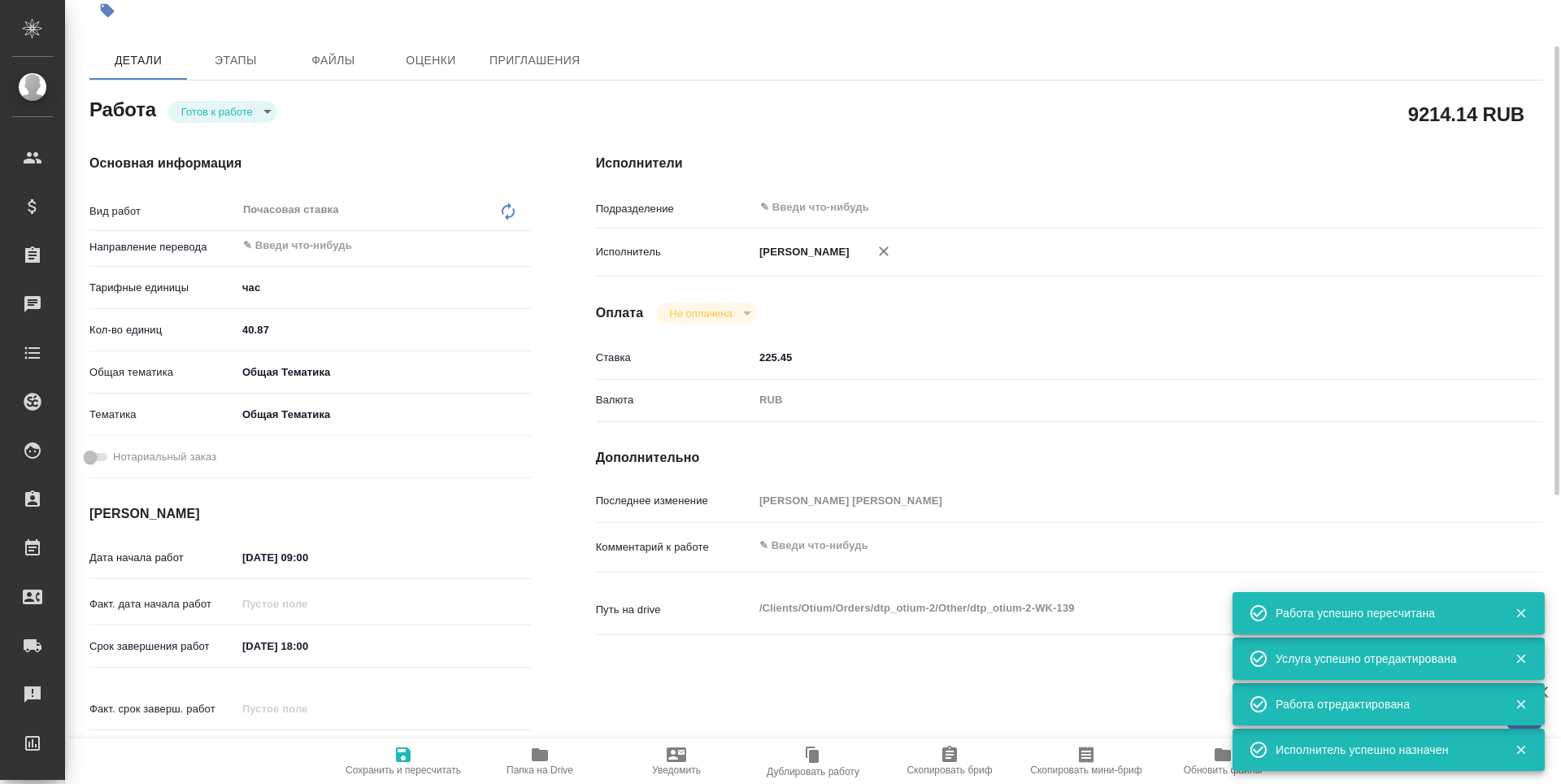
type input "readyForWork"
type textarea "Почасовая ставка"
type textarea "x"
type input "5a8b1489cc6b4906c91bfd93"
type input "40.87"
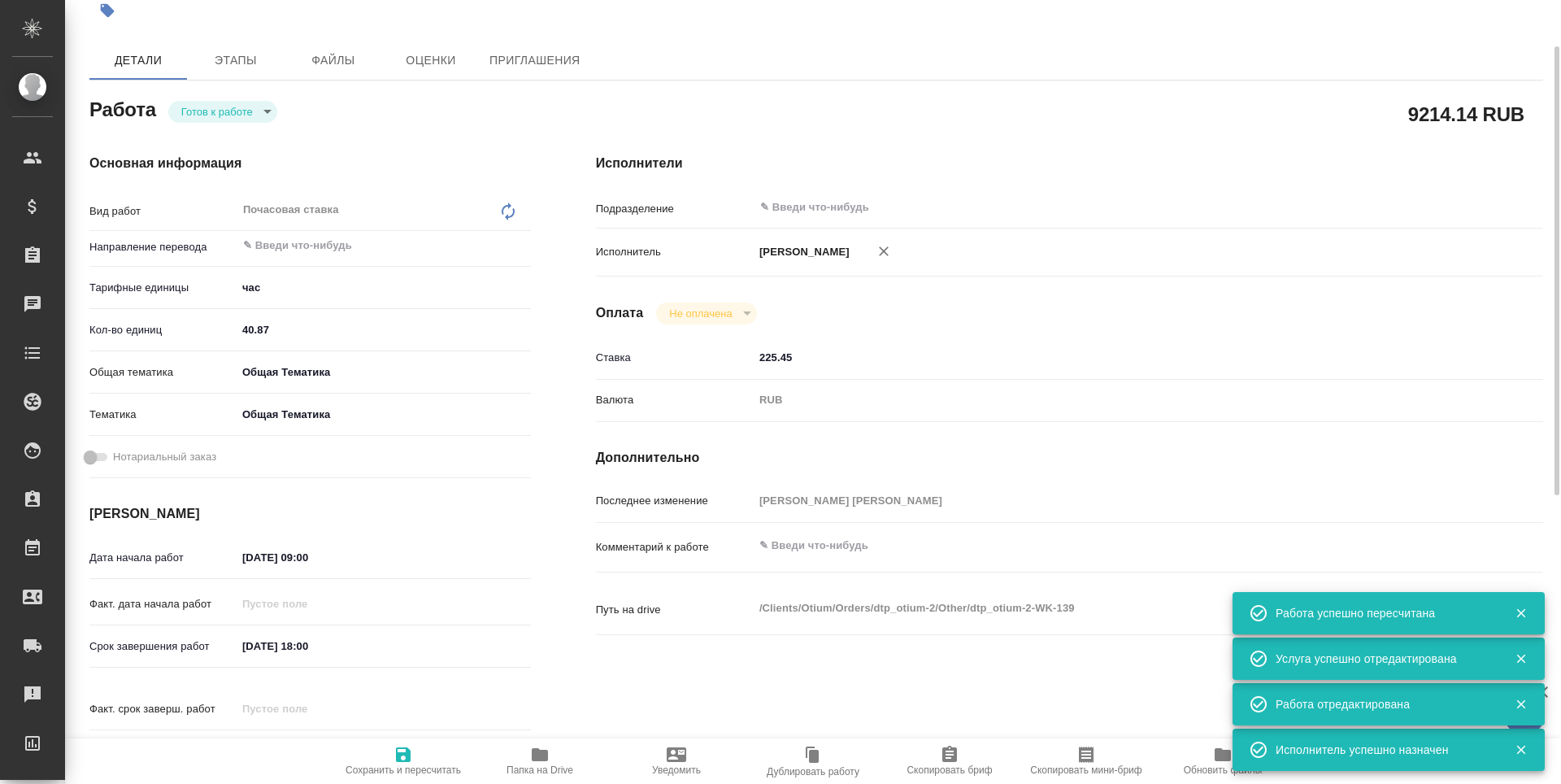
type input "obtem"
type input "6012b1ca196b0e5c9229a120"
type input "21.10.2025 09:00"
type input "31.10.2025 18:00"
type input "31.12.2025 00:00"
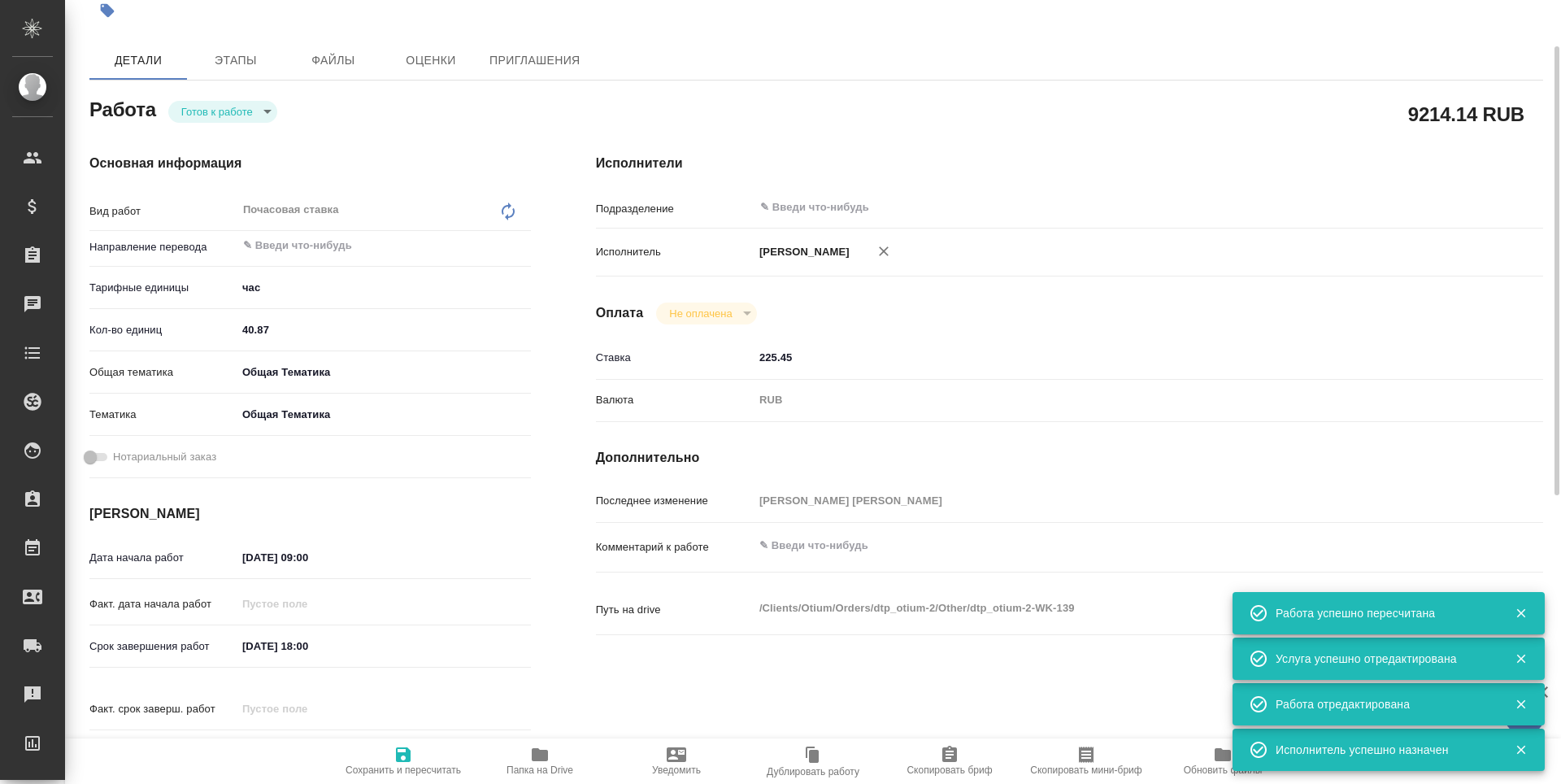
type input "notPayed"
type input "225.45"
type input "RUB"
type input "Третьякова Наталья"
type textarea "x"
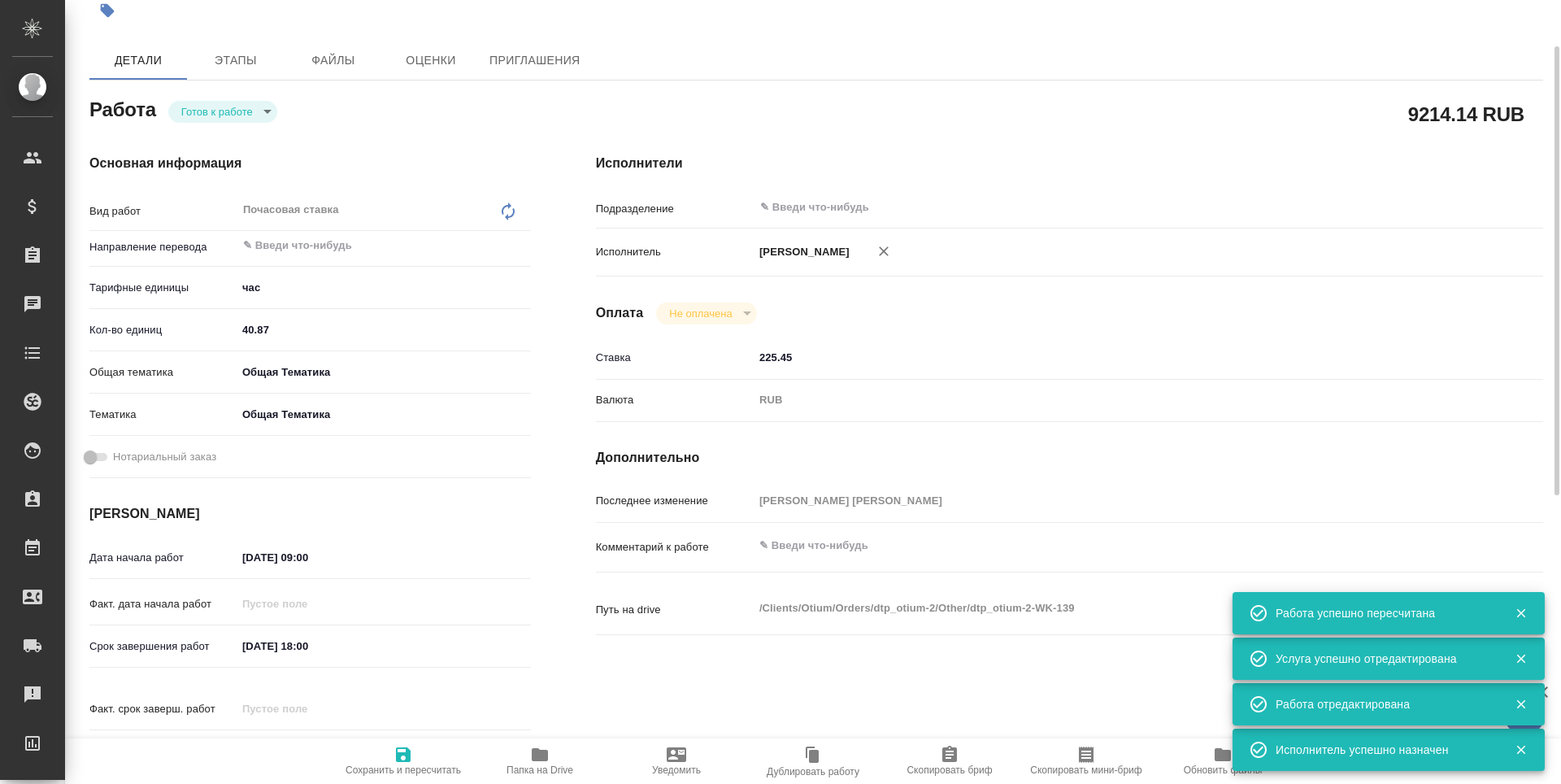
type textarea "/Clients/Оtium/Orders/dtp_otium-2/Other/dtp_otium-2-WK-139"
type textarea "x"
type input "dtp_otium-2"
type input "Почасовая ставка"
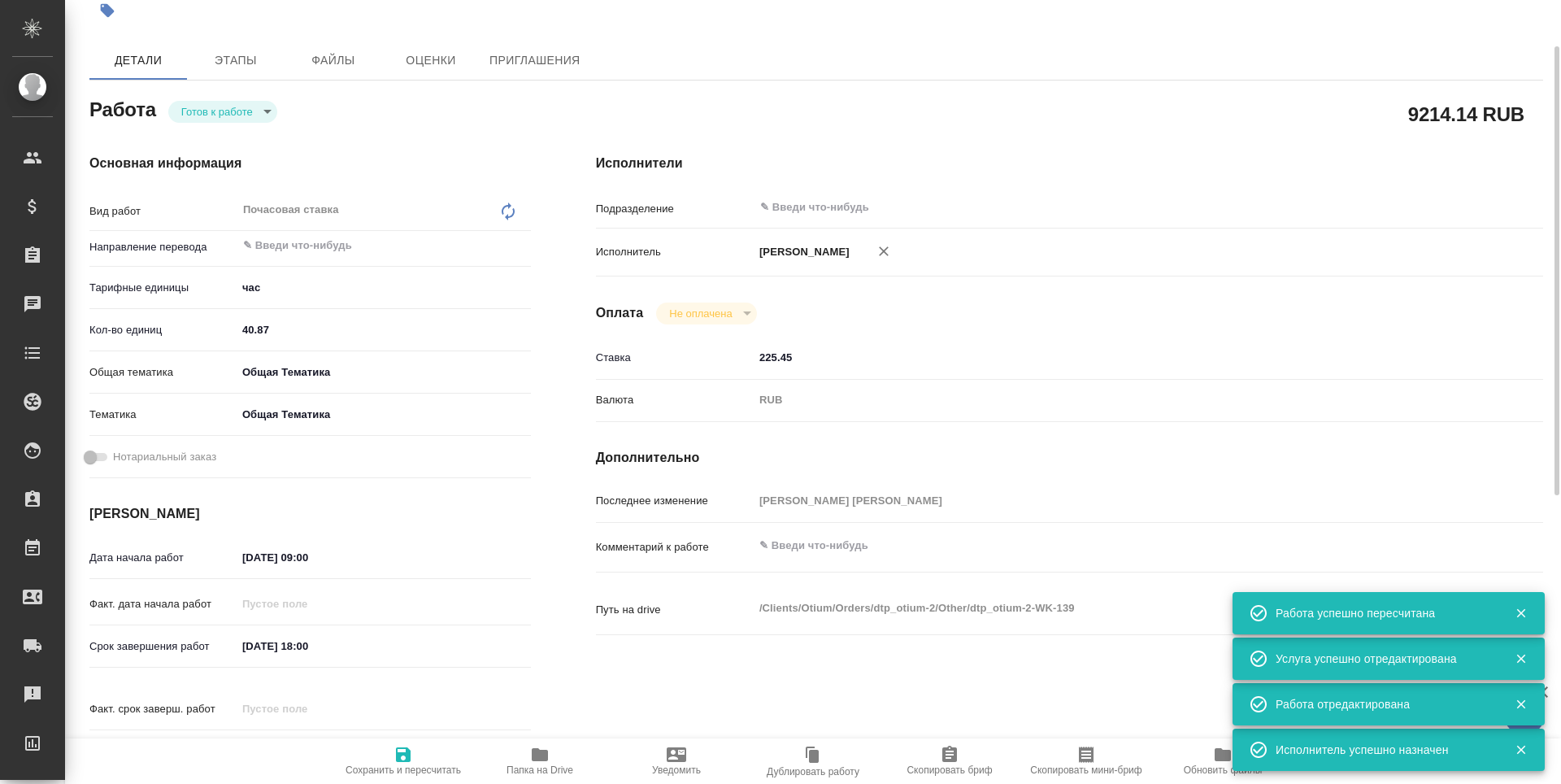
type input "Гостев Юрий"
type input "/Clients/Оtium/Orders/dtp_otium-2"
type textarea "x"
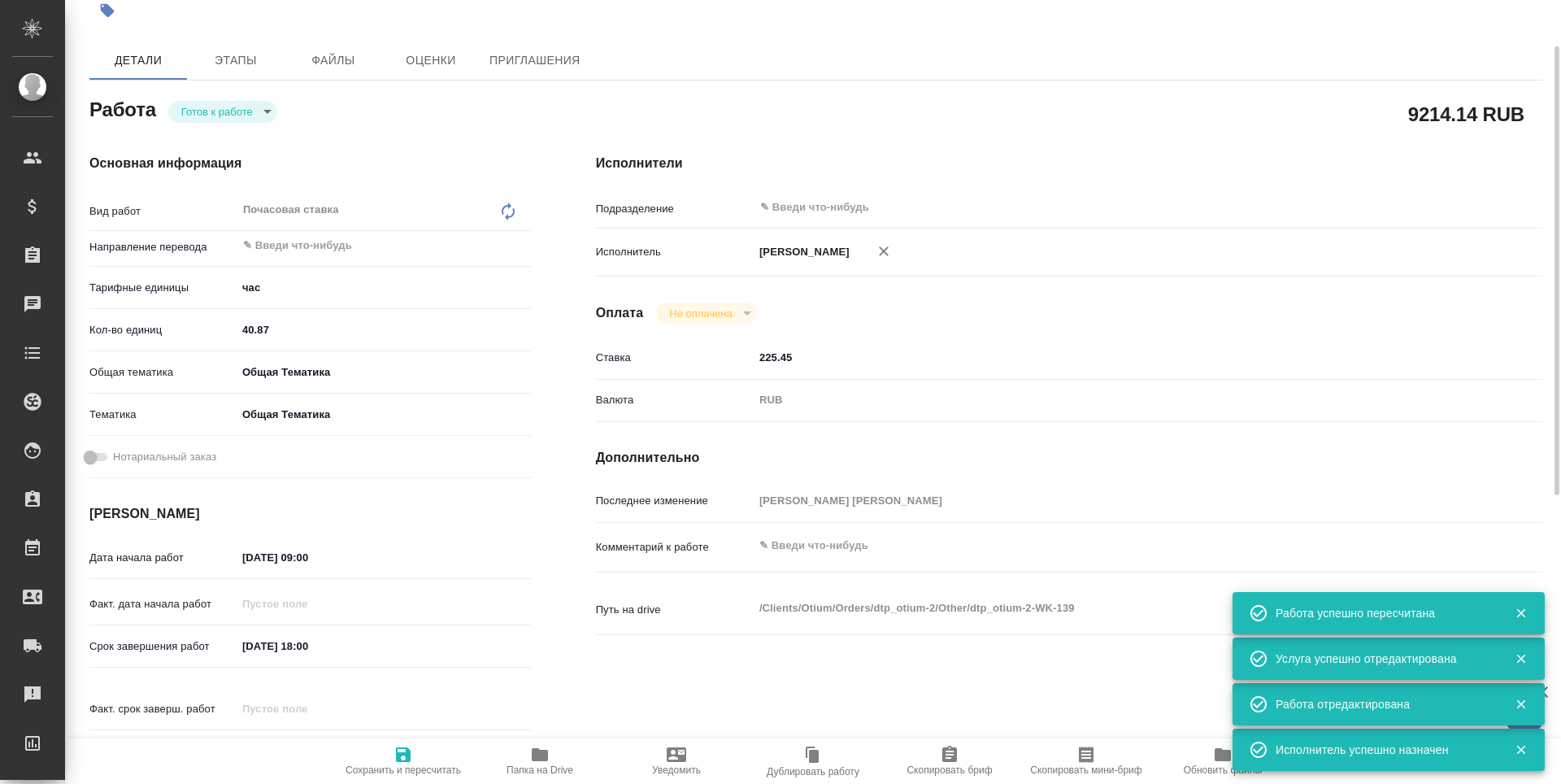
type textarea "x"
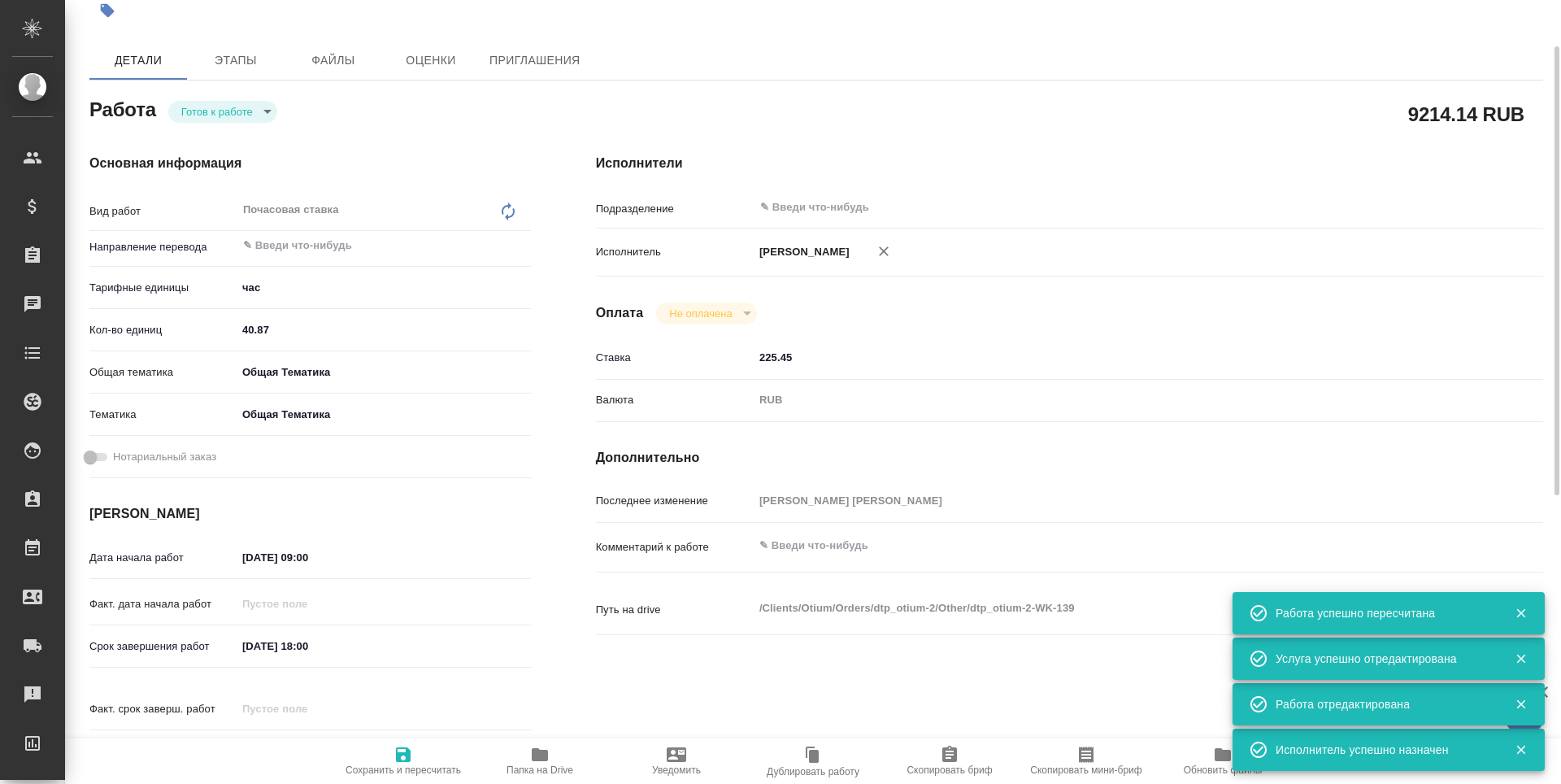
type textarea "x"
click at [211, 104] on body "🙏 .cls-1 fill:#fff; AWATERA Третьякова Наталия n.tretyakova Клиенты Спецификаци…" at bounding box center [780, 392] width 1561 height 784
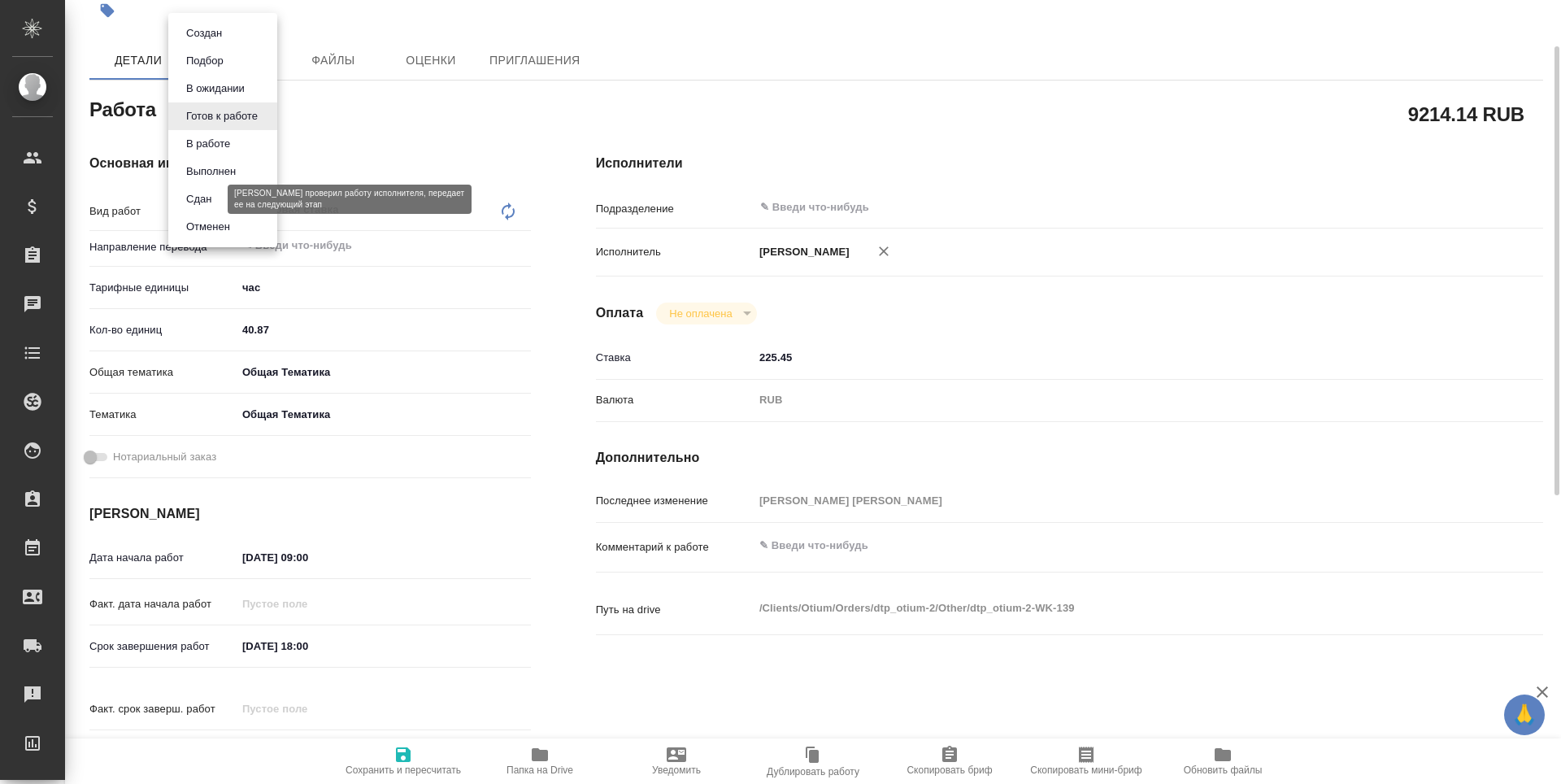
click at [209, 199] on button "Сдан" at bounding box center [199, 200] width 35 height 18
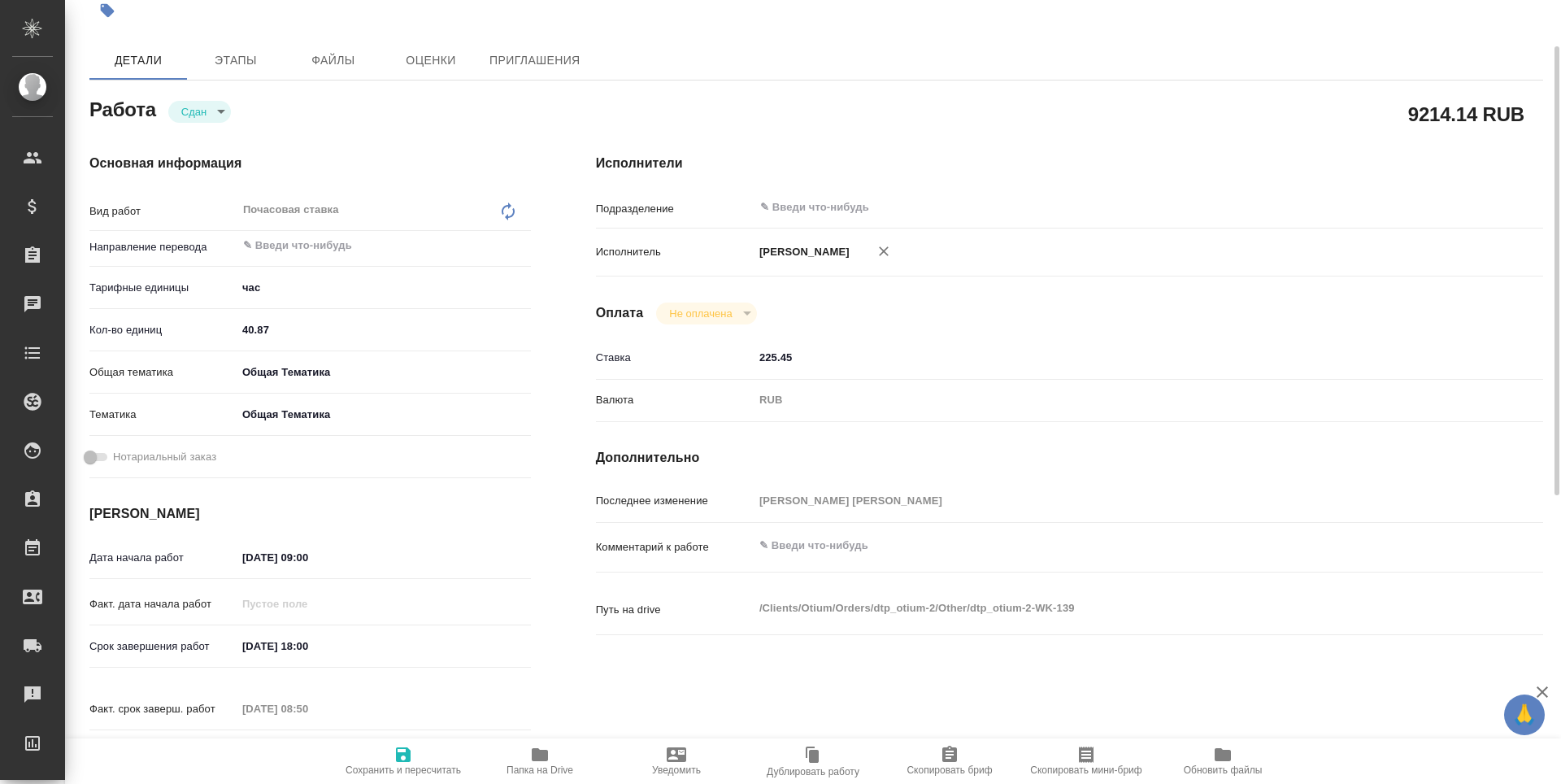
type textarea "x"
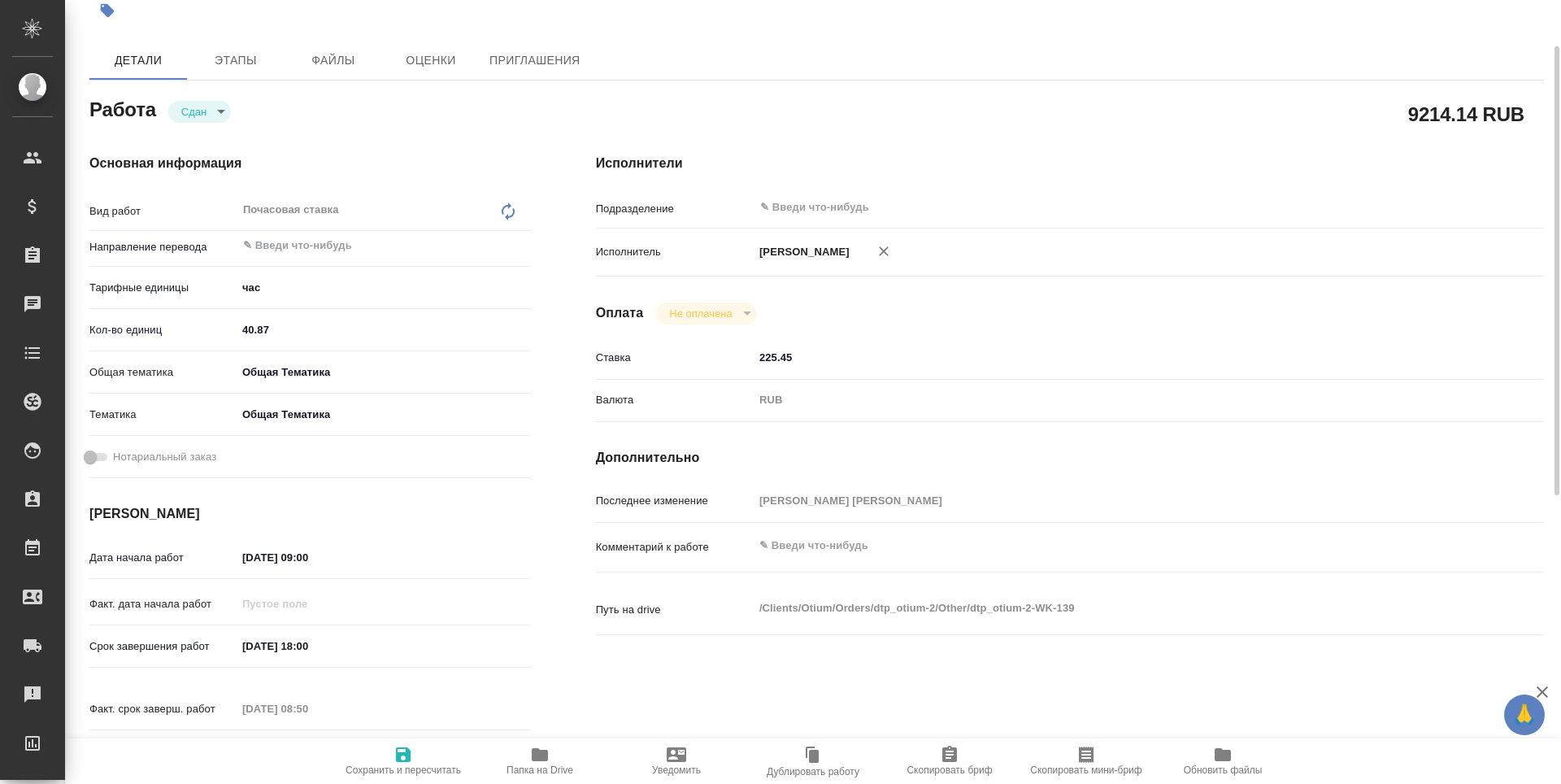
type textarea "x"
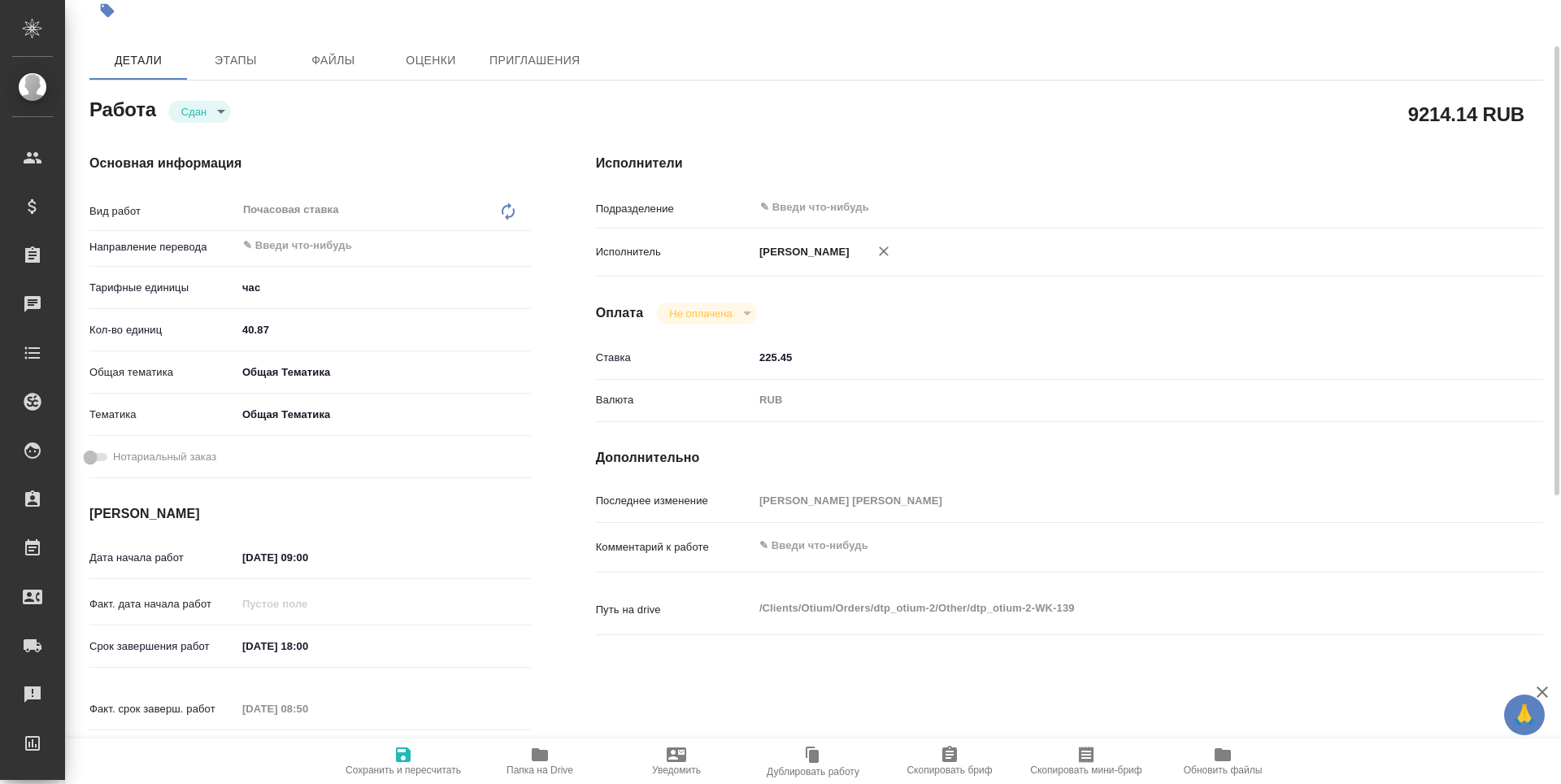
type textarea "x"
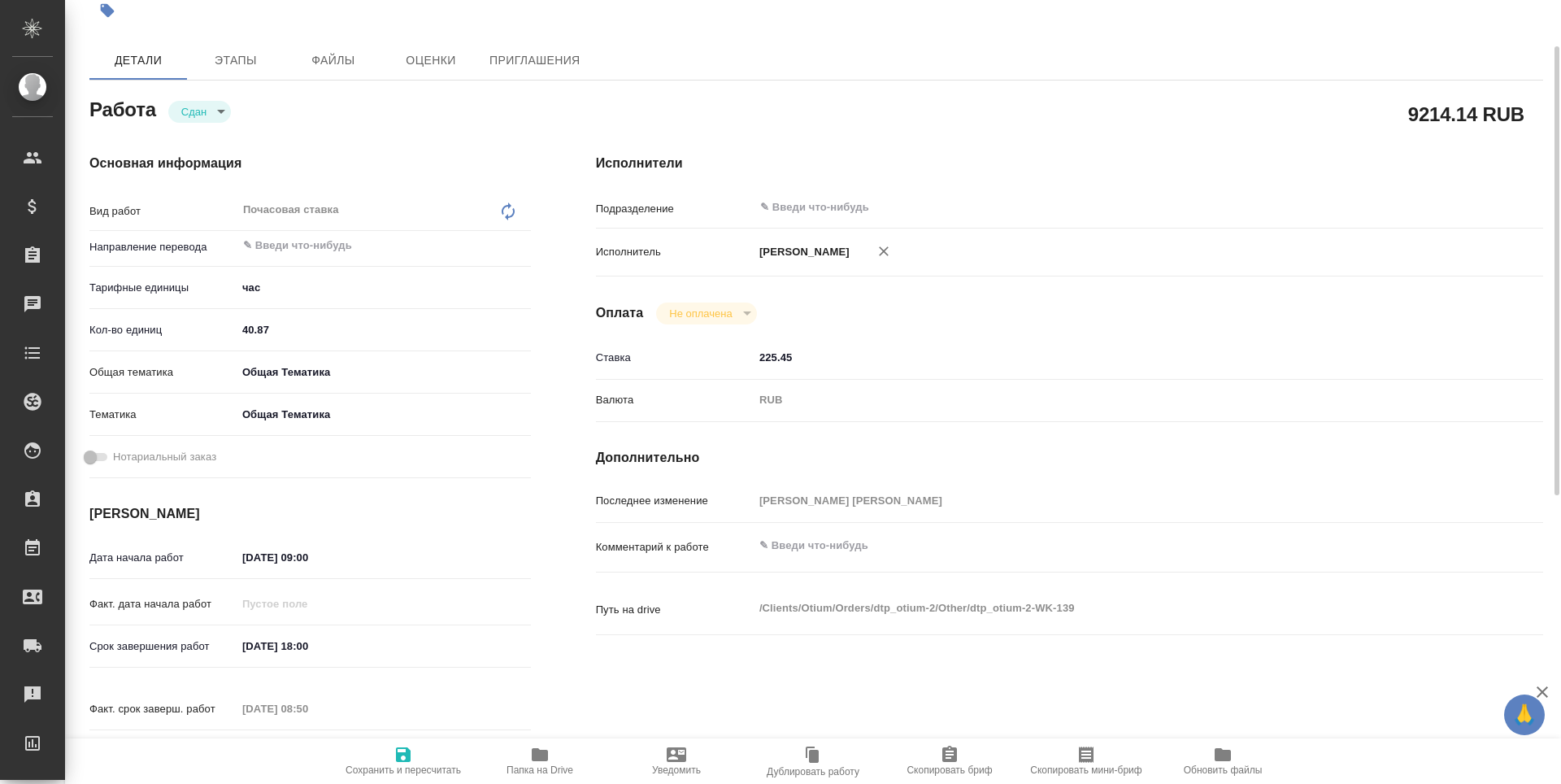
click at [393, 759] on span "Сохранить и пересчитать" at bounding box center [403, 760] width 117 height 31
type textarea "x"
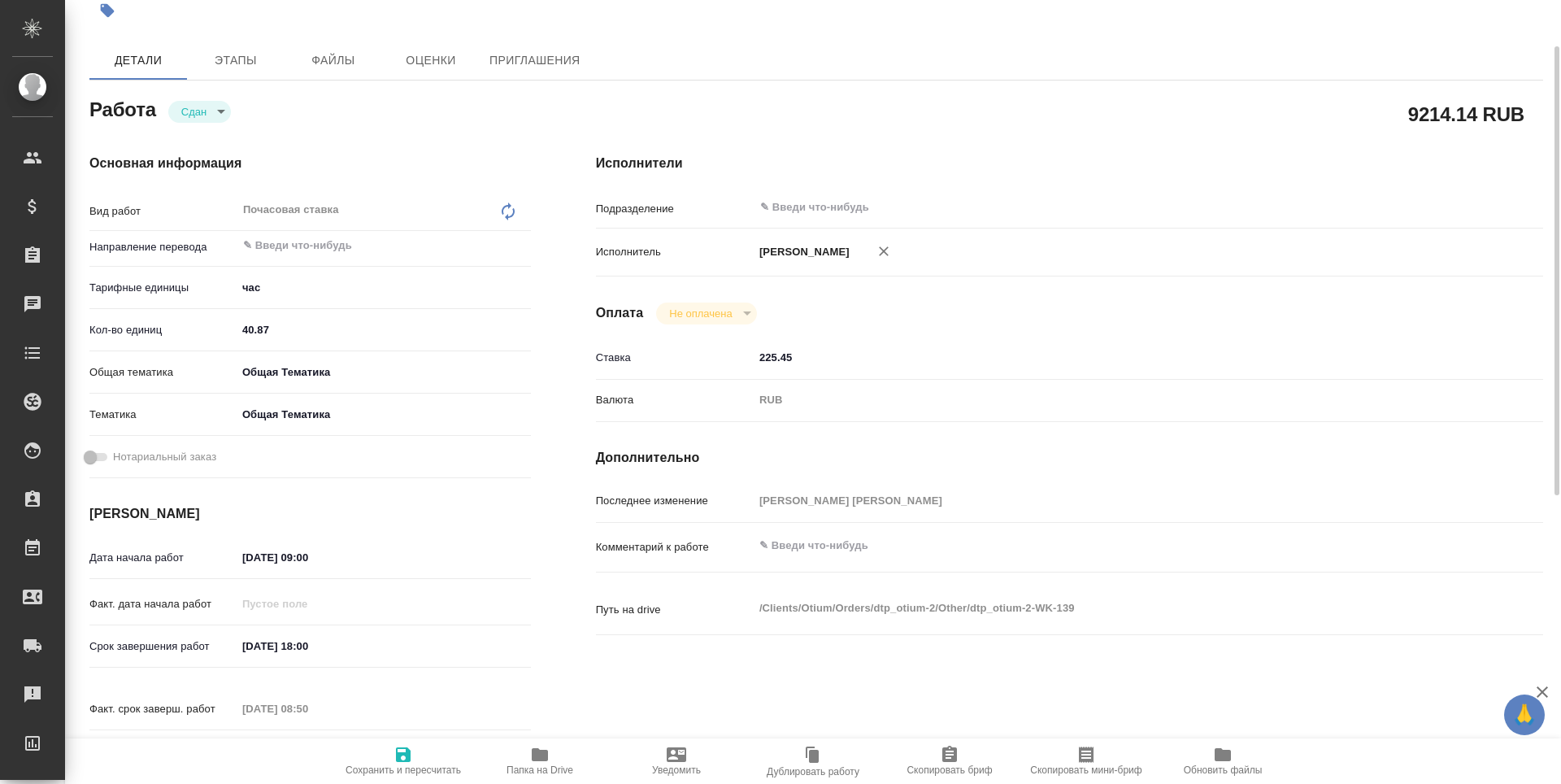
type textarea "x"
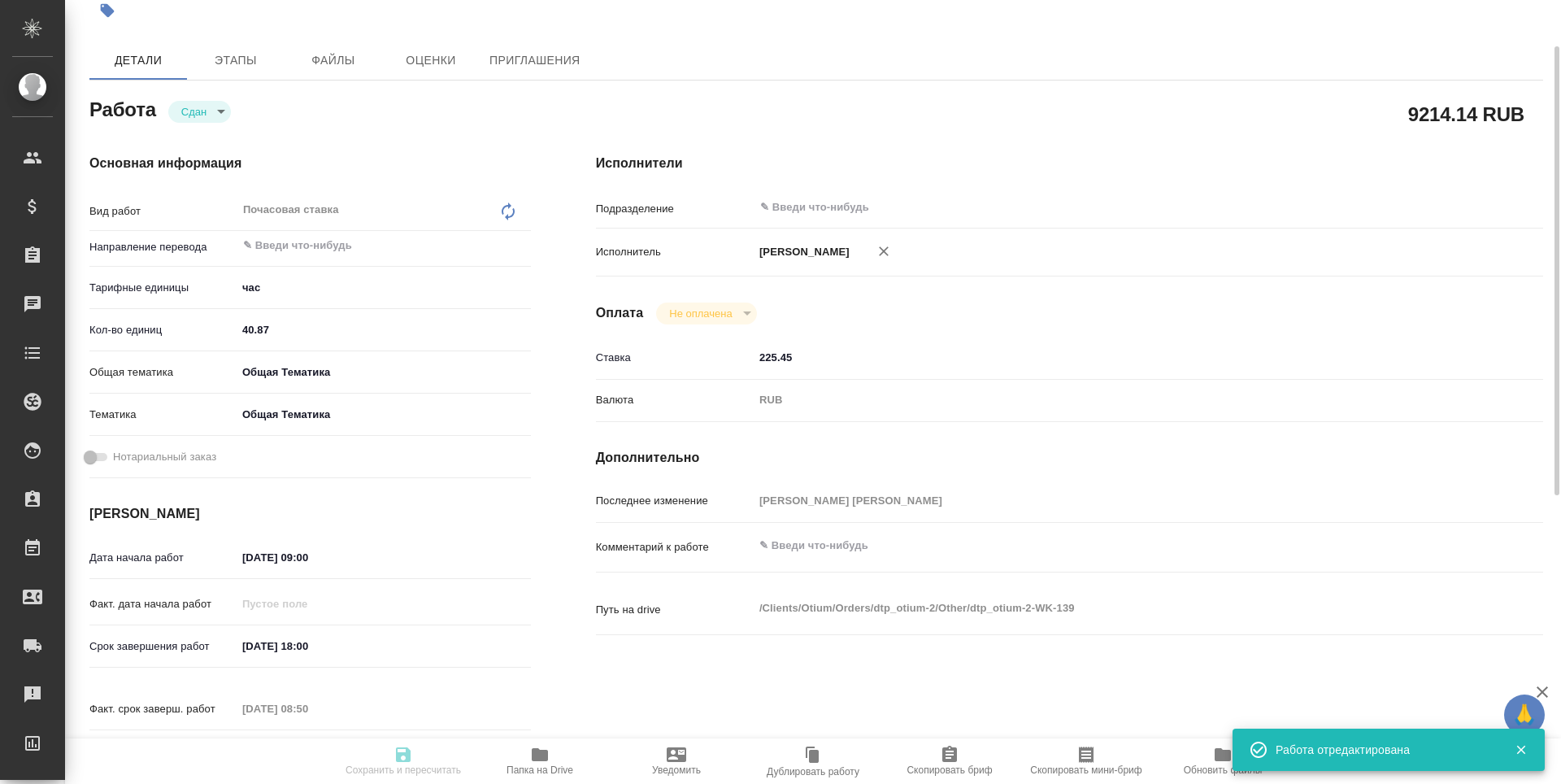
type textarea "x"
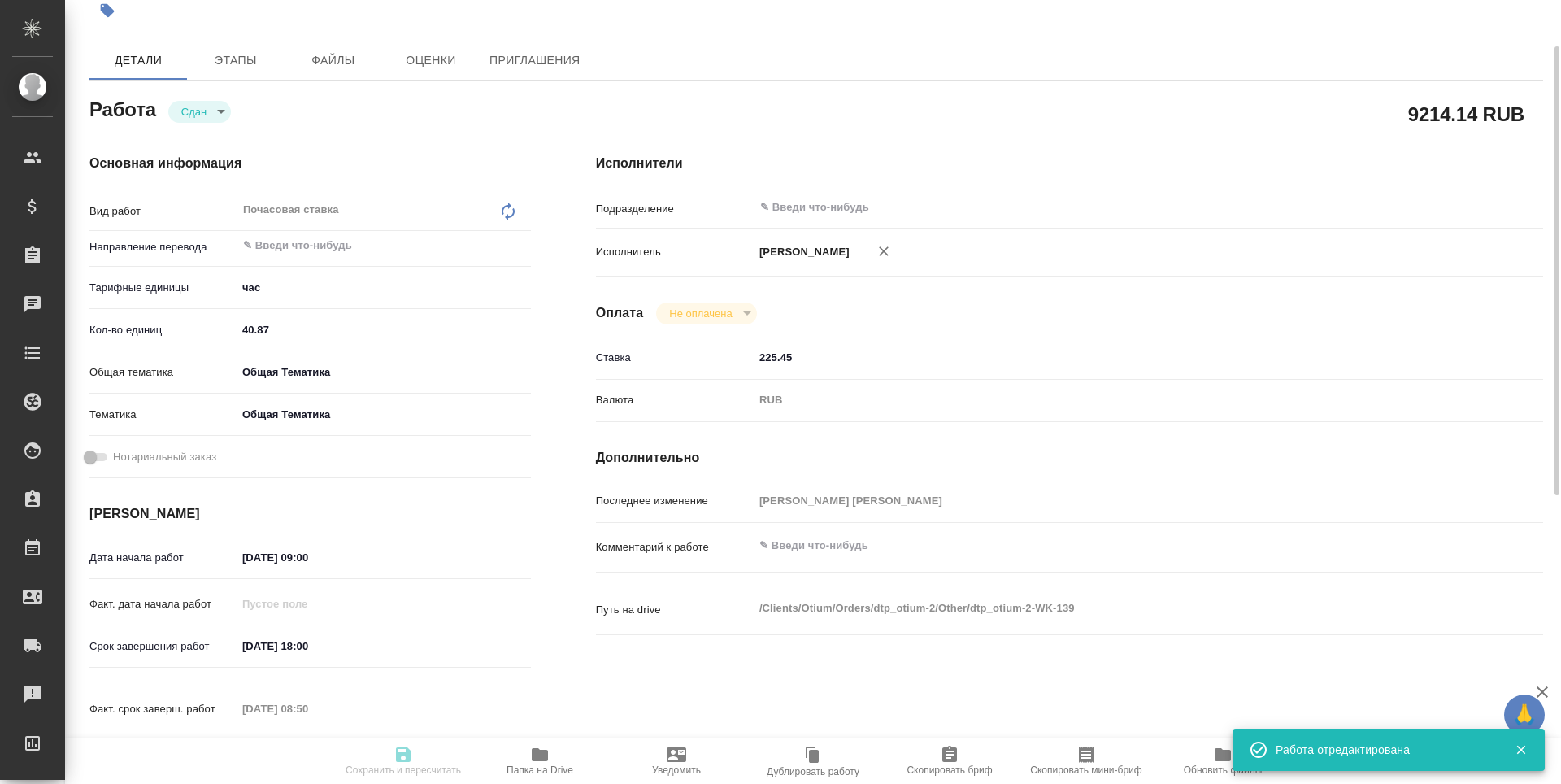
type textarea "x"
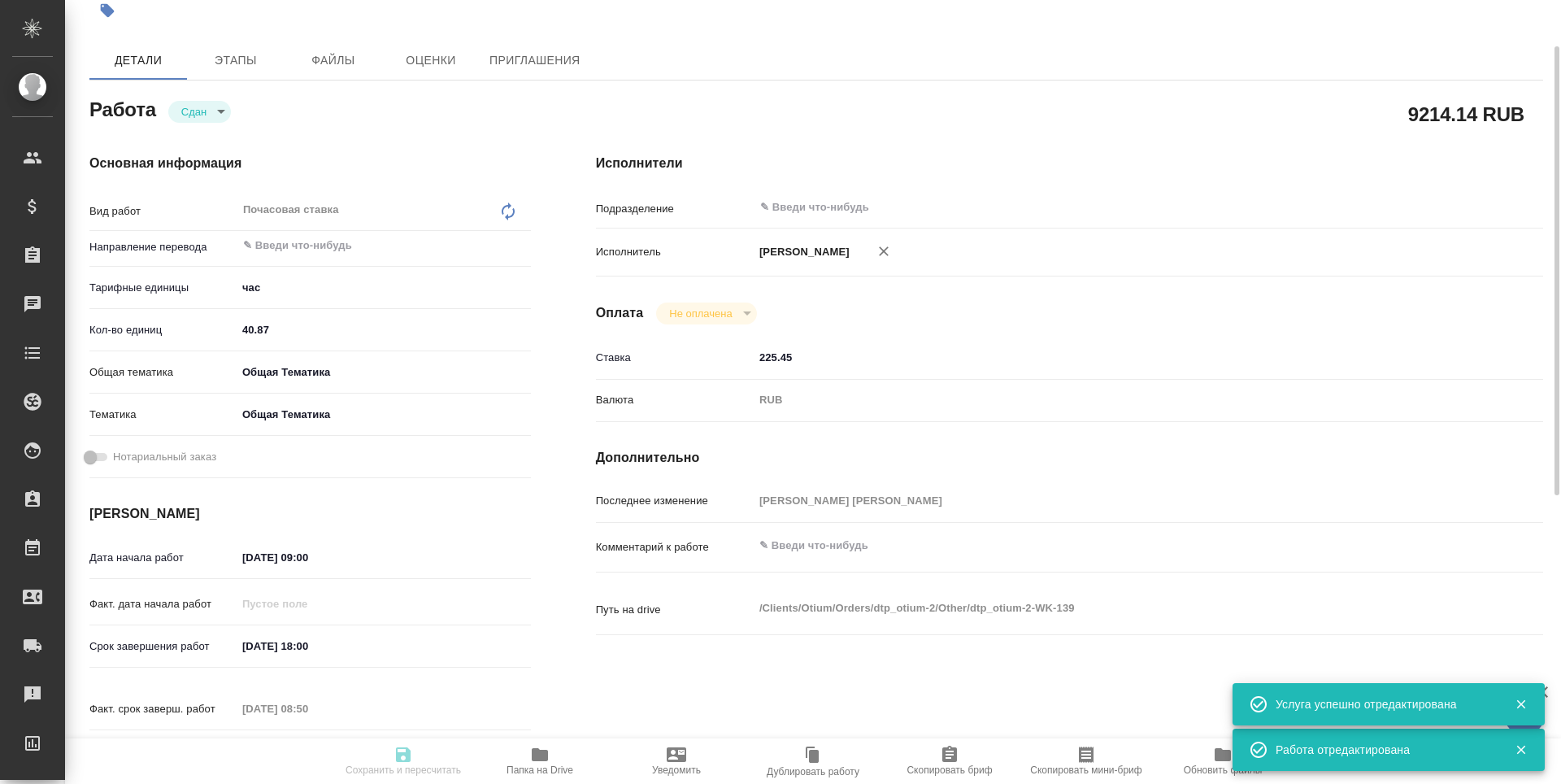
type input "closed"
type textarea "Почасовая ставка"
type textarea "x"
type input "5a8b1489cc6b4906c91bfd93"
type input "40.87"
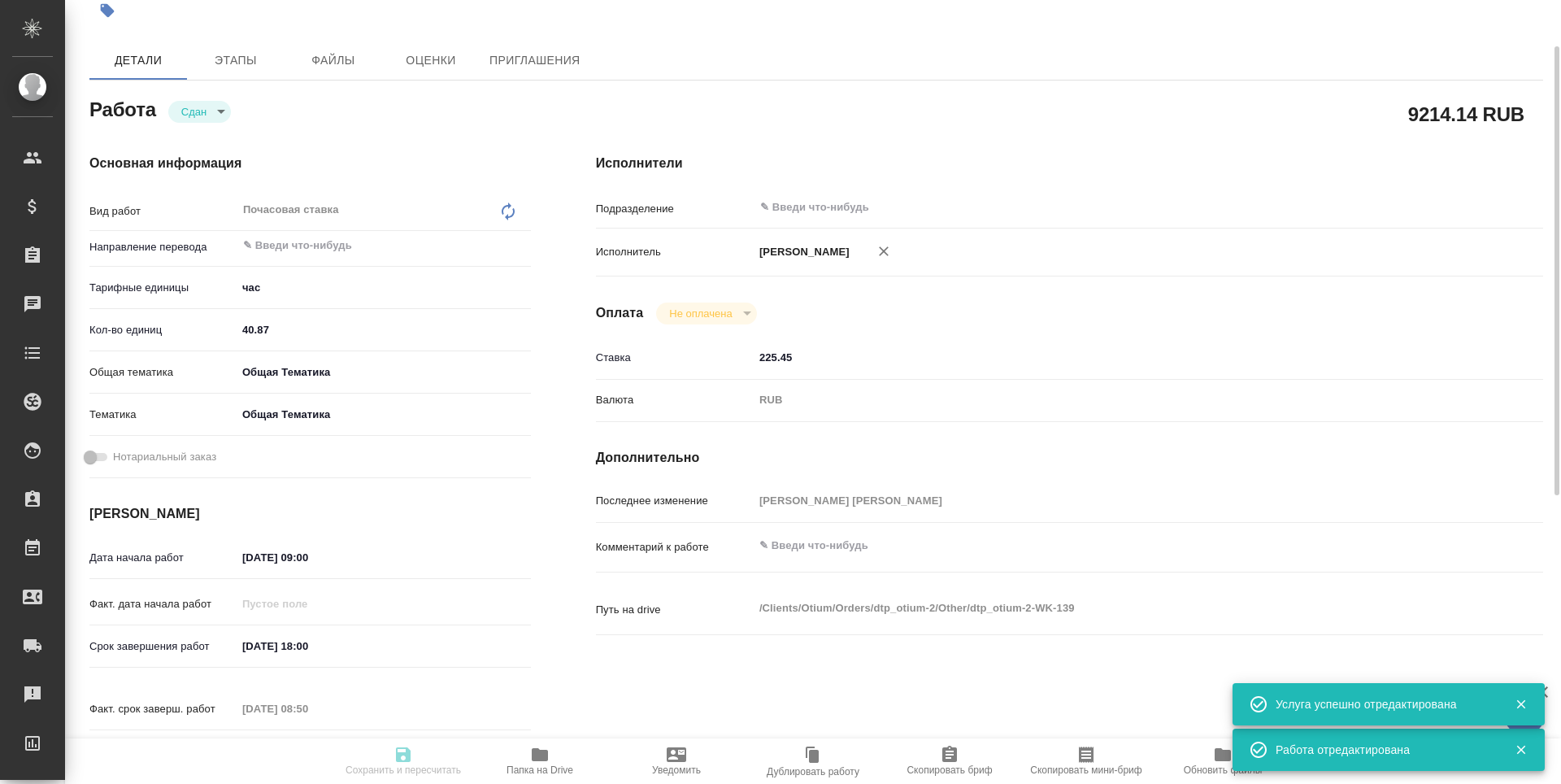
type input "obtem"
type input "6012b1ca196b0e5c9229a120"
type input "21.10.2025 09:00"
type input "31.10.2025 18:00"
type input "08.10.2025 08:50"
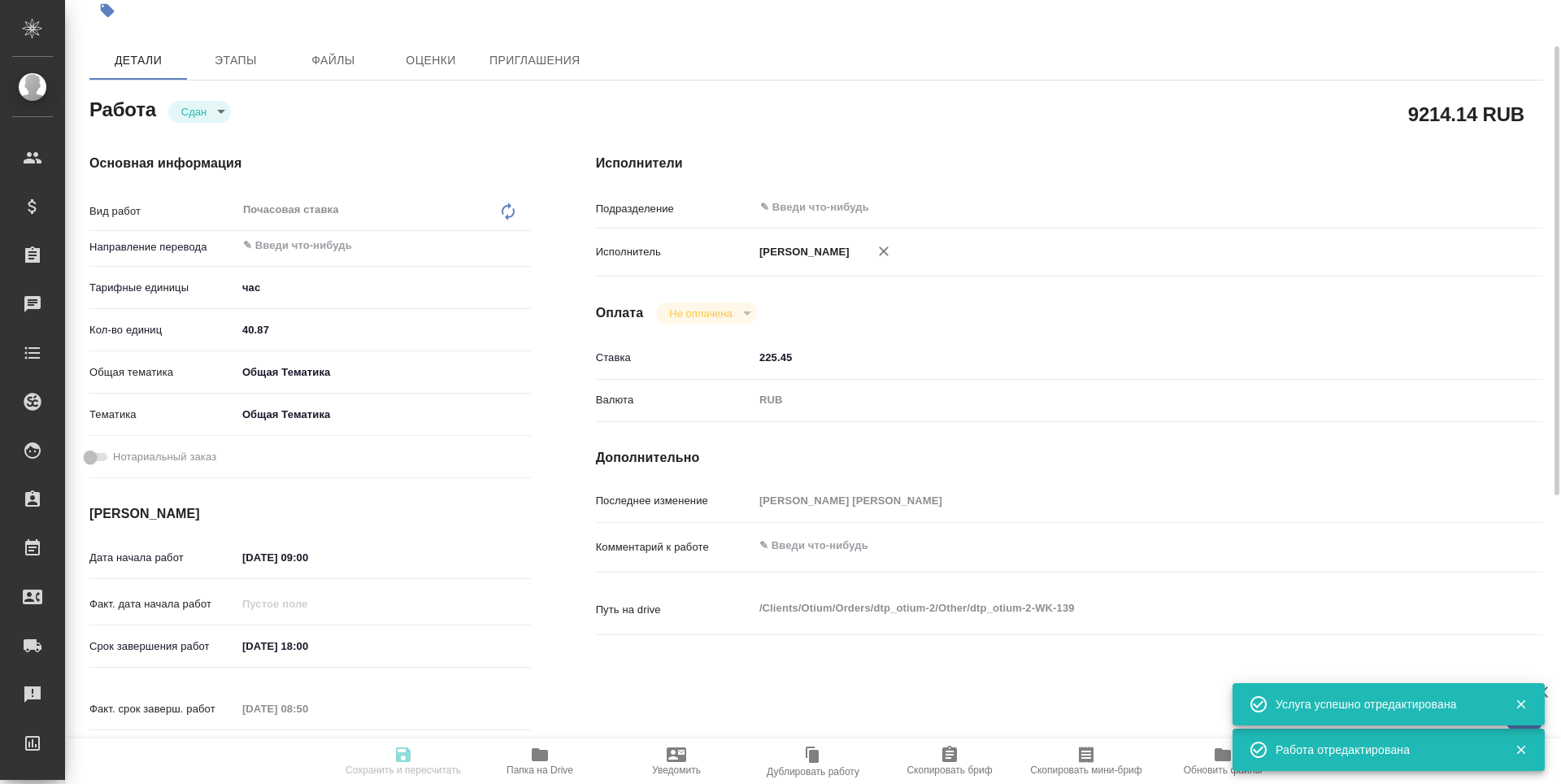
type input "31.12.2025 00:00"
type input "notPayed"
type input "225.45"
type input "RUB"
type input "Третьякова Наталья"
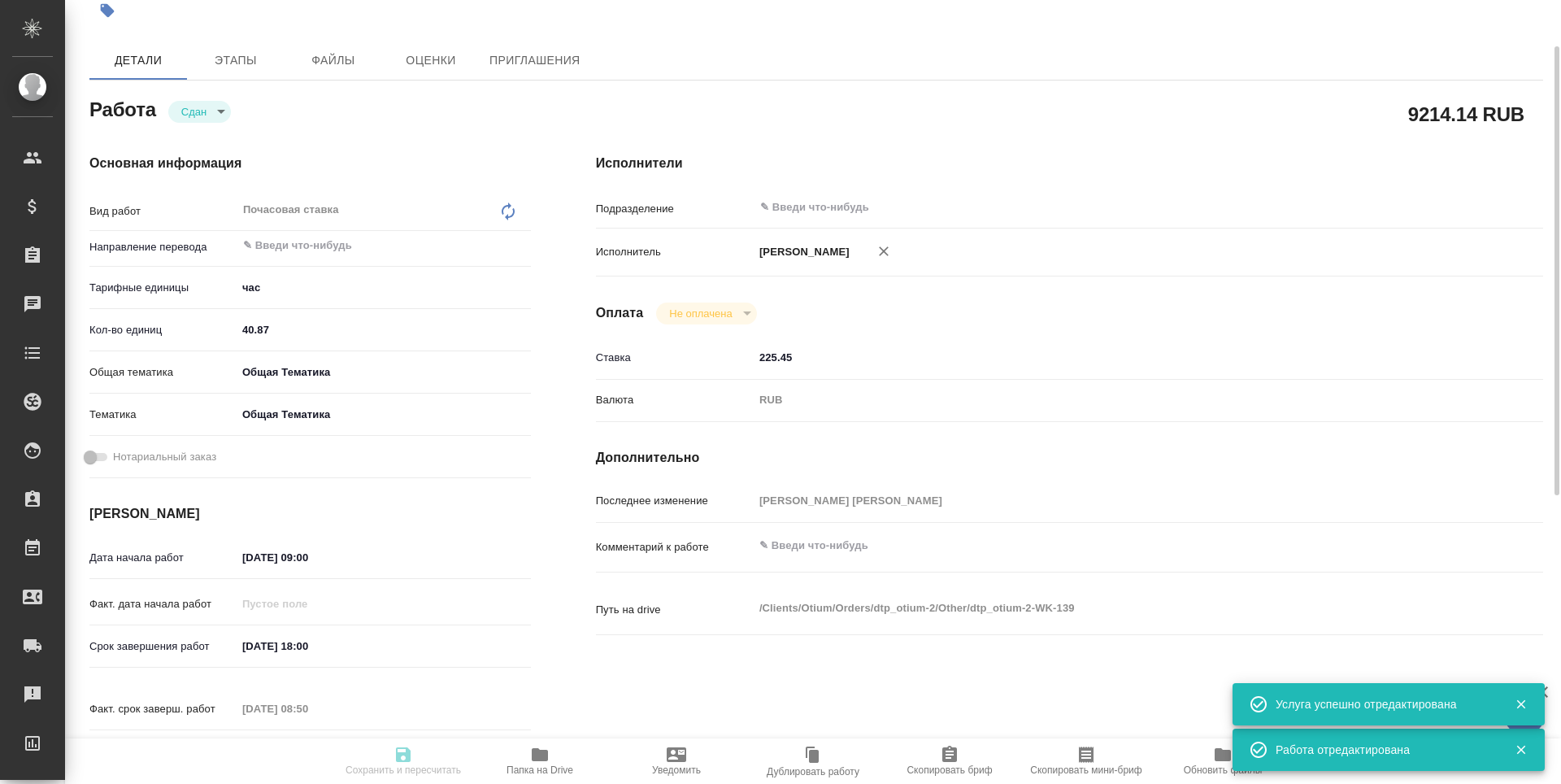
type textarea "x"
type textarea "/Clients/Оtium/Orders/dtp_otium-2/Other/dtp_otium-2-WK-139"
type textarea "x"
type input "dtp_otium-2"
type input "Почасовая ставка"
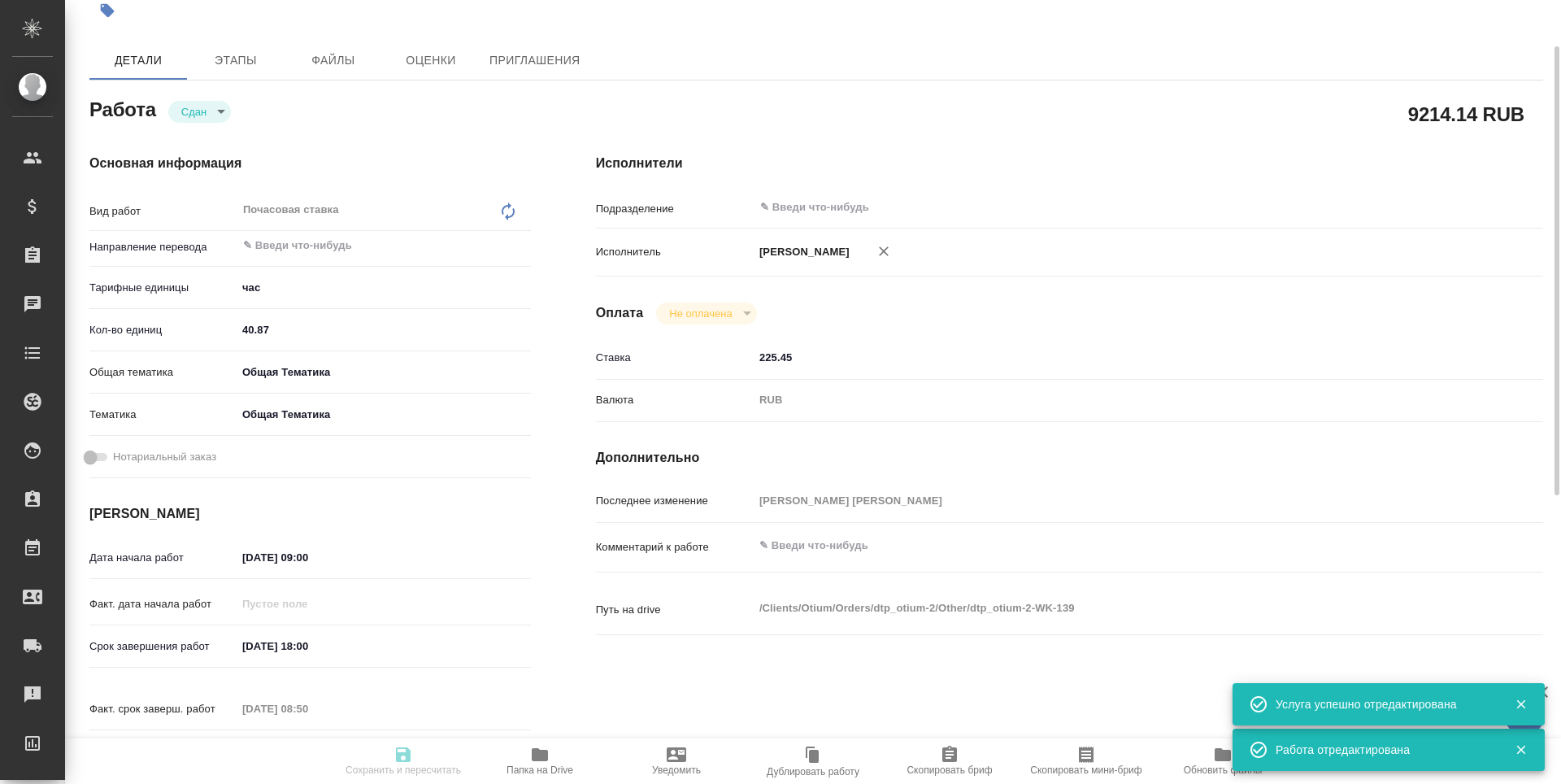
type input "Почасовая ставка"
type input "Гостев Юрий"
type input "/Clients/Оtium/Orders/dtp_otium-2"
type textarea "x"
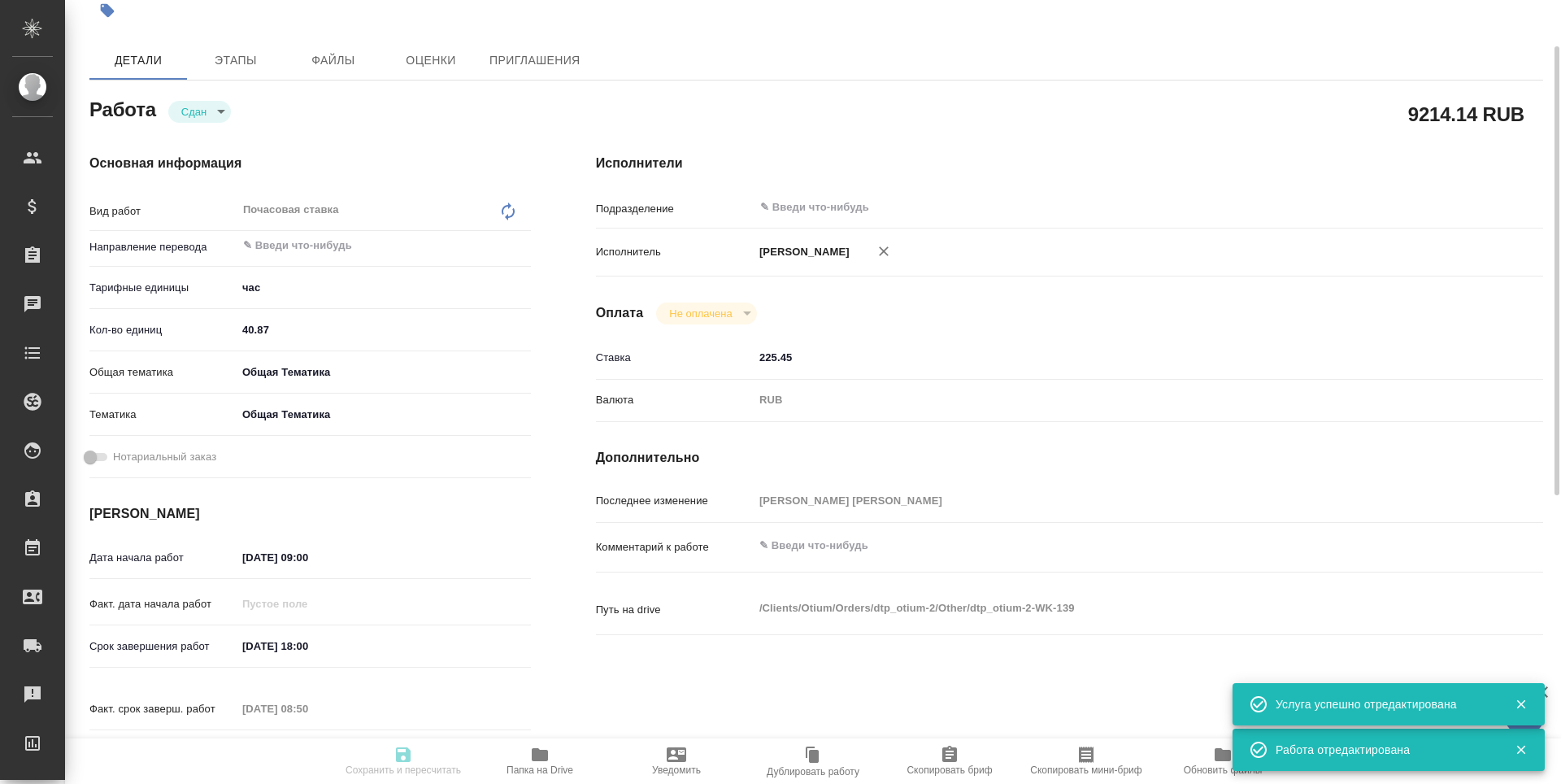
type textarea "x"
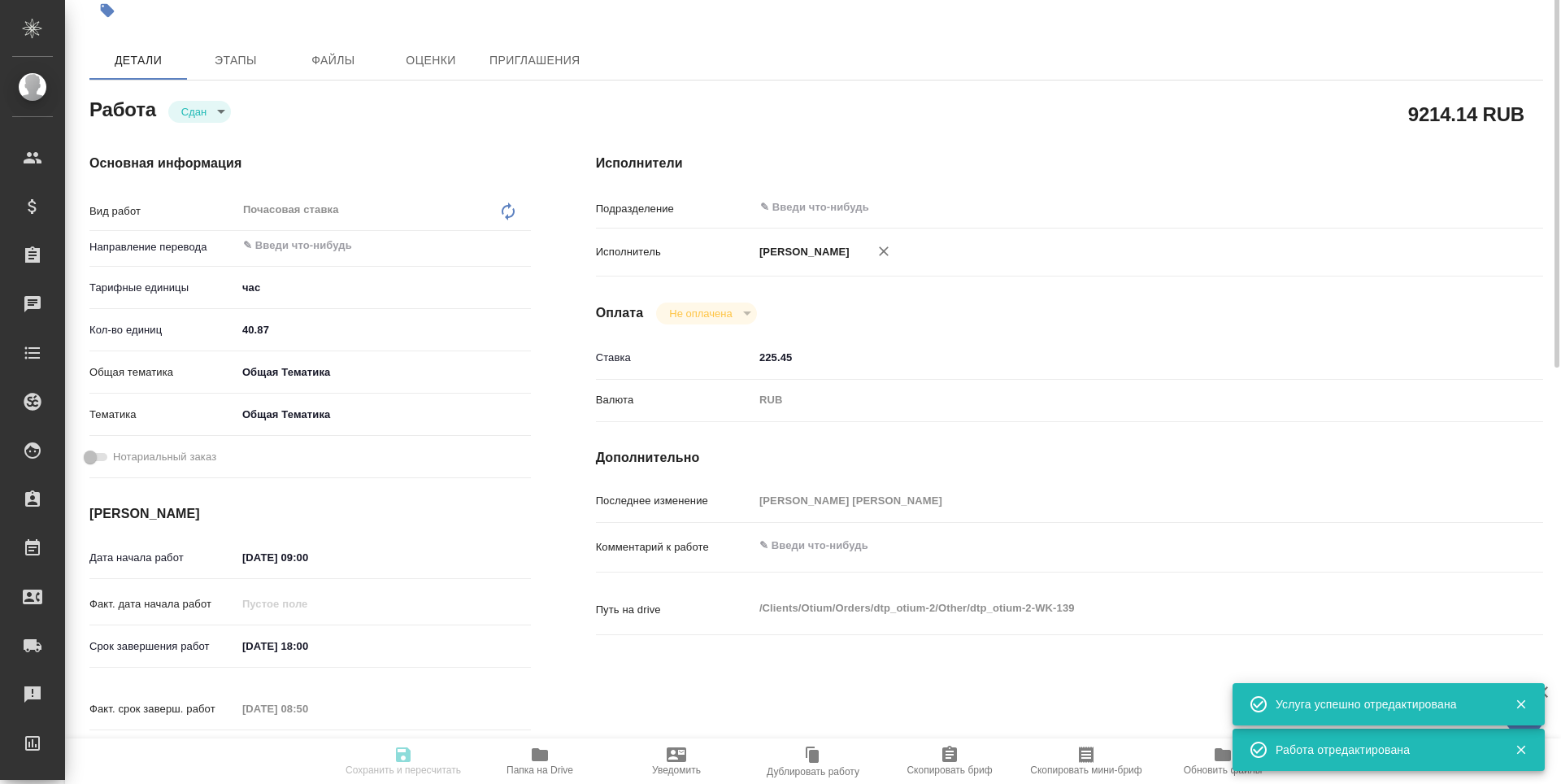
type textarea "x"
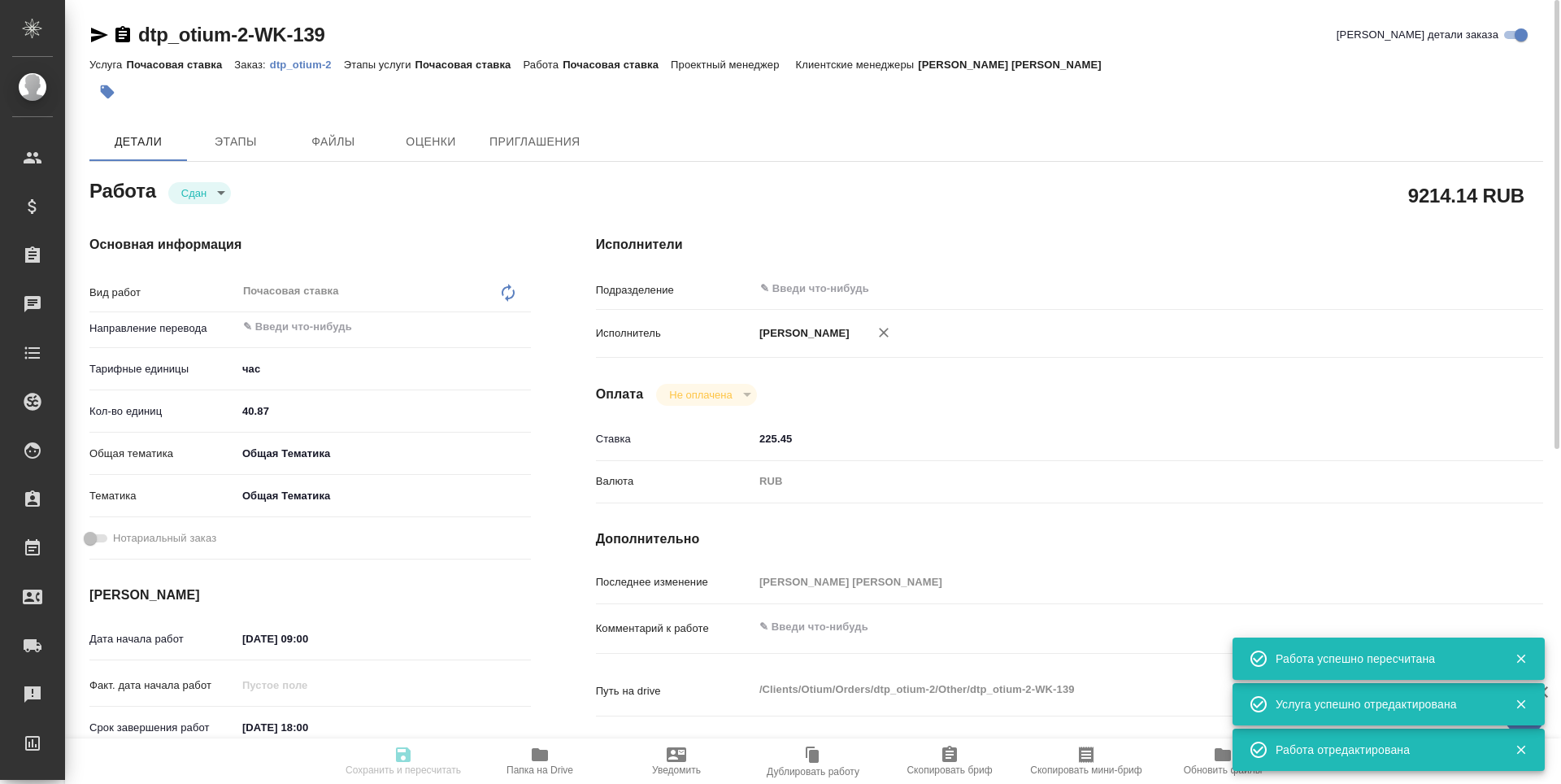
click at [88, 29] on div "dtp_otium-2-WK-139 Кратко детали заказа Услуга Почасовая ставка Заказ: dtp_otiu…" at bounding box center [816, 692] width 1472 height 1384
click at [99, 32] on icon "button" at bounding box center [99, 35] width 17 height 15
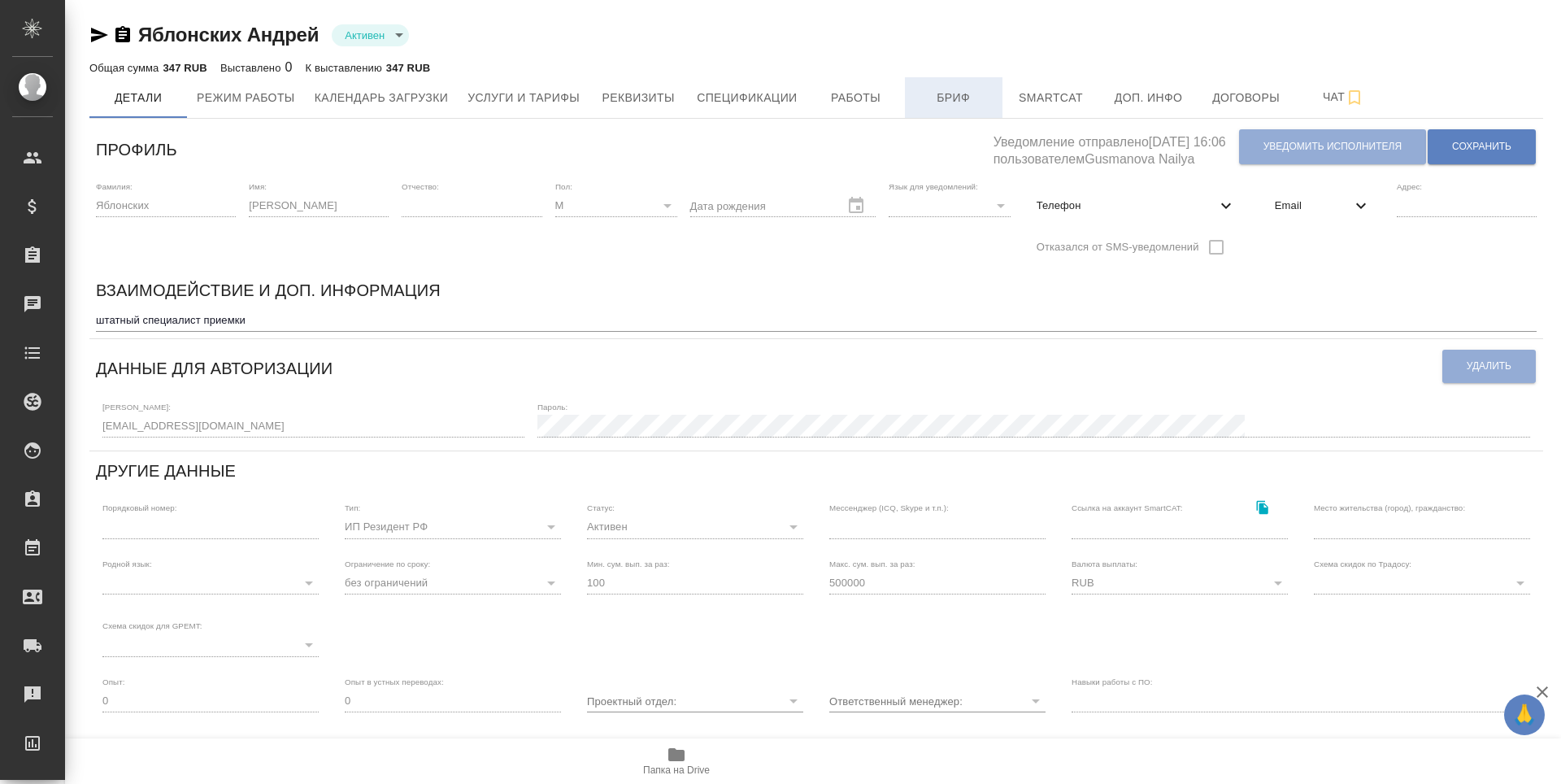
click at [962, 95] on span "Бриф" at bounding box center [954, 98] width 78 height 20
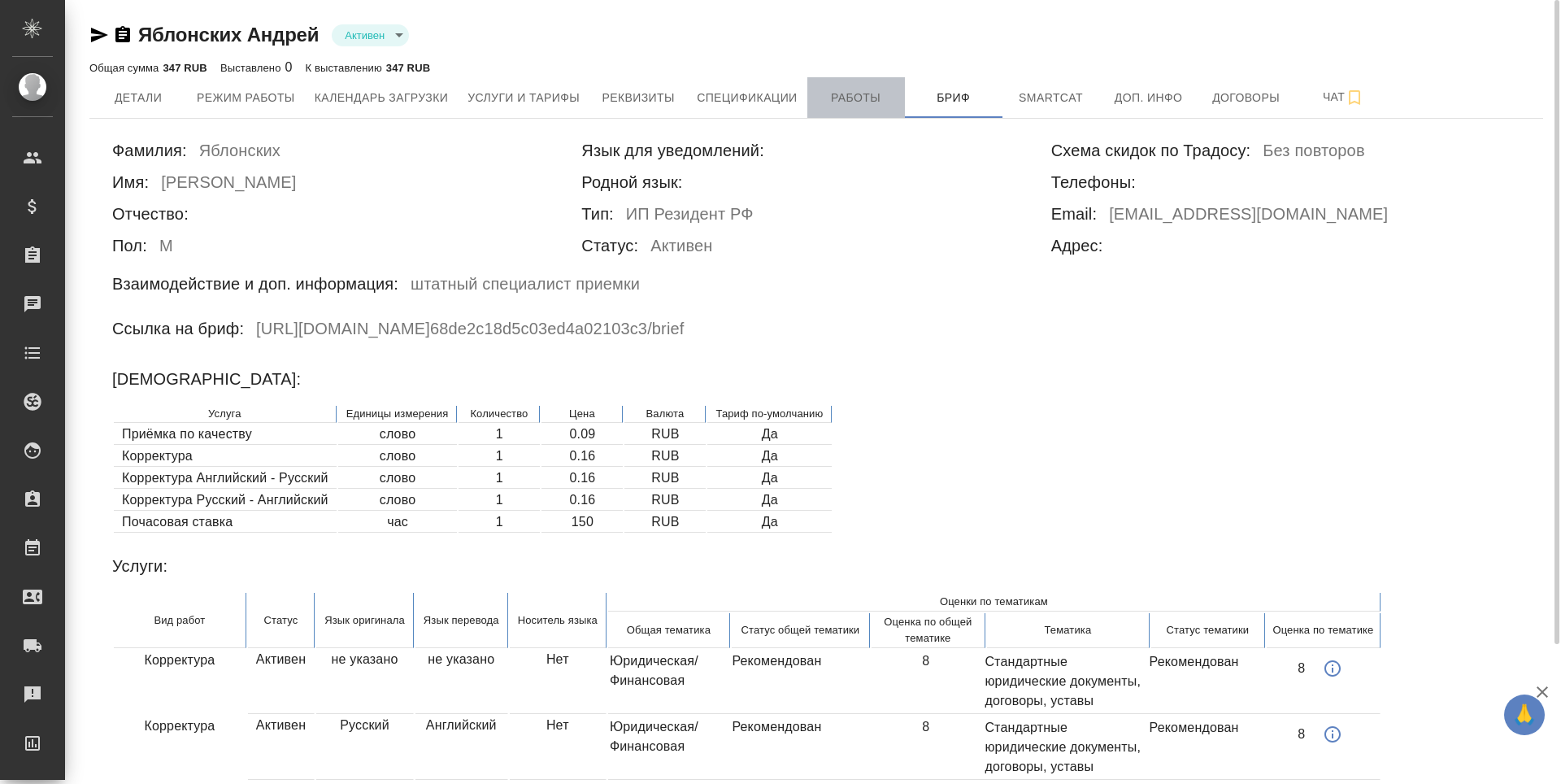
click at [864, 105] on span "Работы" at bounding box center [856, 98] width 78 height 20
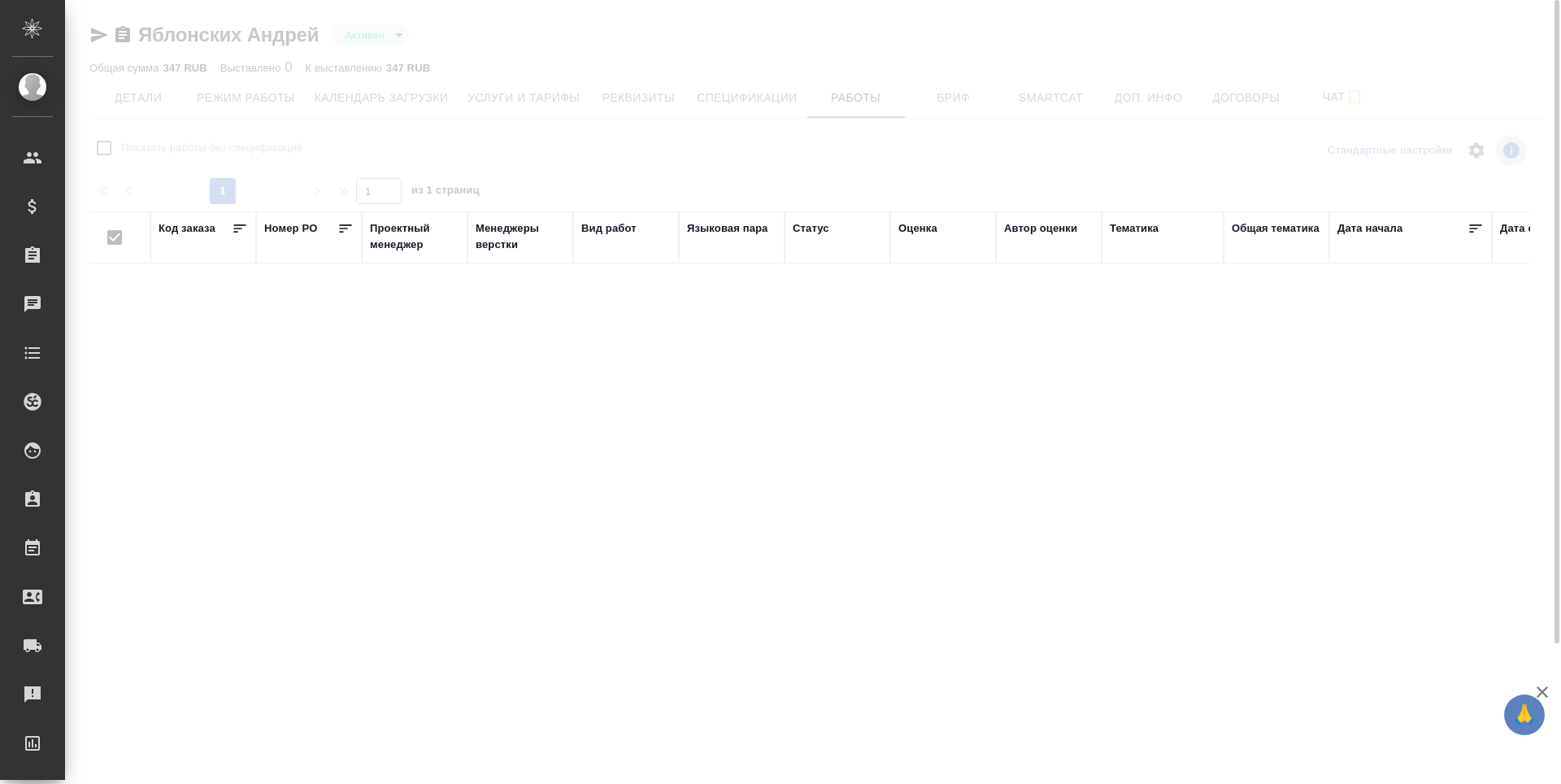
checkbox input "false"
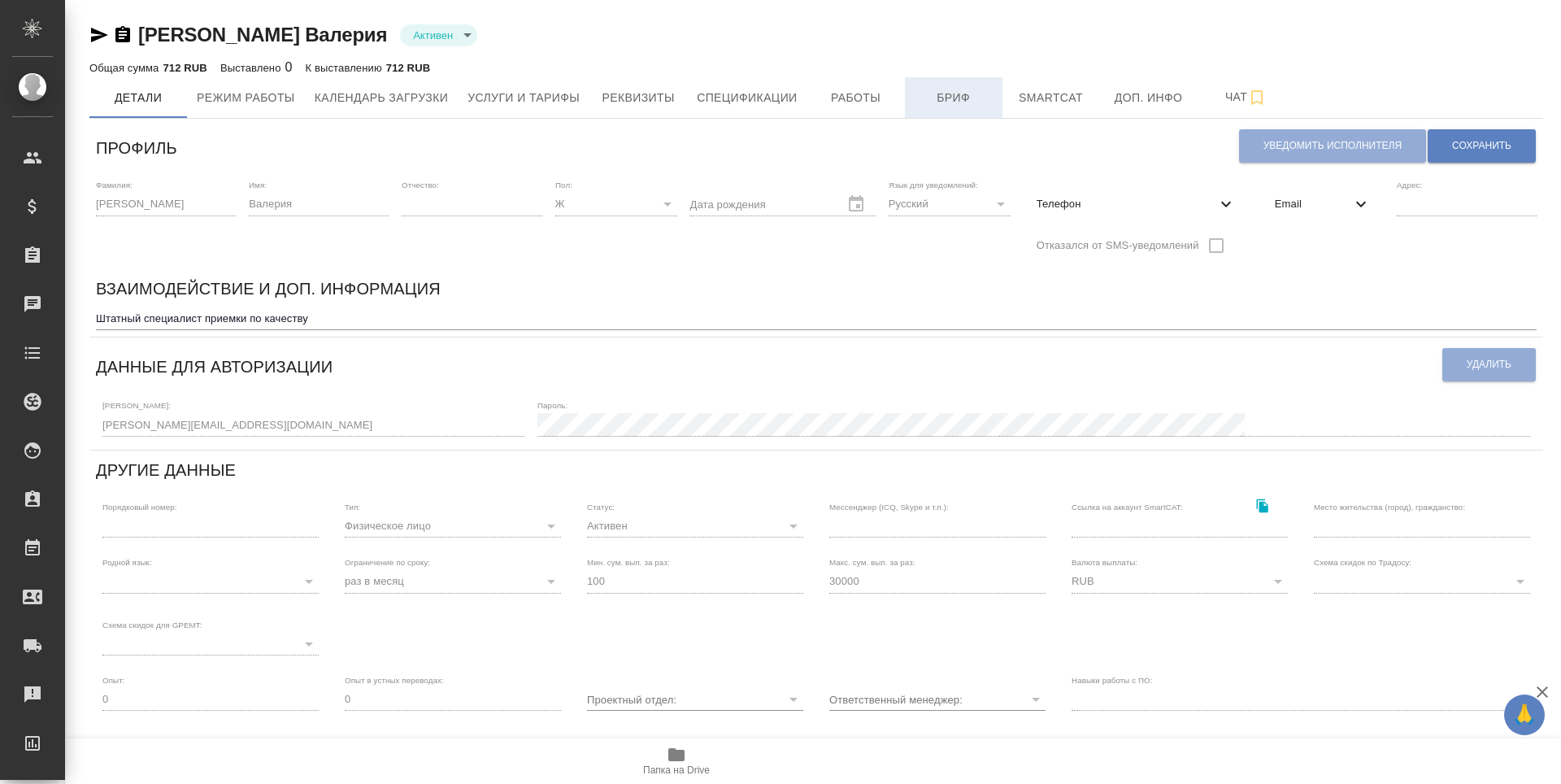
click at [965, 101] on span "Бриф" at bounding box center [954, 98] width 78 height 20
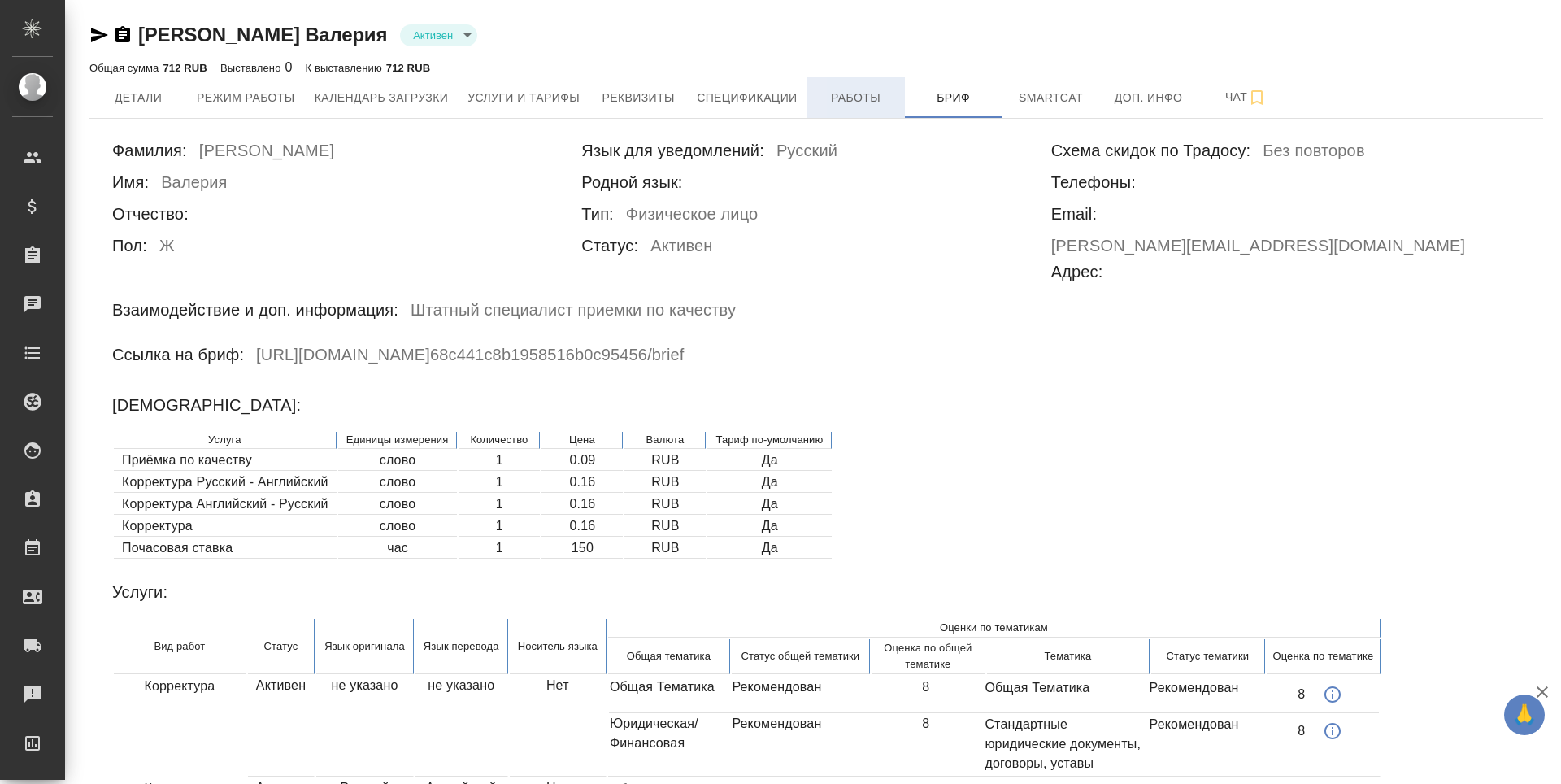
click at [884, 100] on span "Работы" at bounding box center [856, 98] width 78 height 20
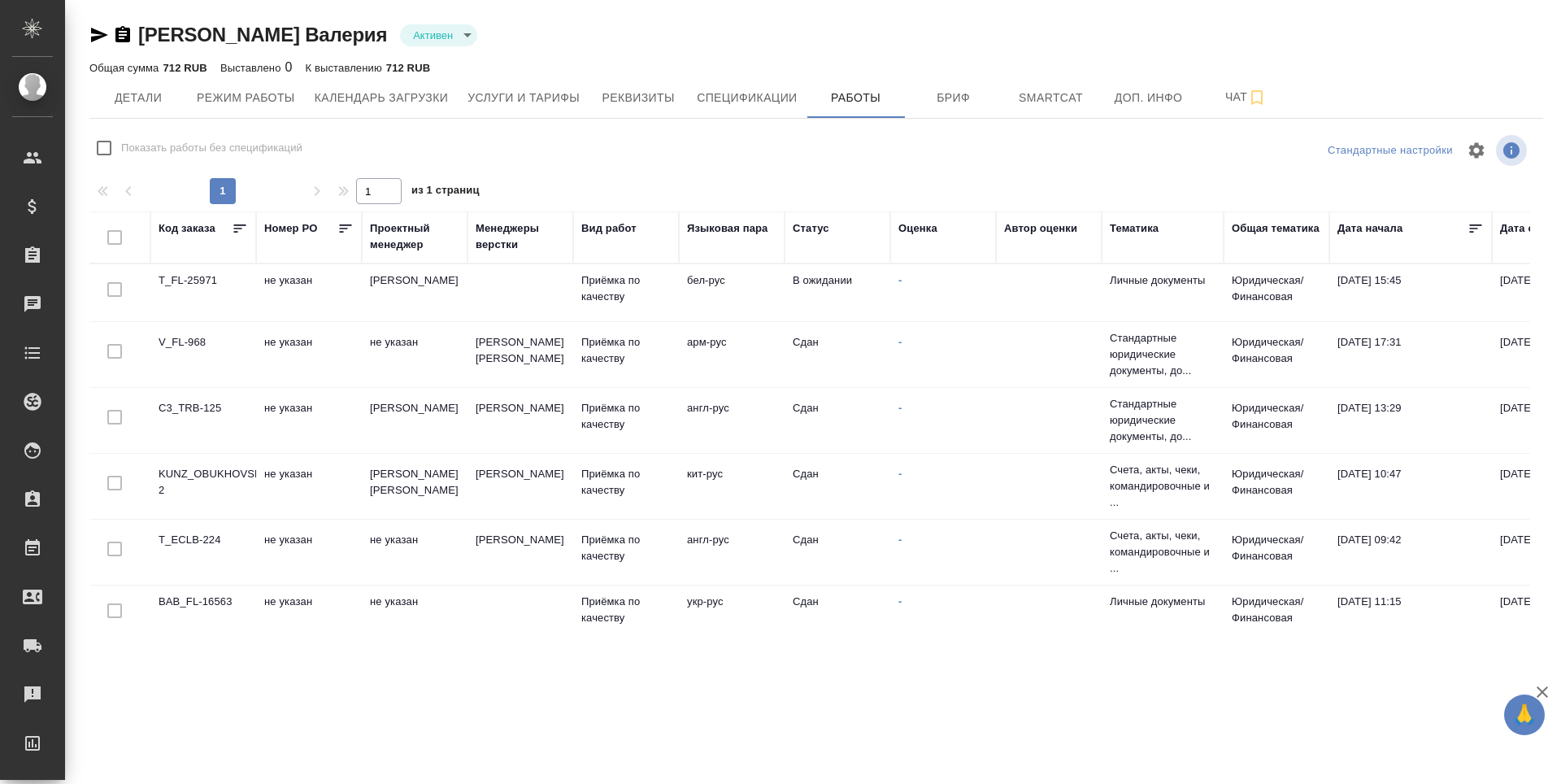
checkbox input "false"
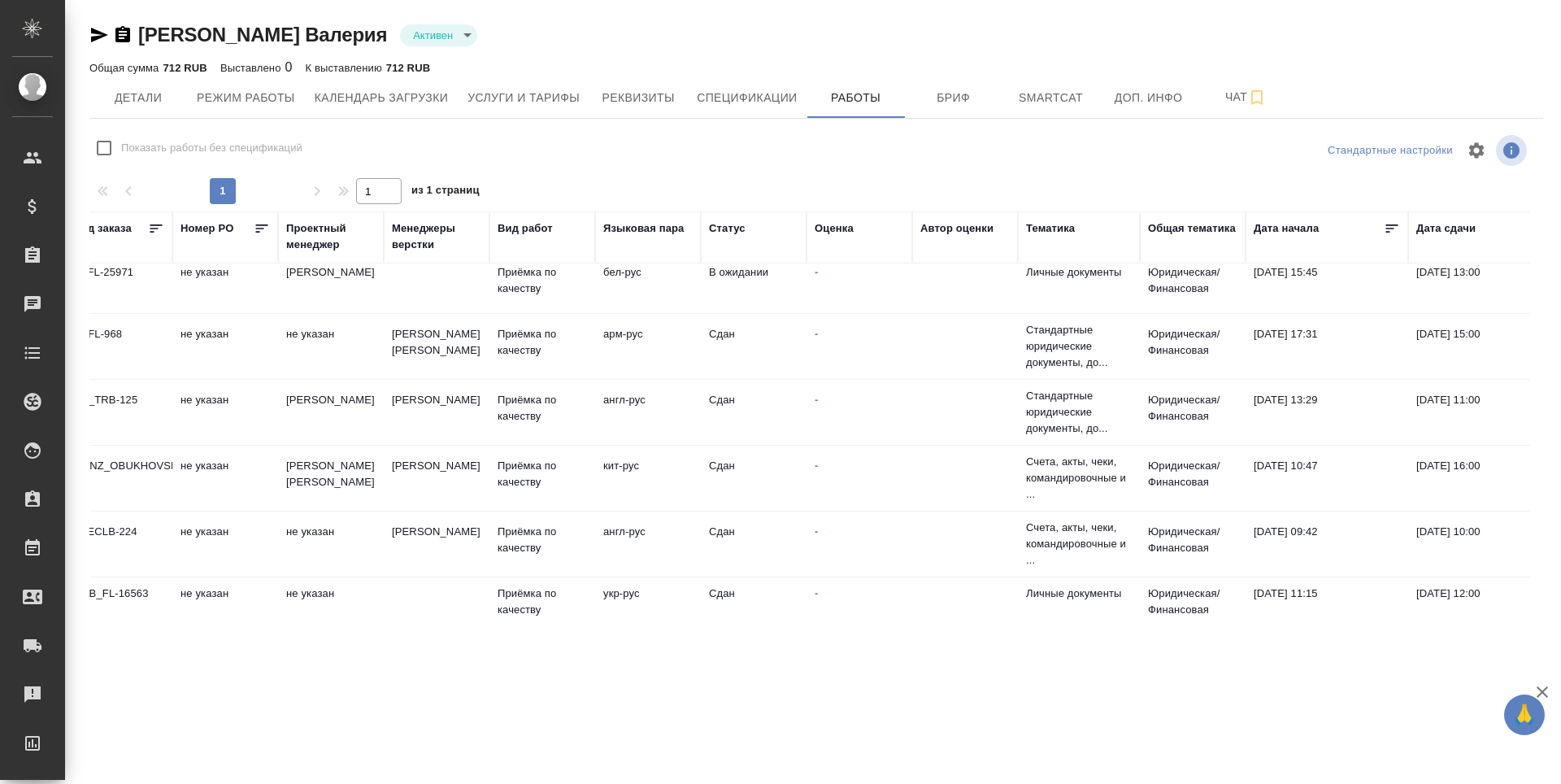
scroll to position [0, 84]
